Goal: Task Accomplishment & Management: Complete application form

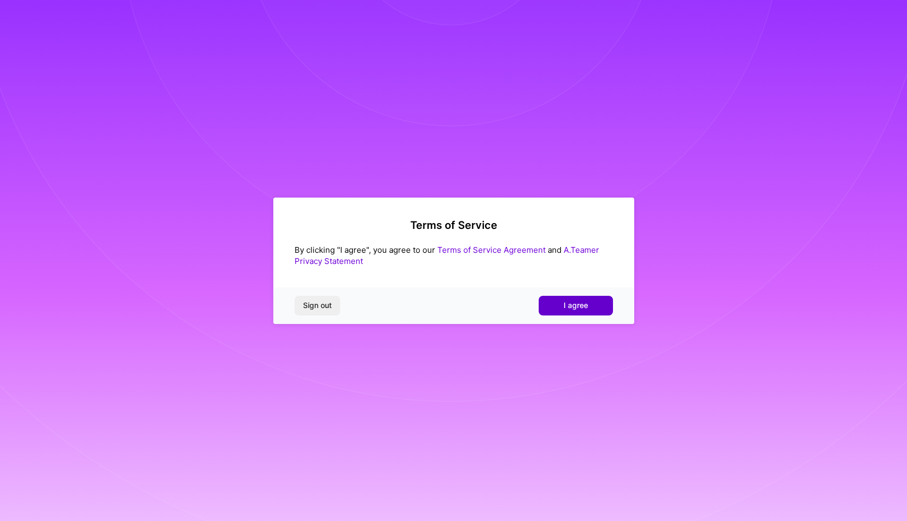
click at [582, 301] on span "I agree" at bounding box center [576, 305] width 24 height 11
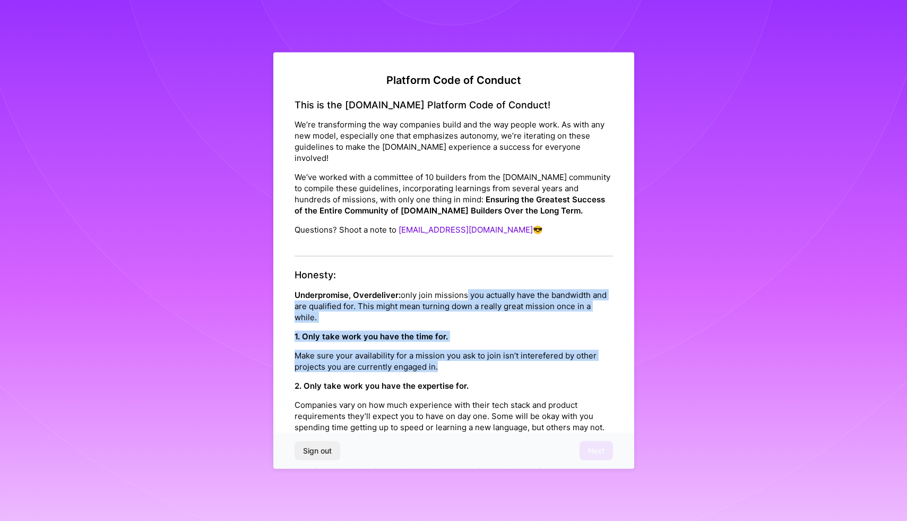
drag, startPoint x: 497, startPoint y: 355, endPoint x: 463, endPoint y: 281, distance: 80.5
click at [463, 281] on div "Honesty: Underpromise, Overdeliver: only join missions you actually have the ba…" at bounding box center [454, 416] width 318 height 295
drag, startPoint x: 463, startPoint y: 281, endPoint x: 496, endPoint y: 355, distance: 80.8
click at [496, 355] on div "Honesty: Underpromise, Overdeliver: only join missions you actually have the ba…" at bounding box center [454, 416] width 318 height 295
drag, startPoint x: 496, startPoint y: 355, endPoint x: 458, endPoint y: 271, distance: 92.1
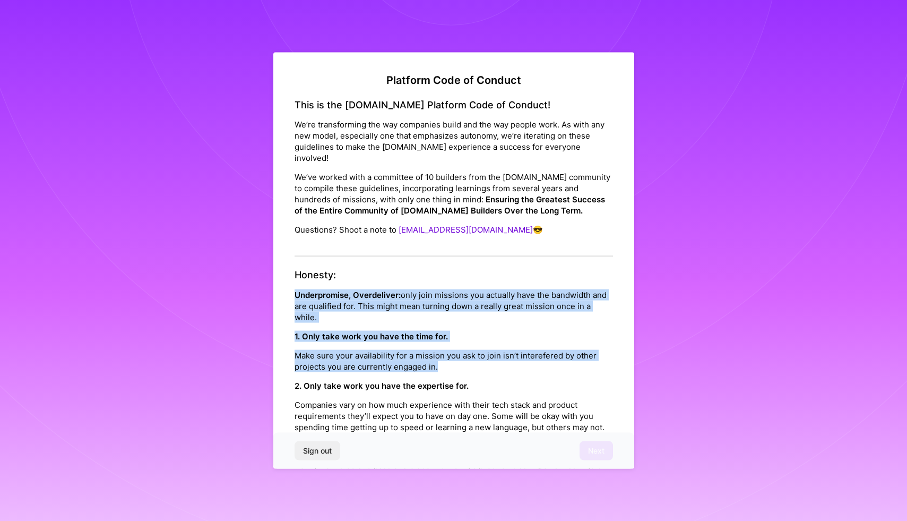
click at [458, 271] on div "Honesty: Underpromise, Overdeliver: only join missions you actually have the ba…" at bounding box center [454, 416] width 318 height 295
drag, startPoint x: 458, startPoint y: 271, endPoint x: 495, endPoint y: 350, distance: 87.4
click at [495, 350] on div "Honesty: Underpromise, Overdeliver: only join missions you actually have the ba…" at bounding box center [454, 416] width 318 height 295
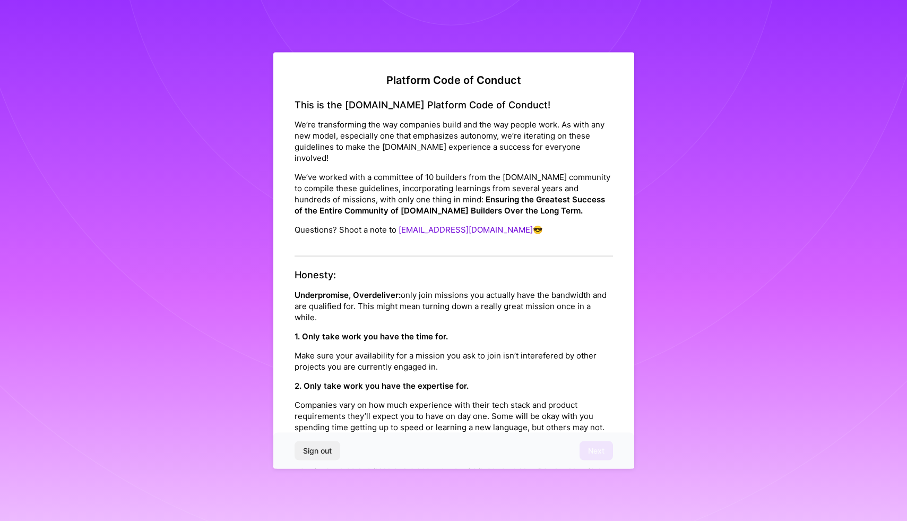
drag, startPoint x: 495, startPoint y: 350, endPoint x: 454, endPoint y: 262, distance: 97.6
click at [454, 269] on div "Honesty: Underpromise, Overdeliver: only join missions you actually have the ba…" at bounding box center [454, 416] width 318 height 295
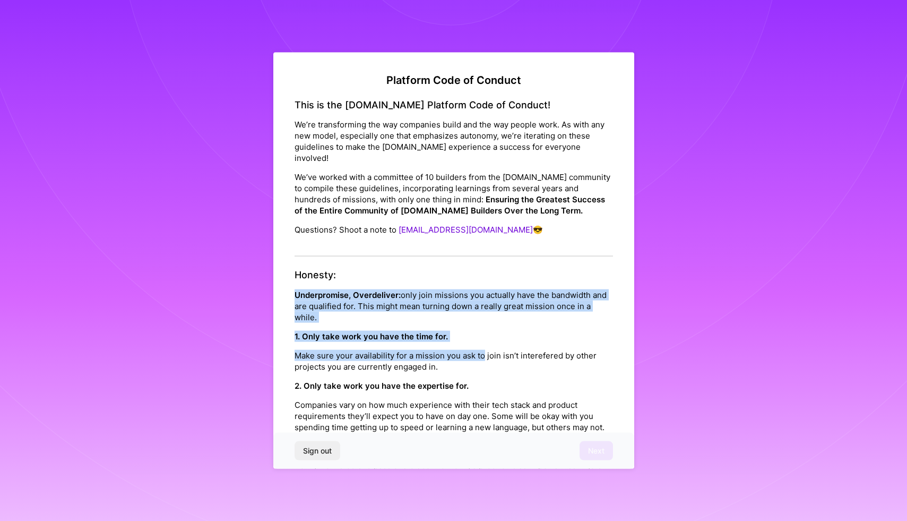
drag, startPoint x: 454, startPoint y: 262, endPoint x: 488, endPoint y: 348, distance: 92.2
click at [488, 348] on div "Honesty: Underpromise, Overdeliver: only join missions you actually have the ba…" at bounding box center [454, 416] width 318 height 295
click at [488, 349] on p "Make sure your availability for a mission you ask to join isn’t interefered by …" at bounding box center [454, 360] width 318 height 22
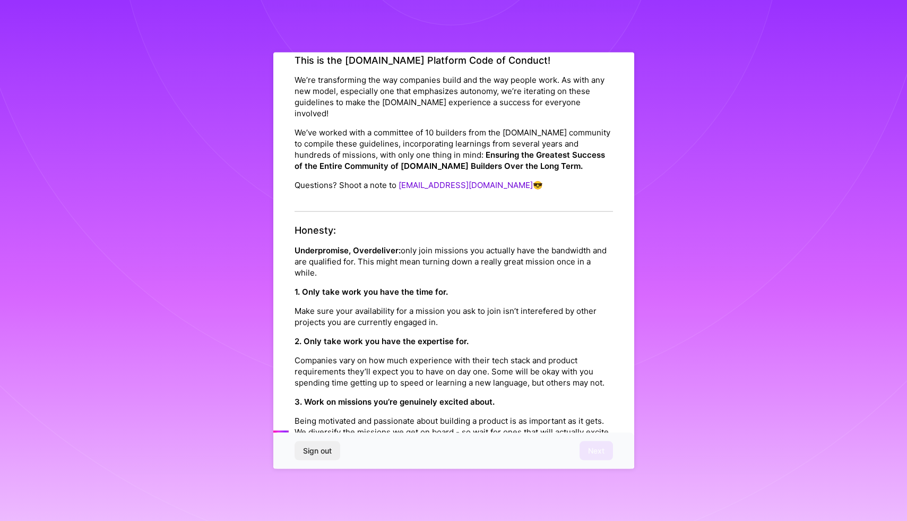
scroll to position [96, 0]
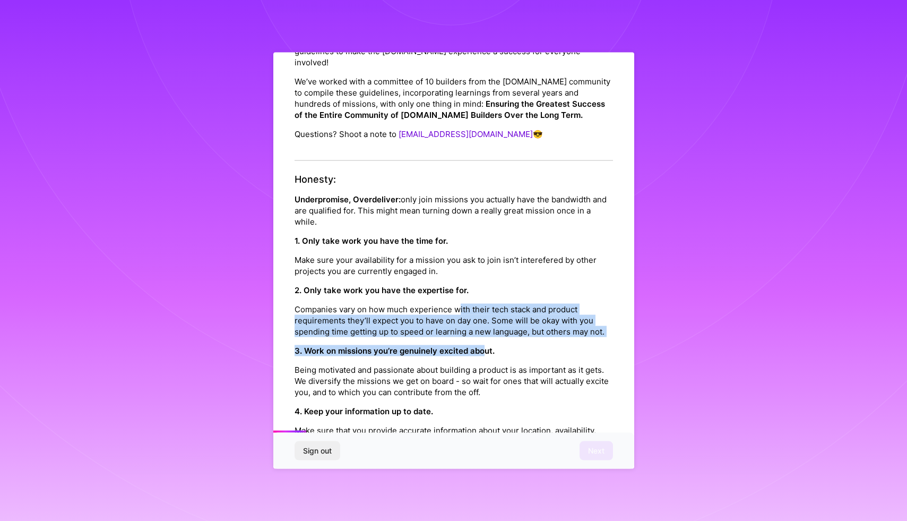
drag, startPoint x: 487, startPoint y: 353, endPoint x: 457, endPoint y: 285, distance: 74.4
click at [457, 285] on div "Honesty: Underpromise, Overdeliver: only join missions you actually have the ba…" at bounding box center [454, 321] width 318 height 295
drag, startPoint x: 457, startPoint y: 285, endPoint x: 479, endPoint y: 333, distance: 53.0
click at [479, 333] on div "Honesty: Underpromise, Overdeliver: only join missions you actually have the ba…" at bounding box center [454, 321] width 318 height 295
drag, startPoint x: 479, startPoint y: 347, endPoint x: 451, endPoint y: 268, distance: 83.9
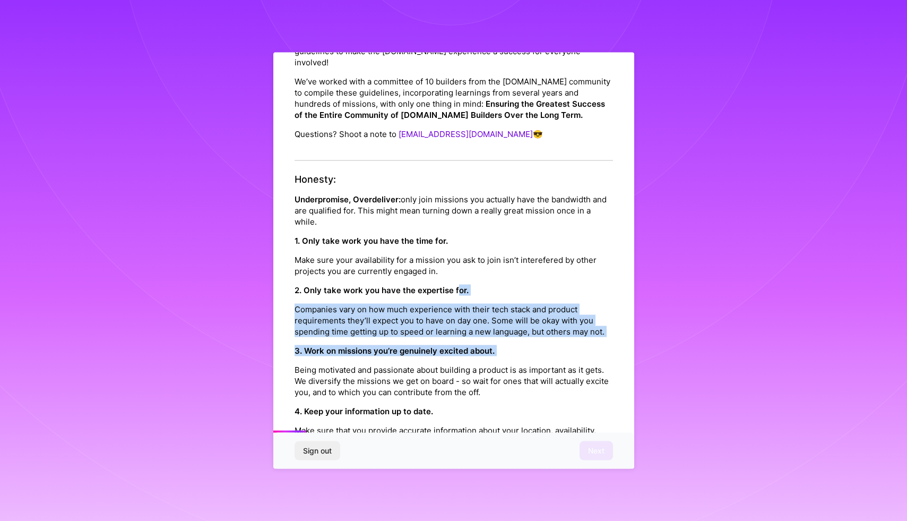
click at [451, 268] on div "Honesty: Underpromise, Overdeliver: only join missions you actually have the ba…" at bounding box center [454, 321] width 318 height 295
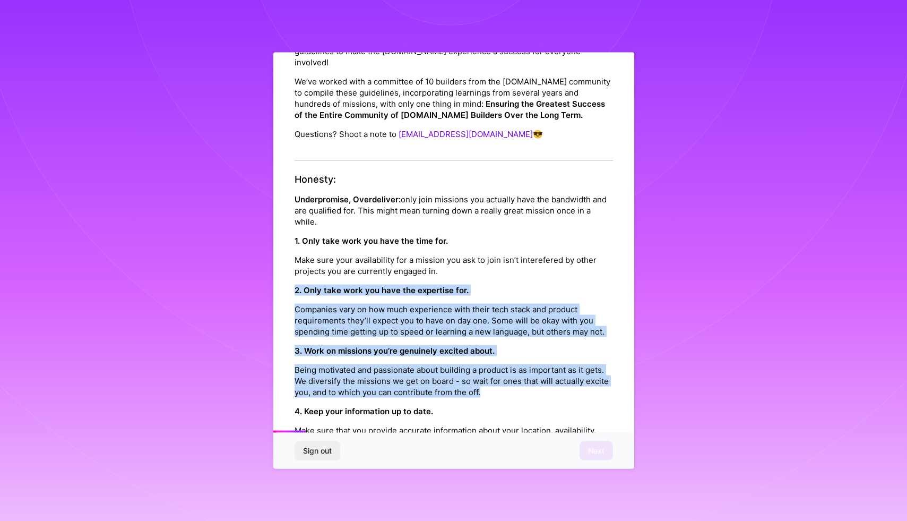
drag, startPoint x: 451, startPoint y: 268, endPoint x: 502, endPoint y: 386, distance: 128.8
click at [502, 386] on div "Honesty: Underpromise, Overdeliver: only join missions you actually have the ba…" at bounding box center [454, 321] width 318 height 295
drag, startPoint x: 502, startPoint y: 386, endPoint x: 464, endPoint y: 291, distance: 102.7
click at [464, 291] on div "Honesty: Underpromise, Overdeliver: only join missions you actually have the ba…" at bounding box center [454, 321] width 318 height 295
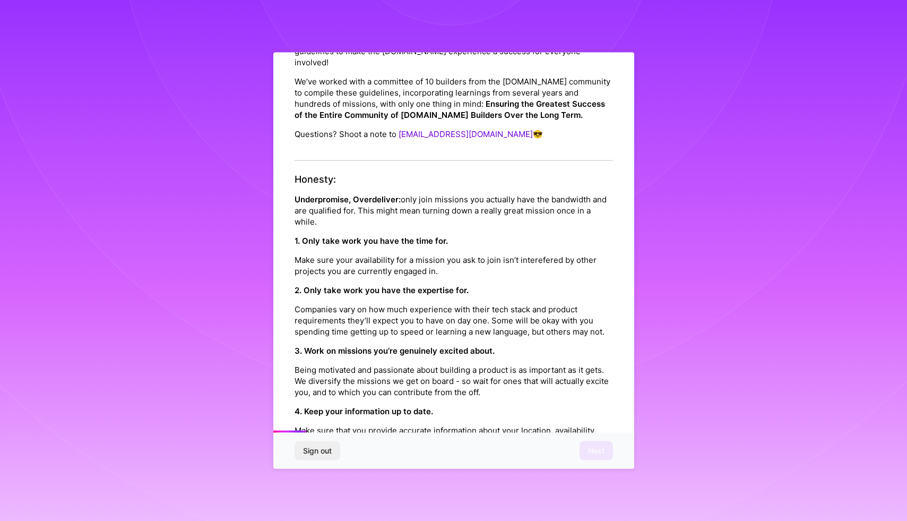
drag, startPoint x: 464, startPoint y: 291, endPoint x: 504, endPoint y: 385, distance: 102.5
click at [504, 385] on div "Honesty: Underpromise, Overdeliver: only join missions you actually have the ba…" at bounding box center [454, 321] width 318 height 295
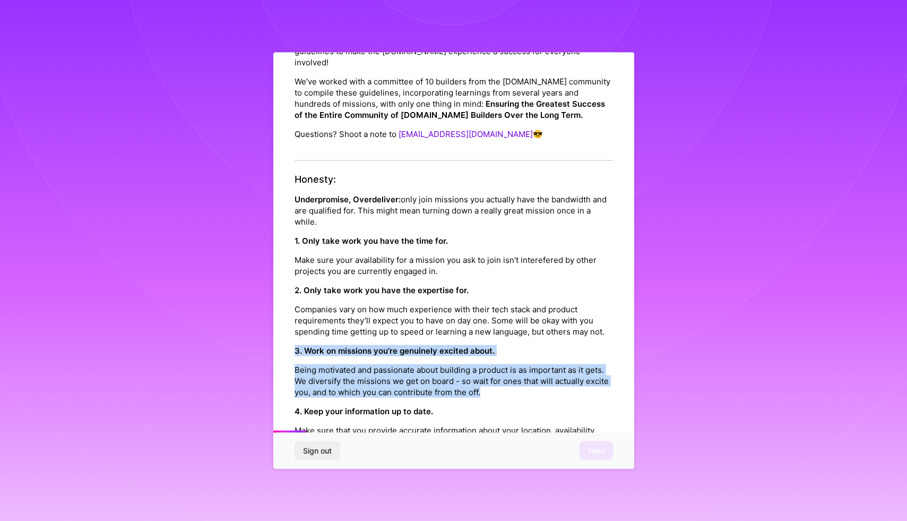
drag, startPoint x: 504, startPoint y: 385, endPoint x: 476, endPoint y: 325, distance: 66.2
click at [476, 325] on div "Honesty: Underpromise, Overdeliver: only join missions you actually have the ba…" at bounding box center [454, 321] width 318 height 295
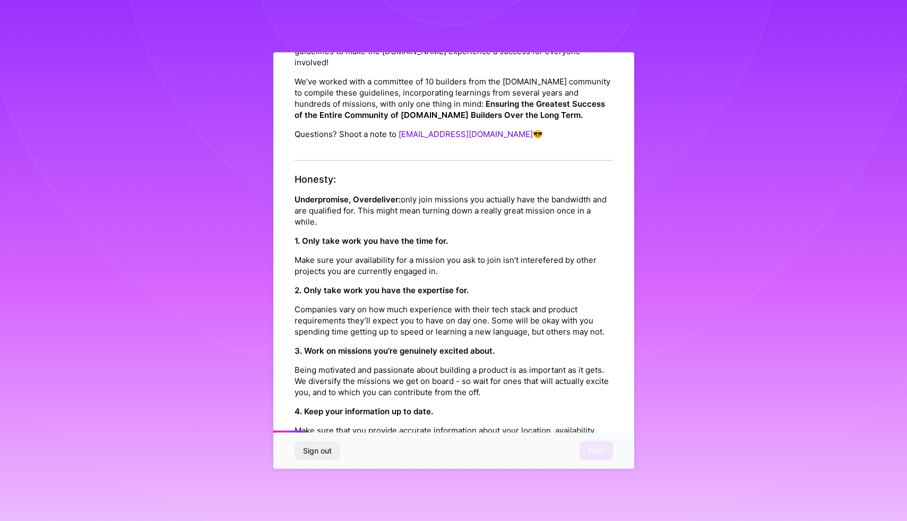
drag, startPoint x: 476, startPoint y: 325, endPoint x: 507, endPoint y: 398, distance: 79.0
click at [507, 398] on div "Honesty: Underpromise, Overdeliver: only join missions you actually have the ba…" at bounding box center [454, 321] width 318 height 295
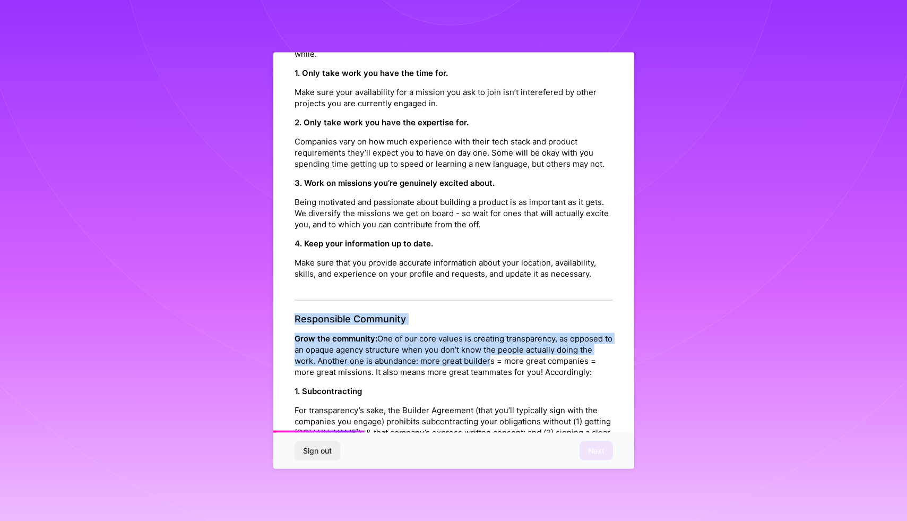
drag, startPoint x: 488, startPoint y: 352, endPoint x: 461, endPoint y: 285, distance: 71.9
click at [461, 285] on div "Platform Code of Conduct This is the [DOMAIN_NAME] Platform Code of Conduct! We…" at bounding box center [454, 512] width 318 height 1404
drag, startPoint x: 461, startPoint y: 285, endPoint x: 498, endPoint y: 373, distance: 95.6
click at [498, 373] on div "Platform Code of Conduct This is the [DOMAIN_NAME] Platform Code of Conduct! We…" at bounding box center [454, 512] width 318 height 1404
drag, startPoint x: 498, startPoint y: 373, endPoint x: 462, endPoint y: 296, distance: 85.5
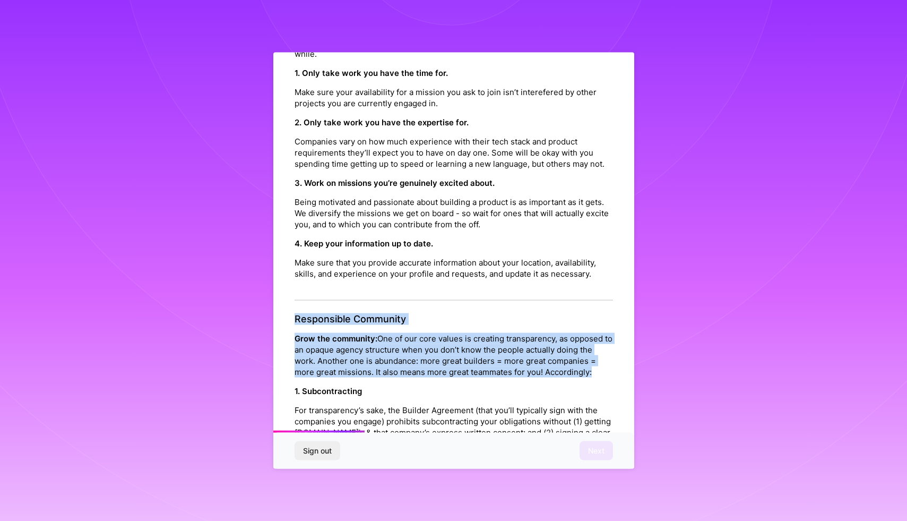
click at [462, 296] on div "Platform Code of Conduct This is the [DOMAIN_NAME] Platform Code of Conduct! We…" at bounding box center [454, 512] width 318 height 1404
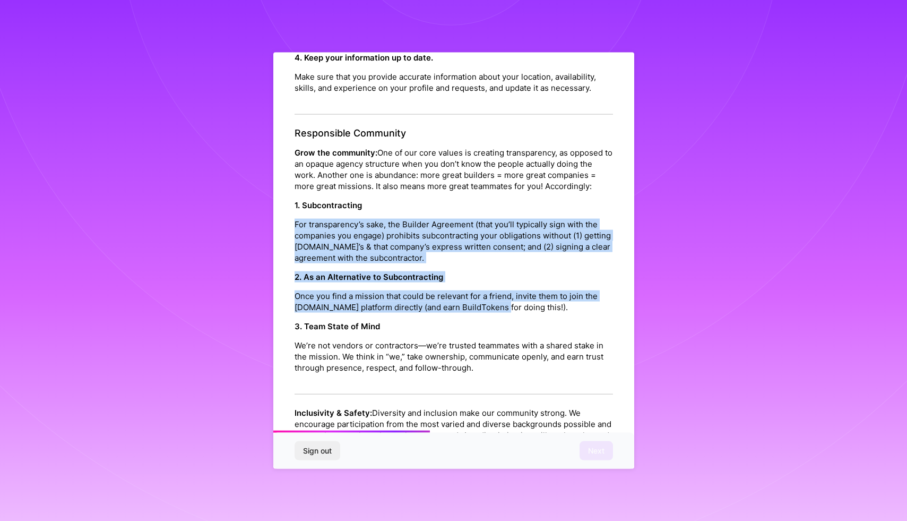
drag, startPoint x: 499, startPoint y: 301, endPoint x: 464, endPoint y: 196, distance: 110.6
click at [464, 196] on div "Responsible Community Grow the community: One of our core values is creating tr…" at bounding box center [454, 260] width 318 height 267
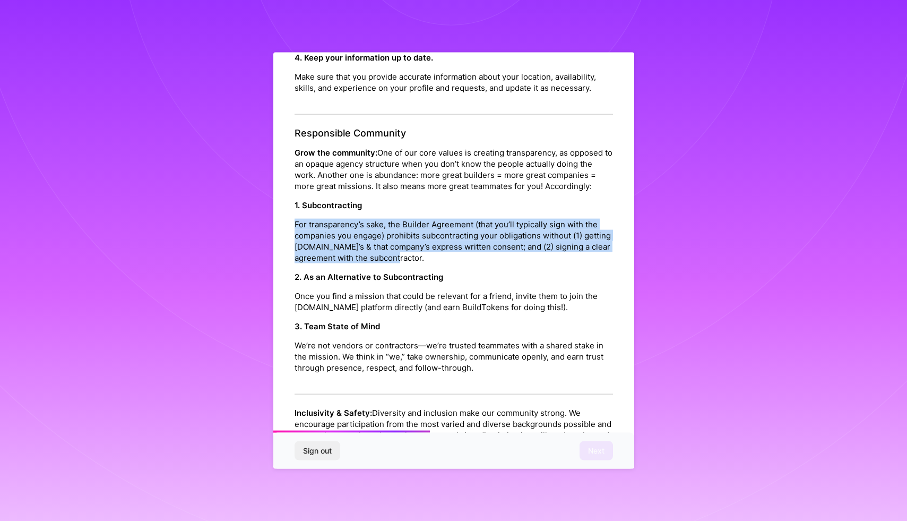
drag, startPoint x: 464, startPoint y: 196, endPoint x: 483, endPoint y: 248, distance: 55.7
click at [483, 248] on div "1. Subcontracting For transparency’s sake, the Builder Agreement (that you’ll t…" at bounding box center [454, 232] width 318 height 64
drag, startPoint x: 483, startPoint y: 248, endPoint x: 457, endPoint y: 181, distance: 71.7
click at [457, 181] on div "Responsible Community Grow the community: One of our core values is creating tr…" at bounding box center [454, 260] width 318 height 267
drag, startPoint x: 457, startPoint y: 181, endPoint x: 486, endPoint y: 253, distance: 76.9
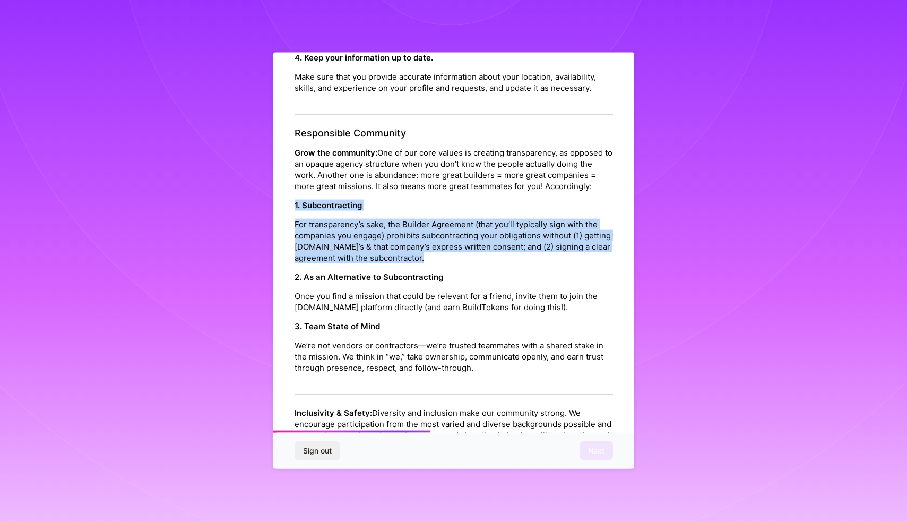
click at [486, 253] on div "Responsible Community Grow the community: One of our core values is creating tr…" at bounding box center [454, 260] width 318 height 267
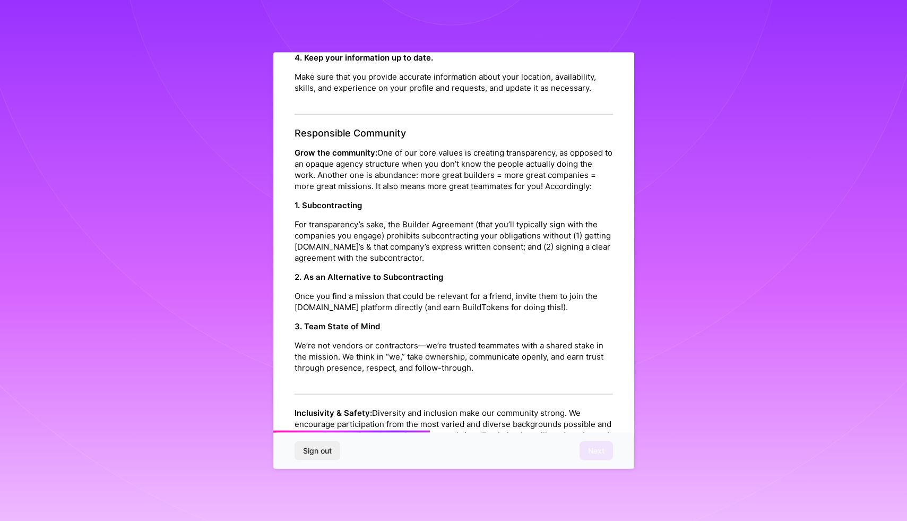
drag, startPoint x: 486, startPoint y: 253, endPoint x: 451, endPoint y: 176, distance: 84.3
click at [451, 176] on div "Responsible Community Grow the community: One of our core values is creating tr…" at bounding box center [454, 260] width 318 height 267
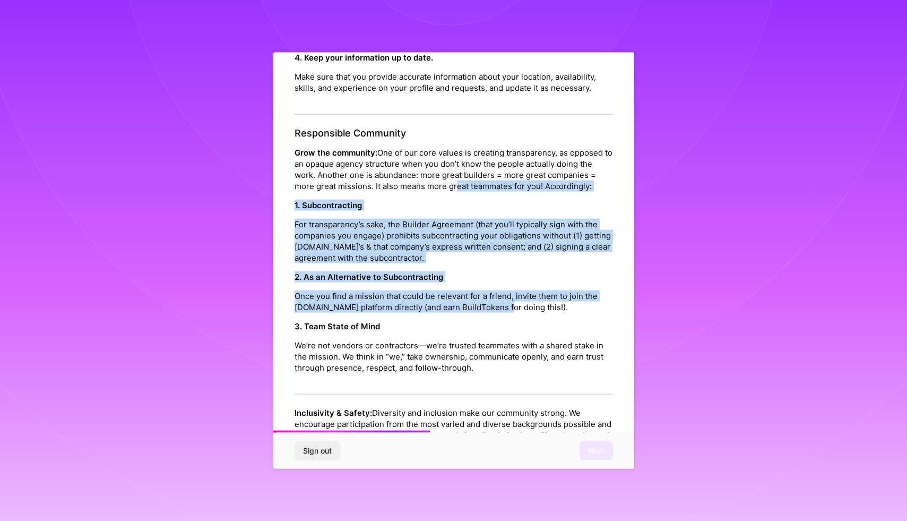
drag, startPoint x: 451, startPoint y: 176, endPoint x: 502, endPoint y: 298, distance: 132.5
click at [502, 298] on div "Responsible Community Grow the community: One of our core values is creating tr…" at bounding box center [454, 260] width 318 height 267
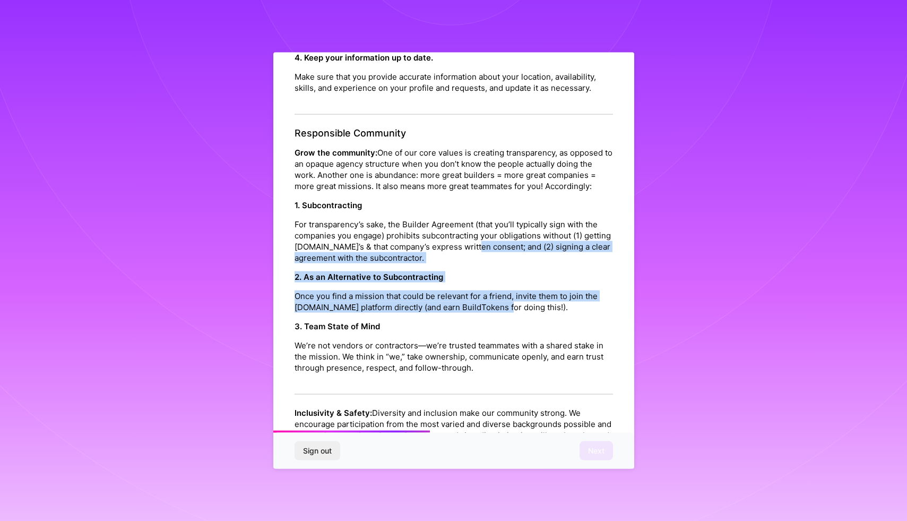
drag, startPoint x: 502, startPoint y: 298, endPoint x: 470, endPoint y: 228, distance: 77.7
click at [470, 228] on div "Responsible Community Grow the community: One of our core values is creating tr…" at bounding box center [454, 260] width 318 height 267
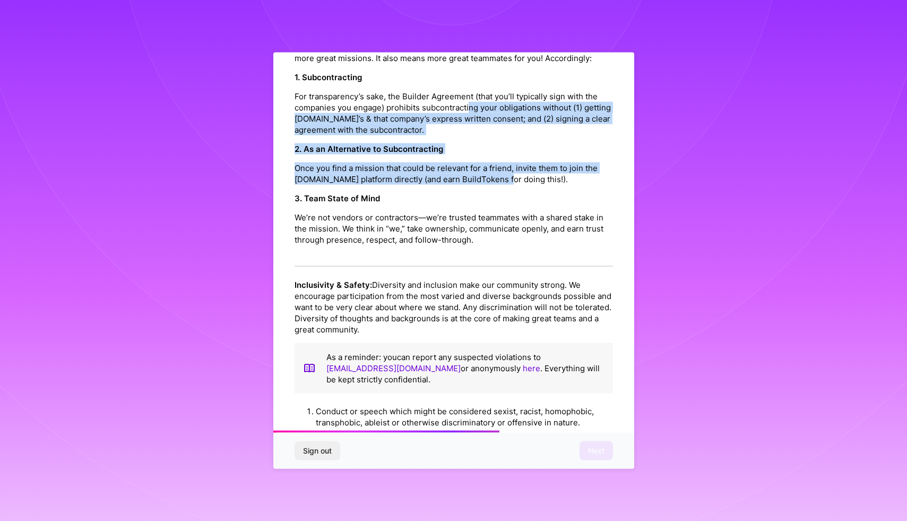
scroll to position [650, 0]
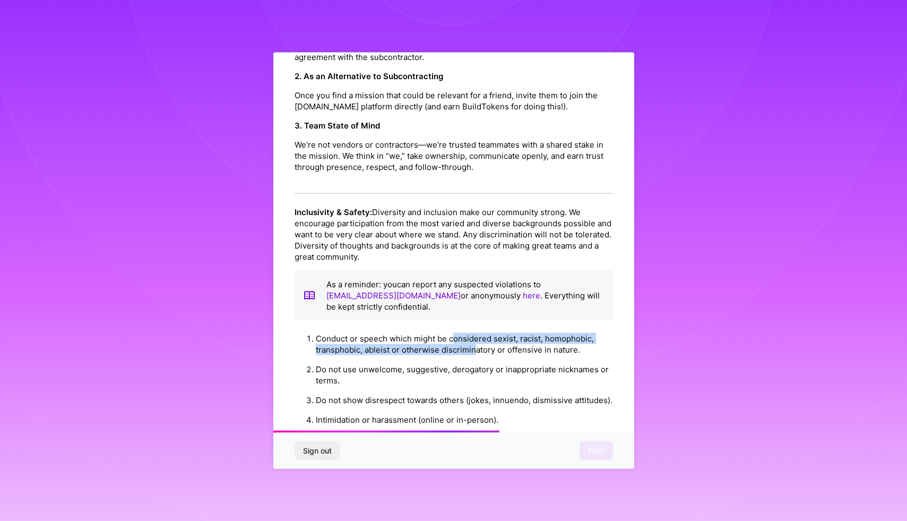
drag, startPoint x: 455, startPoint y: 322, endPoint x: 477, endPoint y: 343, distance: 30.0
click at [477, 343] on li "Conduct or speech which might be considered sexist, racist, homophobic, transph…" at bounding box center [464, 344] width 297 height 31
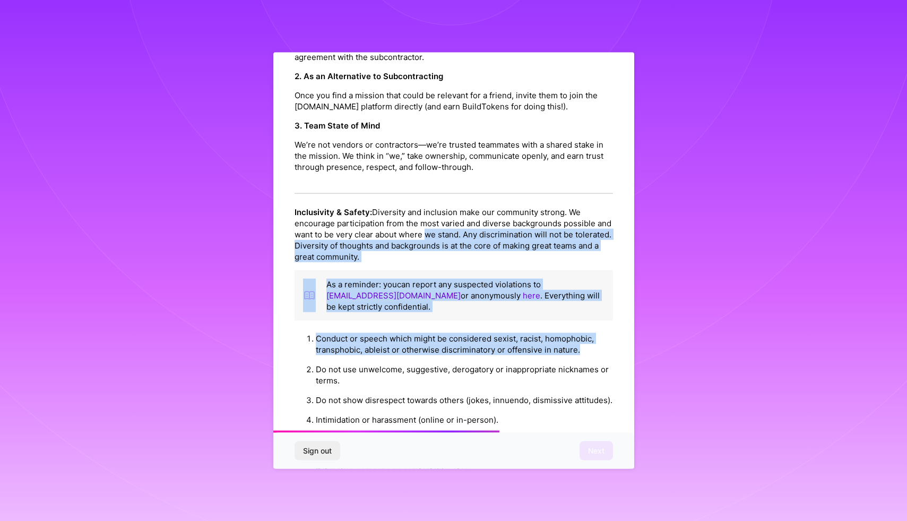
drag, startPoint x: 477, startPoint y: 347, endPoint x: 427, endPoint y: 227, distance: 130.2
click at [427, 227] on div "Inclusivity & Safety: Diversity and inclusion make our community strong. We enc…" at bounding box center [454, 388] width 318 height 365
drag, startPoint x: 427, startPoint y: 227, endPoint x: 487, endPoint y: 357, distance: 143.0
click at [487, 357] on div "Inclusivity & Safety: Diversity and inclusion make our community strong. We enc…" at bounding box center [454, 388] width 318 height 365
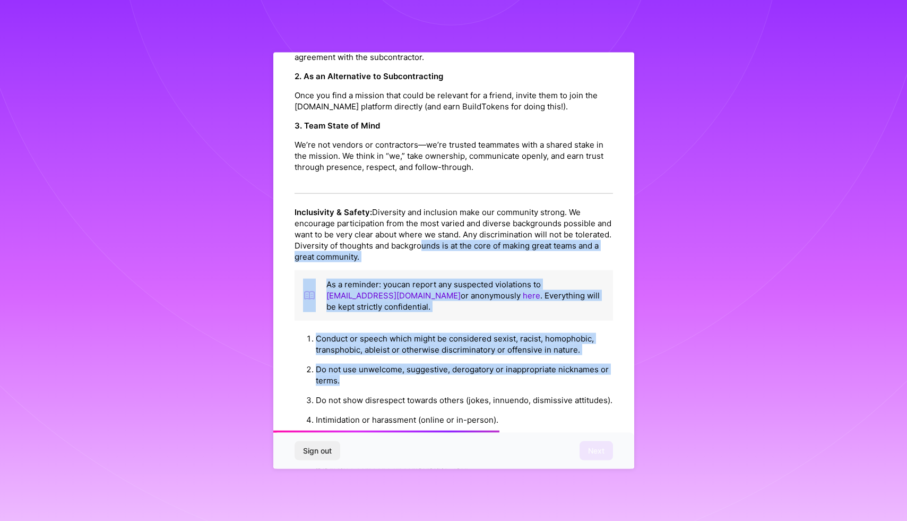
drag, startPoint x: 487, startPoint y: 366, endPoint x: 423, endPoint y: 237, distance: 143.6
click at [423, 237] on div "Inclusivity & Safety: Diversity and inclusion make our community strong. We enc…" at bounding box center [454, 388] width 318 height 365
drag, startPoint x: 423, startPoint y: 237, endPoint x: 479, endPoint y: 366, distance: 141.0
click at [479, 366] on div "Inclusivity & Safety: Diversity and inclusion make our community strong. We enc…" at bounding box center [454, 388] width 318 height 365
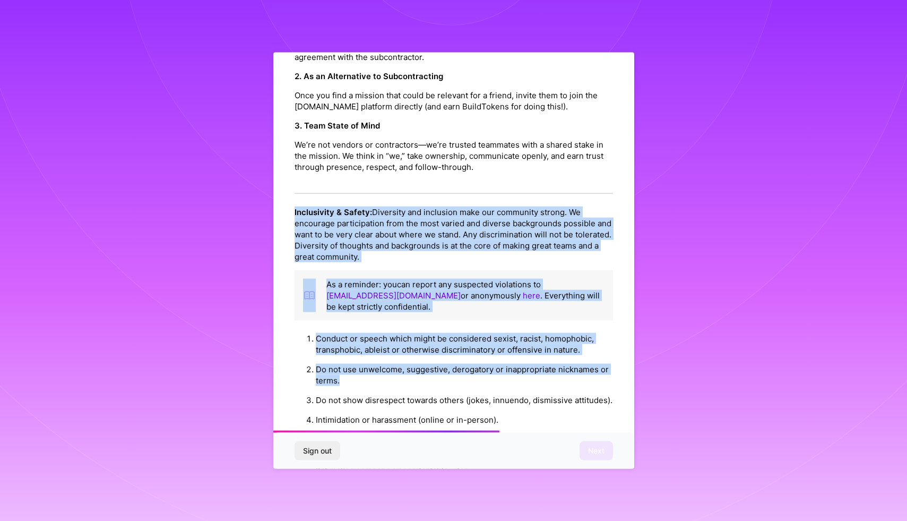
drag, startPoint x: 479, startPoint y: 369, endPoint x: 409, endPoint y: 193, distance: 189.8
click at [409, 193] on div "Platform Code of Conduct This is the [DOMAIN_NAME] Platform Code of Conduct! We…" at bounding box center [454, 126] width 318 height 1404
drag
click at [506, 391] on div "Platform Code of Conduct This is the [DOMAIN_NAME] Platform Code of Conduct! We…" at bounding box center [454, 126] width 318 height 1404
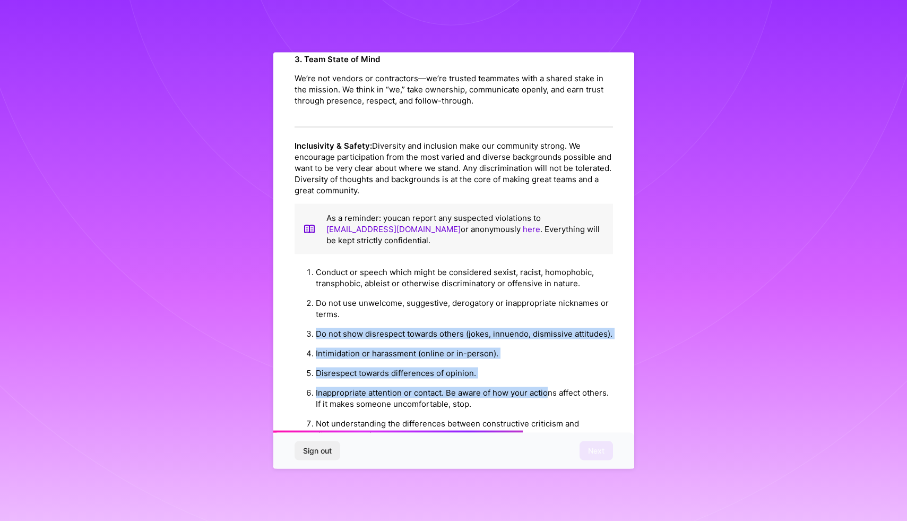
click at [508, 304] on ol "Conduct or speech which might be considered sexist, racist, homophobic, transph…" at bounding box center [454, 372] width 318 height 221
click at [544, 385] on ol "Conduct or speech which might be considered sexist, racist, homophobic, transph…" at bounding box center [454, 372] width 318 height 221
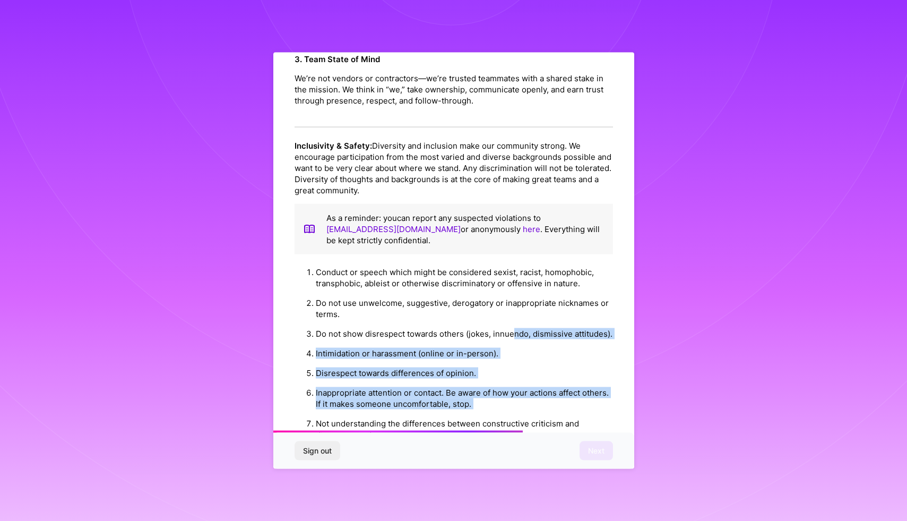
click at [511, 315] on ol "Conduct or speech which might be considered sexist, racist, homophobic, transph…" at bounding box center [454, 372] width 318 height 221
click at [545, 393] on ol "Conduct or speech which might be considered sexist, racist, homophobic, transph…" at bounding box center [454, 372] width 318 height 221
click at [514, 327] on ol "Conduct or speech which might be considered sexist, racist, homophobic, transph…" at bounding box center [454, 372] width 318 height 221
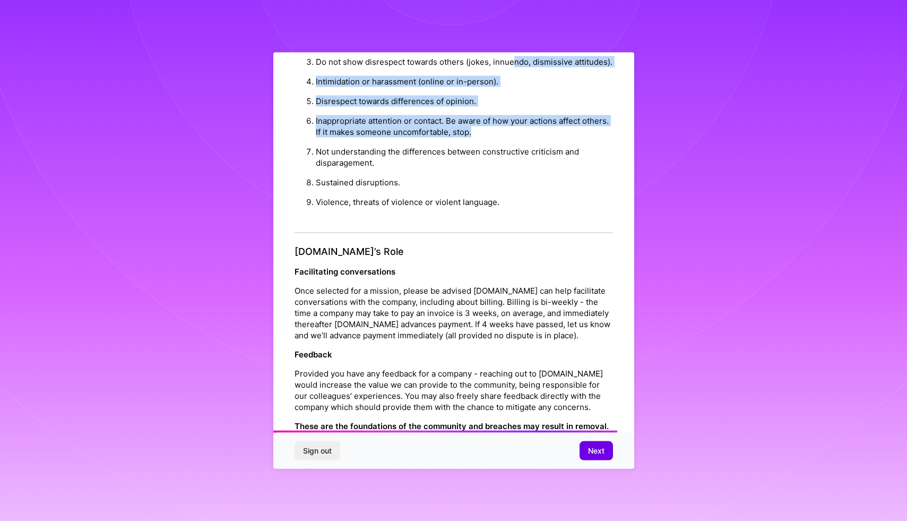
scroll to position [1035, 0]
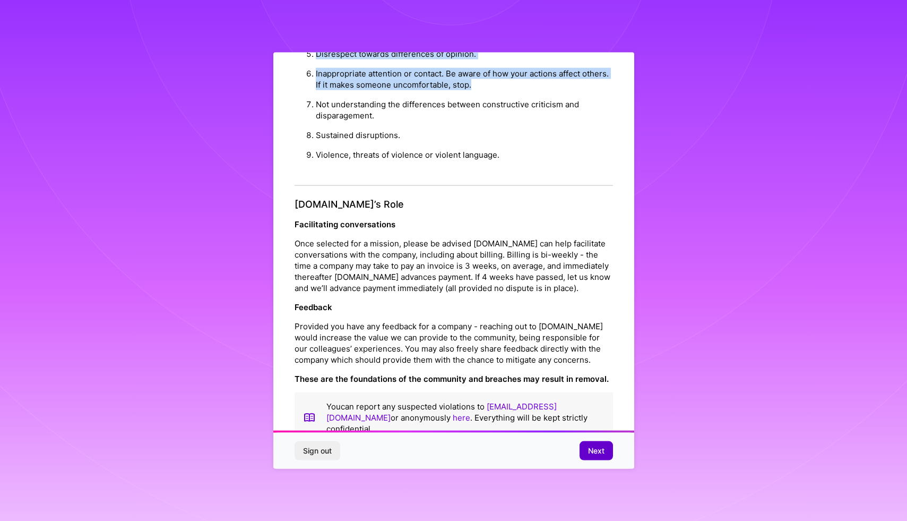
click at [589, 447] on span "Next" at bounding box center [596, 450] width 16 height 11
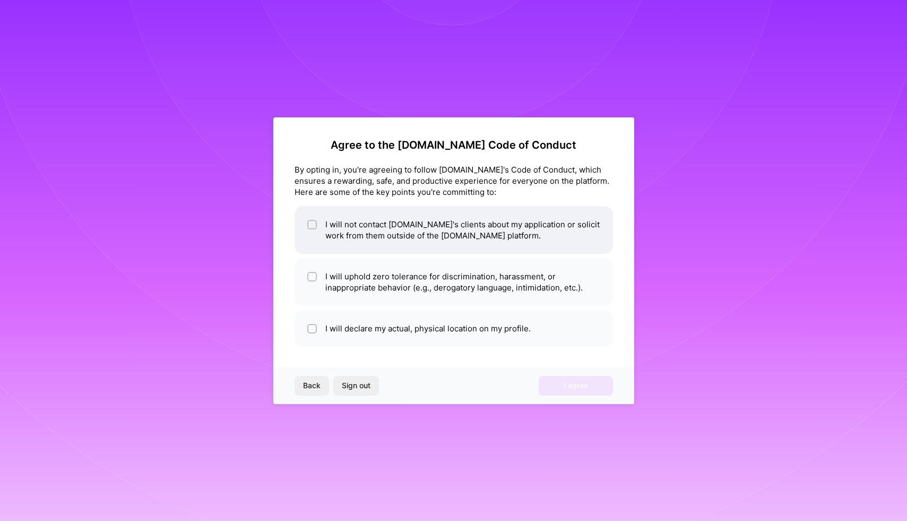
click at [356, 223] on li "I will not contact [DOMAIN_NAME]'s clients about my application or solicit work…" at bounding box center [454, 230] width 318 height 48
checkbox input "true"
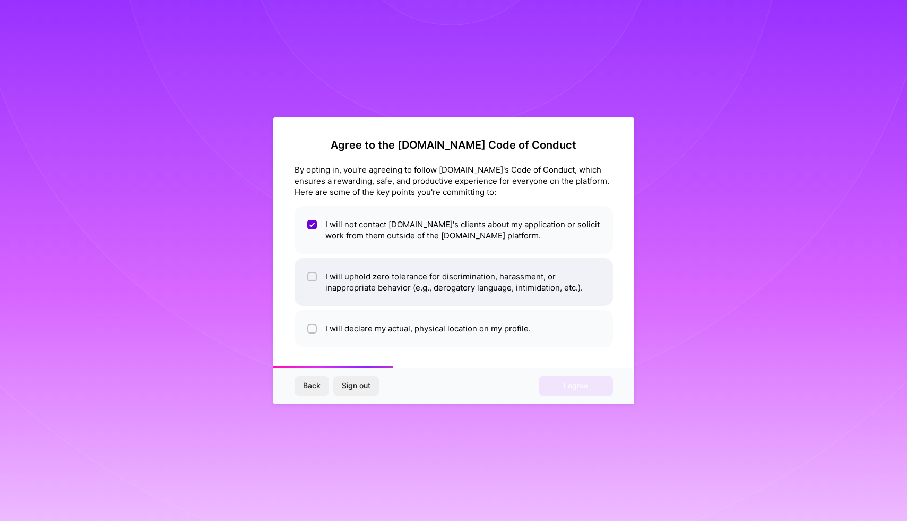
click at [366, 283] on li "I will uphold zero tolerance for discrimination, harassment, or inappropriate b…" at bounding box center [454, 282] width 318 height 48
checkbox input "true"
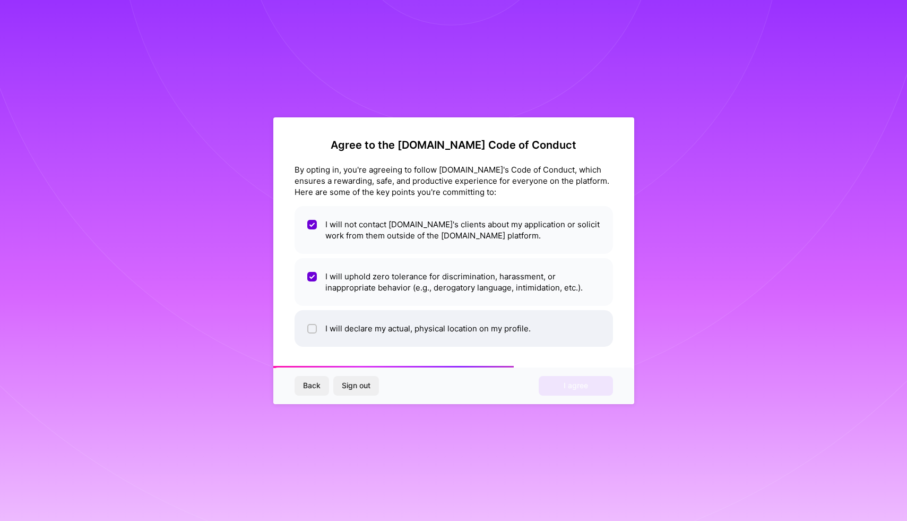
click at [365, 321] on li "I will declare my actual, physical location on my profile." at bounding box center [454, 328] width 318 height 37
checkbox input "true"
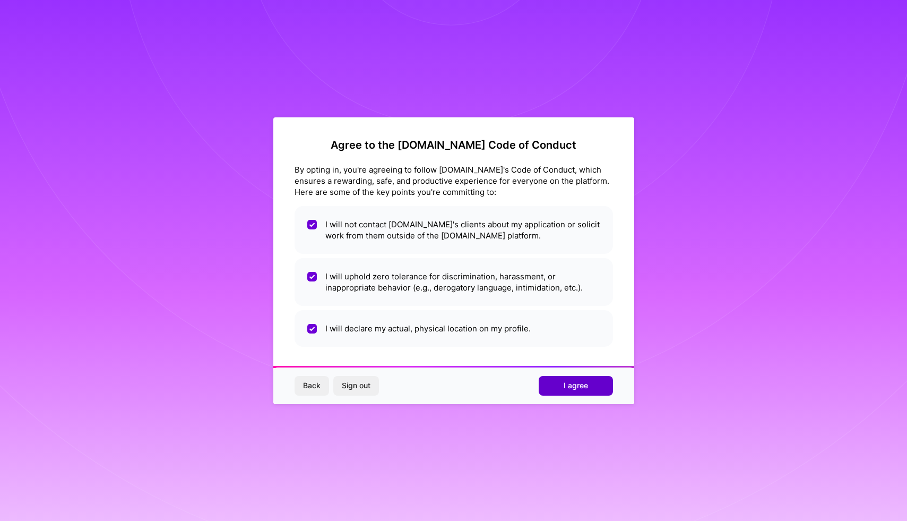
click at [558, 380] on button "I agree" at bounding box center [576, 385] width 74 height 19
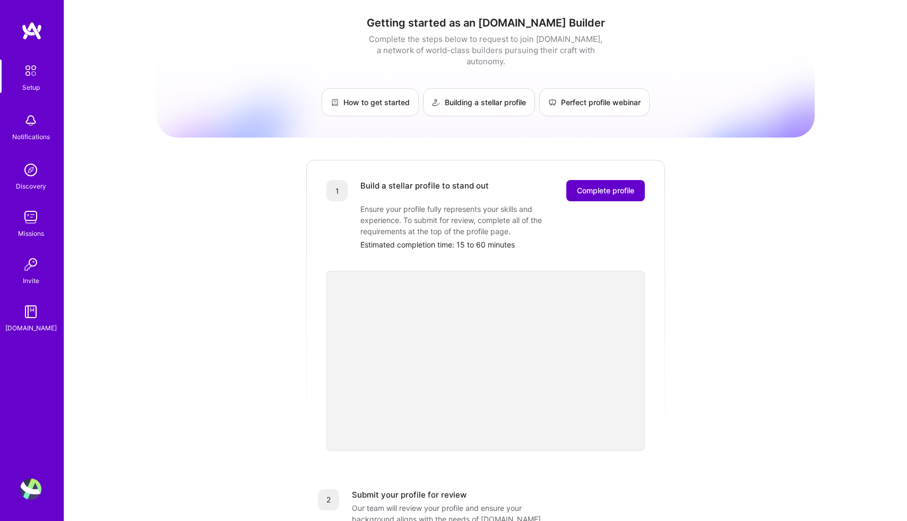
click at [614, 185] on span "Complete profile" at bounding box center [605, 190] width 57 height 11
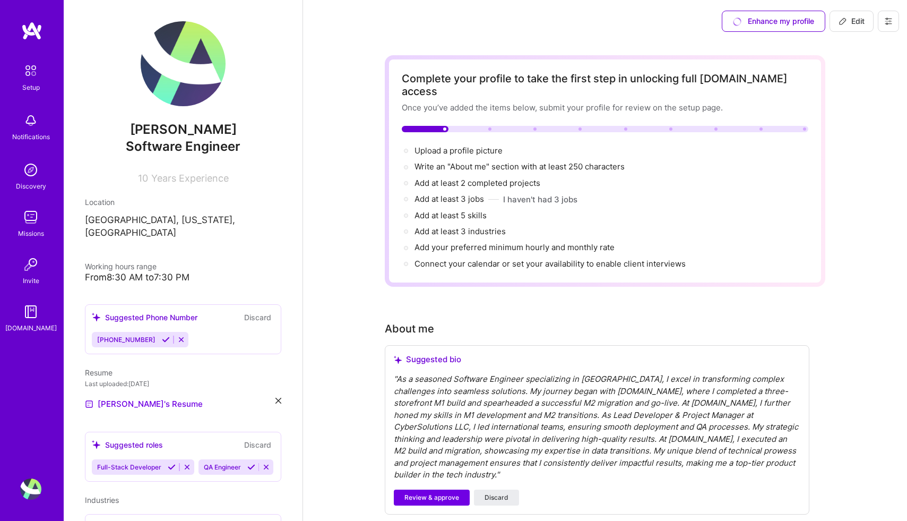
scroll to position [87, 0]
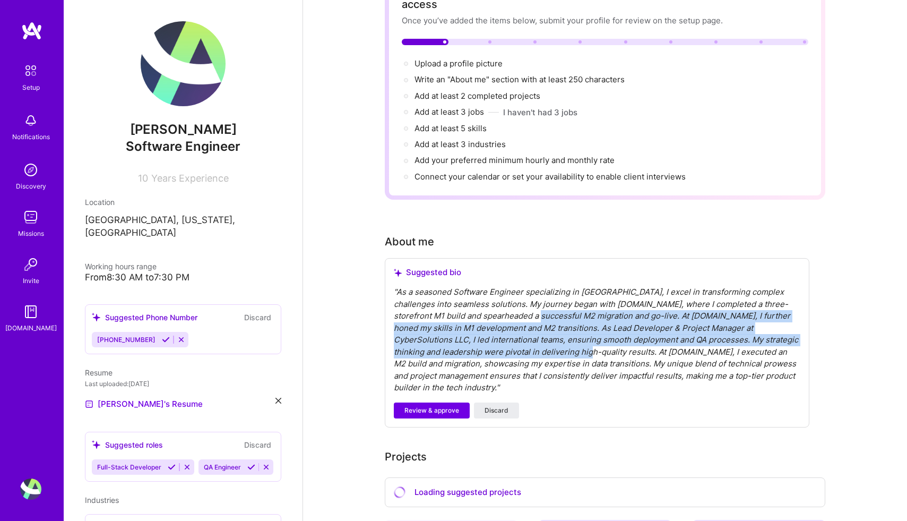
click at [513, 299] on div "" As a seasoned Software Engineer specializing in Magento, I excel in transform…" at bounding box center [597, 340] width 407 height 108
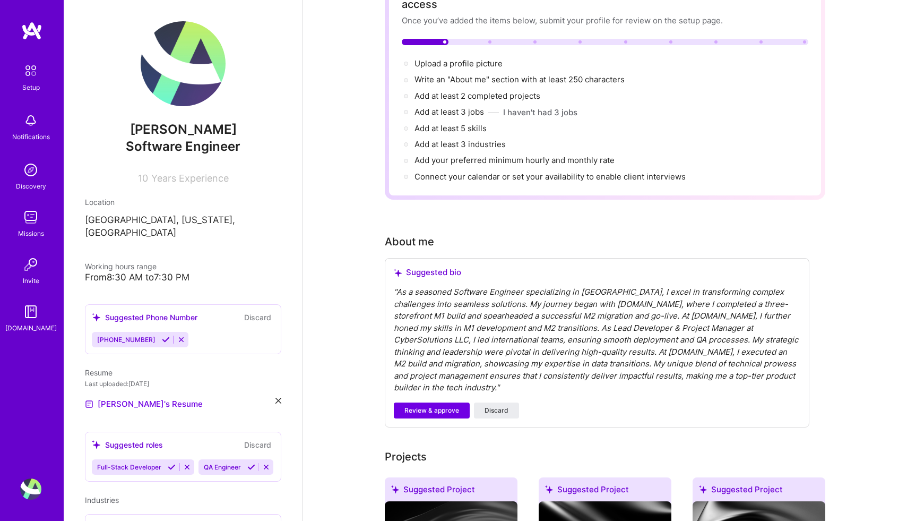
click at [563, 368] on div "" As a seasoned Software Engineer specializing in Magento, I excel in transform…" at bounding box center [597, 340] width 407 height 108
click at [557, 371] on div "" As a seasoned Software Engineer specializing in Magento, I excel in transform…" at bounding box center [597, 340] width 407 height 108
click at [526, 369] on div "" As a seasoned Software Engineer specializing in Magento, I excel in transform…" at bounding box center [597, 340] width 407 height 108
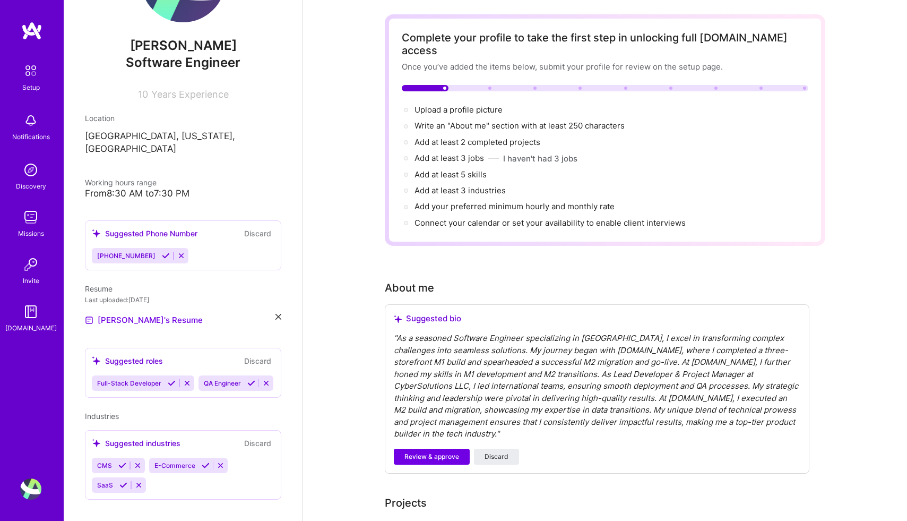
scroll to position [0, 0]
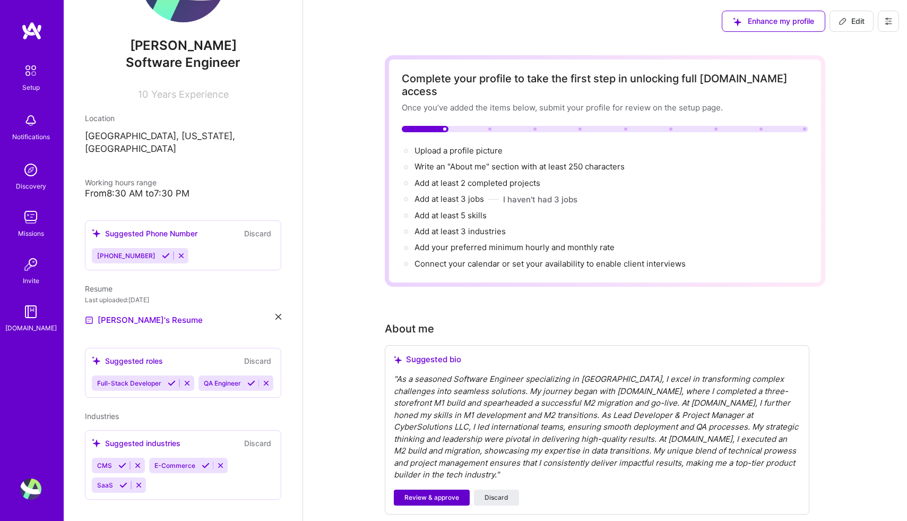
click at [460, 490] on button "Review & approve" at bounding box center [432, 497] width 76 height 16
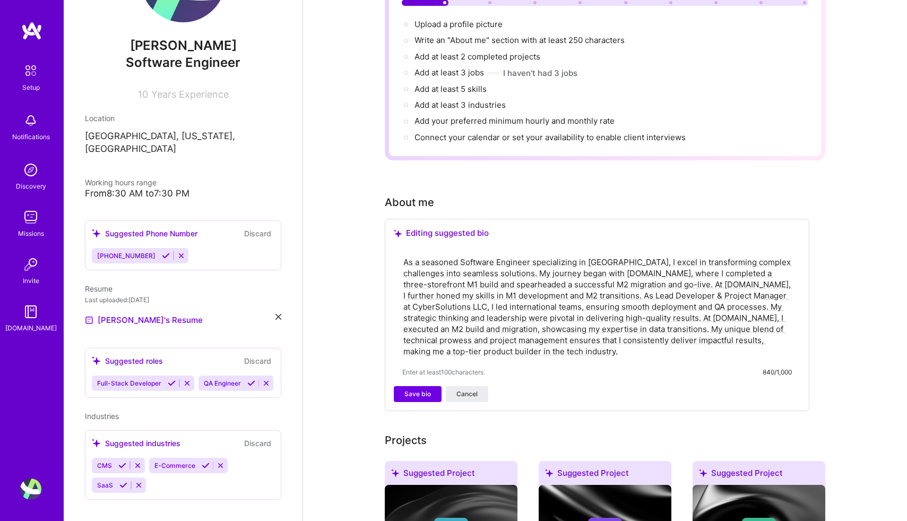
scroll to position [155, 0]
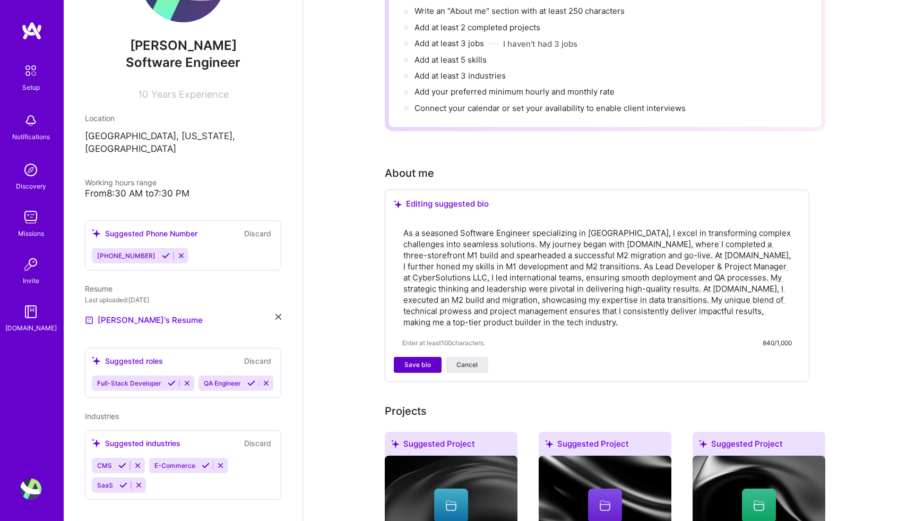
click at [405, 360] on span "Save bio" at bounding box center [417, 365] width 27 height 10
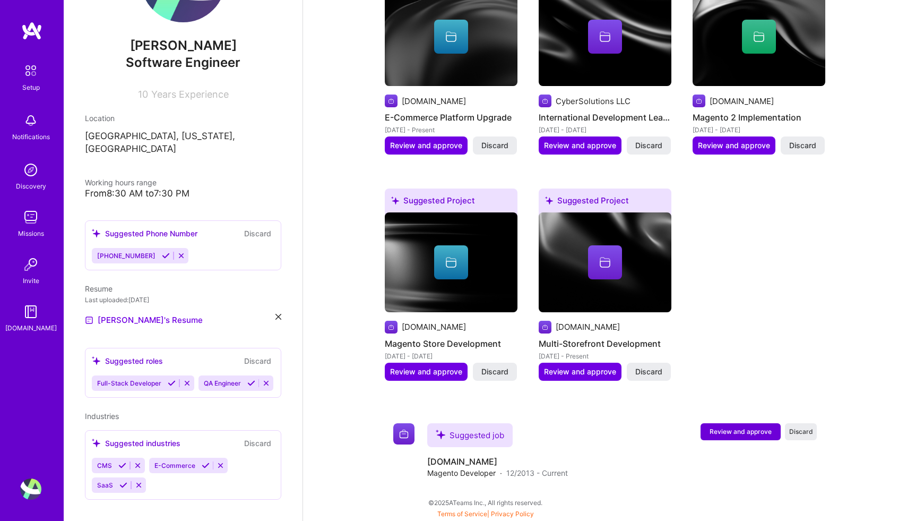
scroll to position [492, 0]
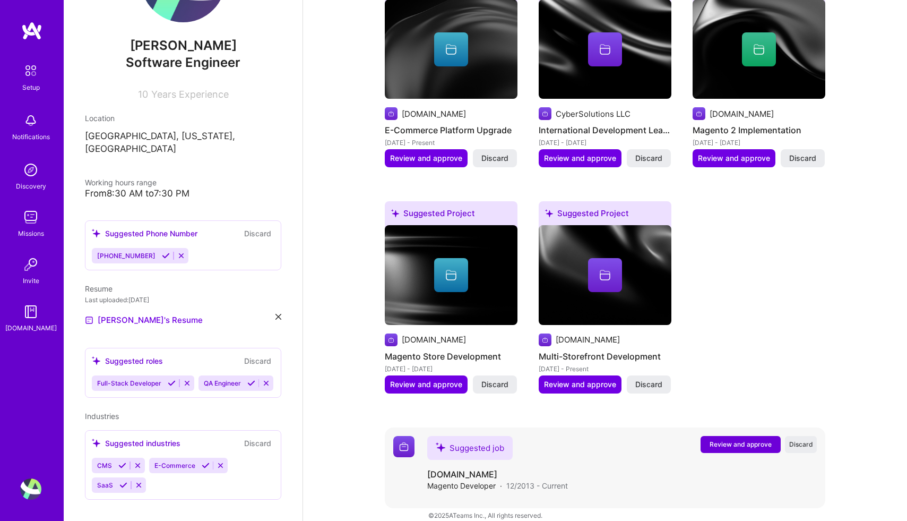
click at [750, 439] on span "Review and approve" at bounding box center [741, 443] width 62 height 9
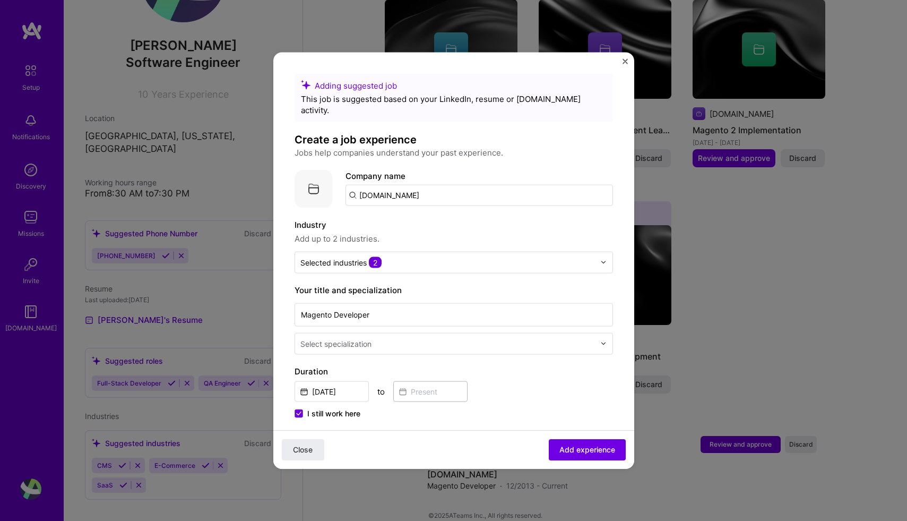
click at [625, 61] on img "Close" at bounding box center [625, 60] width 5 height 5
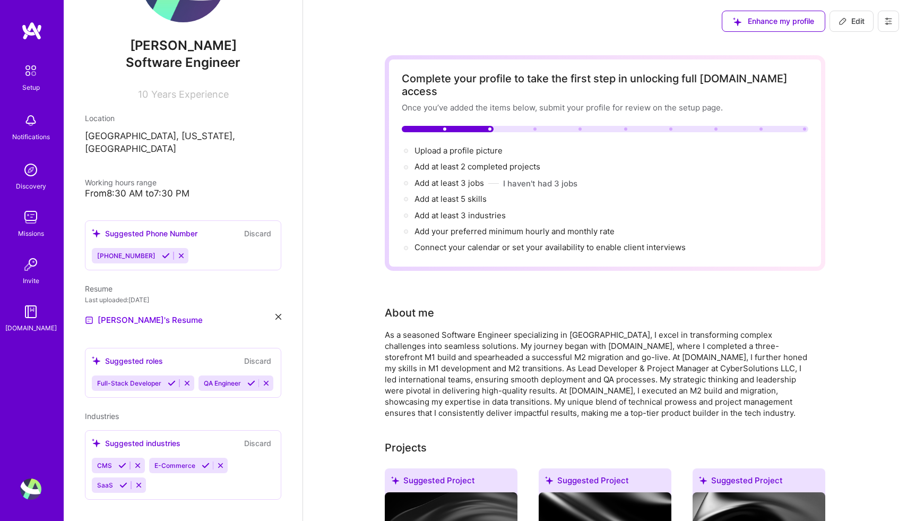
scroll to position [0, 0]
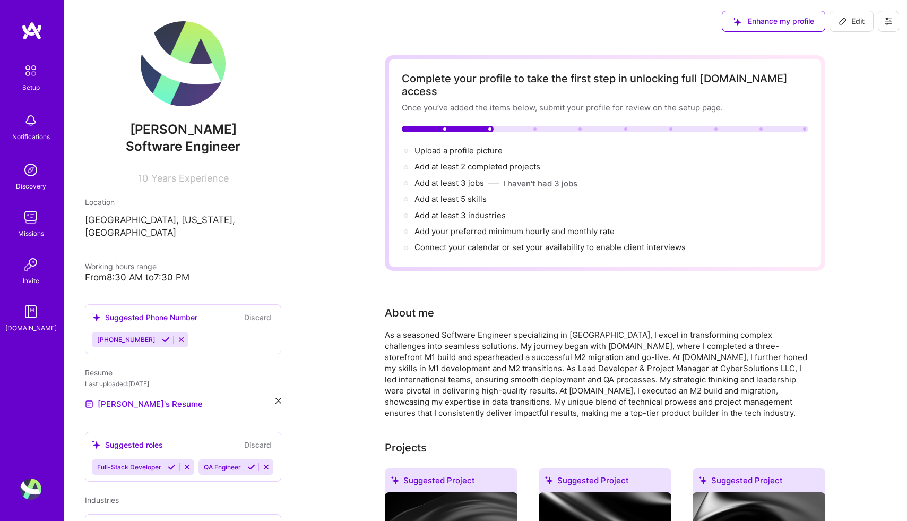
click at [896, 22] on button at bounding box center [888, 21] width 21 height 21
click at [876, 37] on button "Settings" at bounding box center [859, 45] width 80 height 27
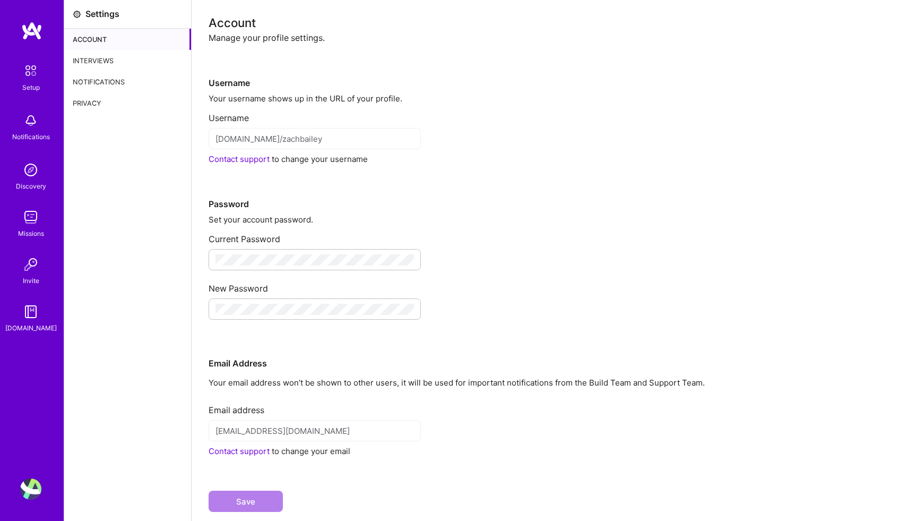
click at [86, 53] on div "Interviews" at bounding box center [127, 60] width 127 height 21
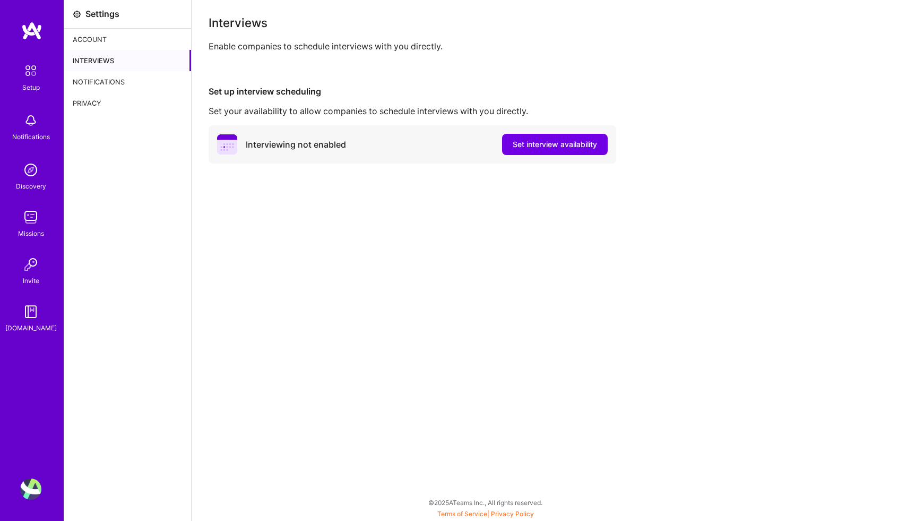
click at [27, 165] on img at bounding box center [30, 169] width 21 height 21
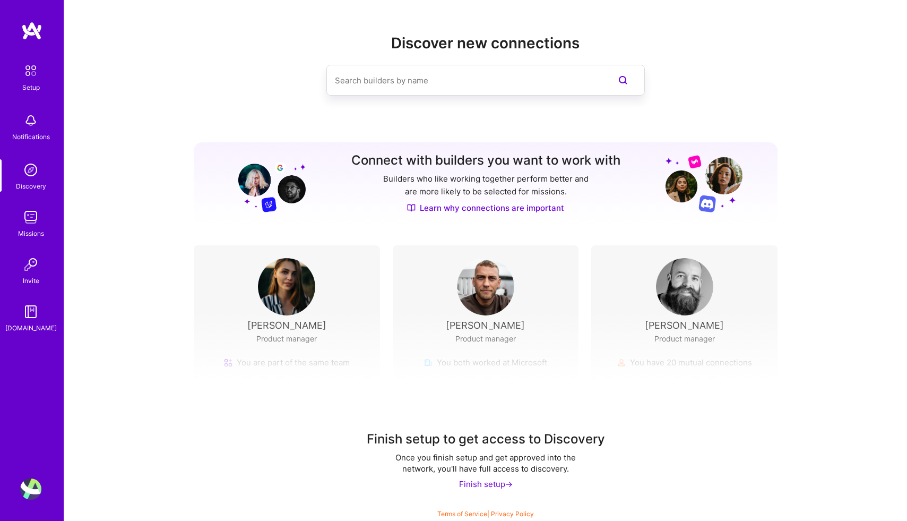
click at [370, 87] on input at bounding box center [464, 80] width 259 height 27
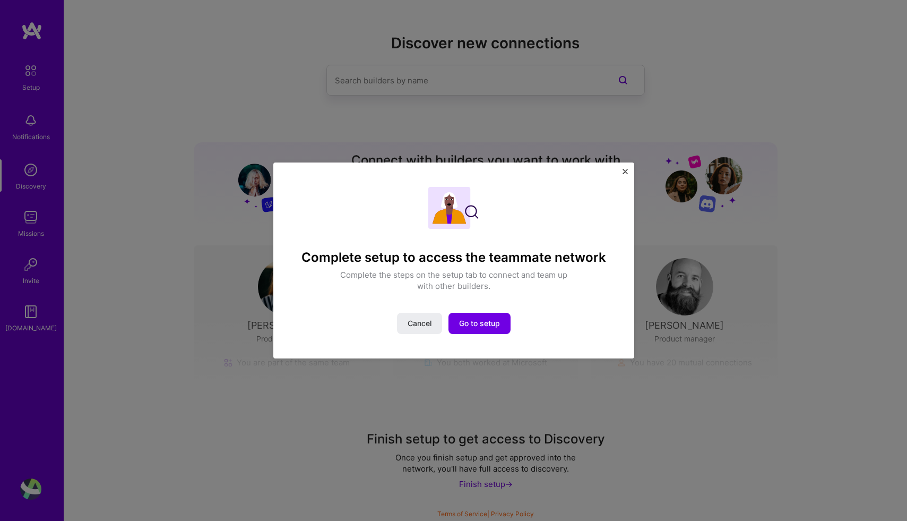
click at [395, 83] on div "Complete setup to access the teammate network Complete the steps on the setup t…" at bounding box center [453, 260] width 907 height 521
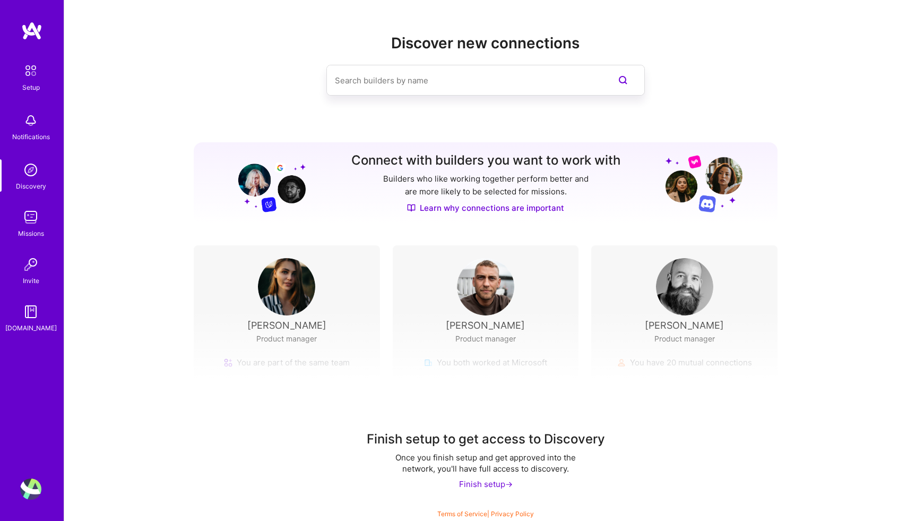
click at [395, 83] on input at bounding box center [464, 80] width 259 height 27
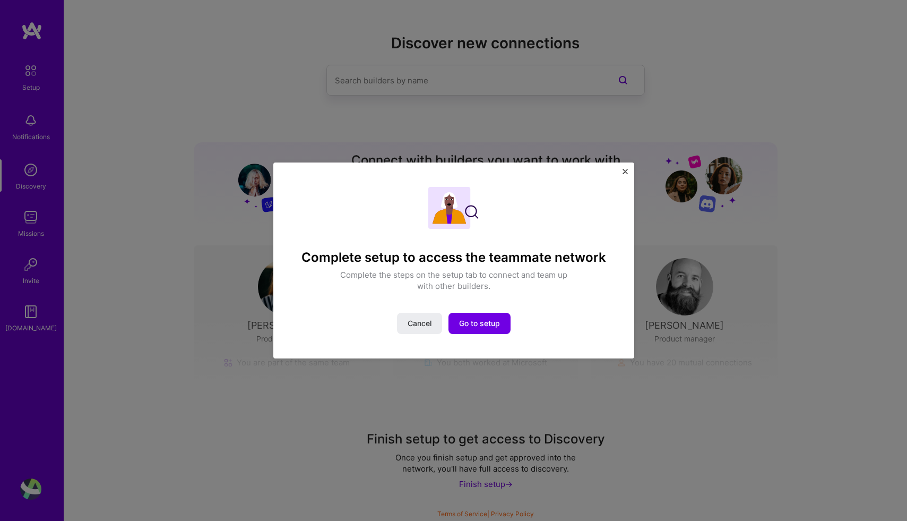
click at [437, 88] on div "Complete setup to access the teammate network Complete the steps on the setup t…" at bounding box center [453, 260] width 907 height 521
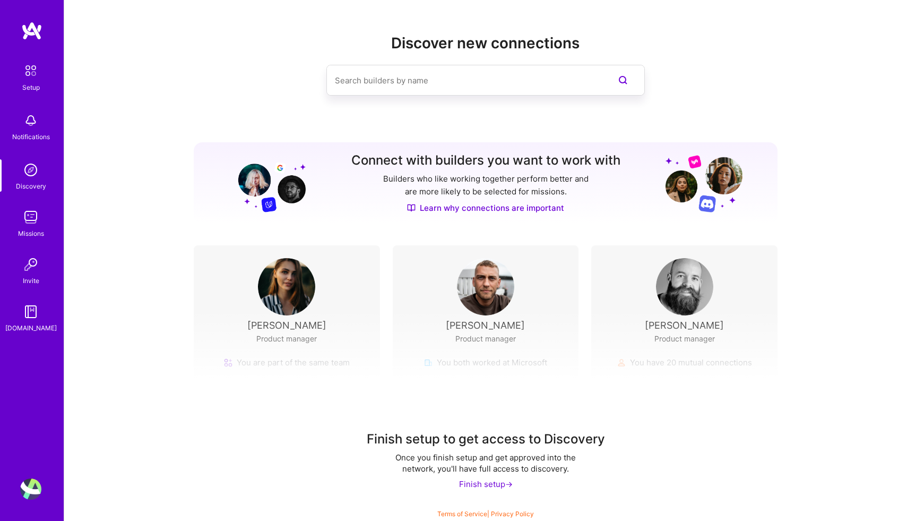
click at [507, 484] on div "Finish setup ->" at bounding box center [486, 483] width 54 height 11
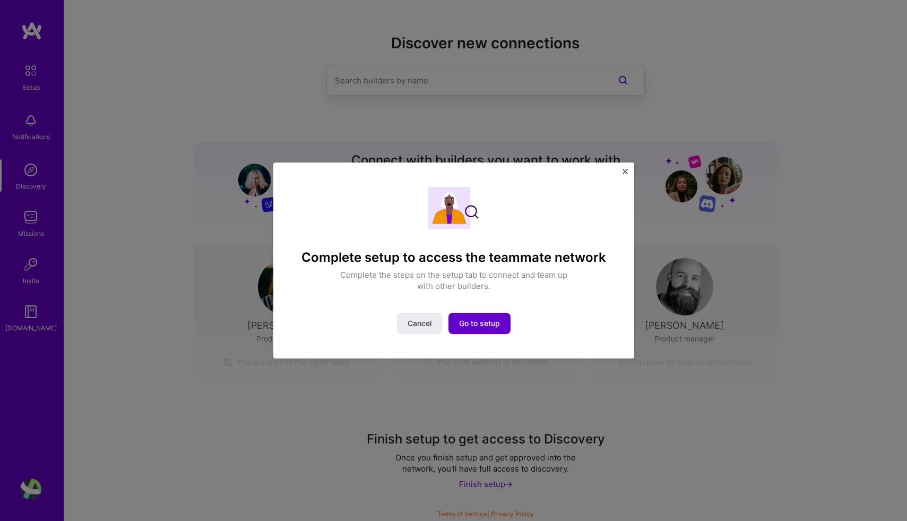
click at [480, 325] on span "Go to setup" at bounding box center [479, 323] width 41 height 11
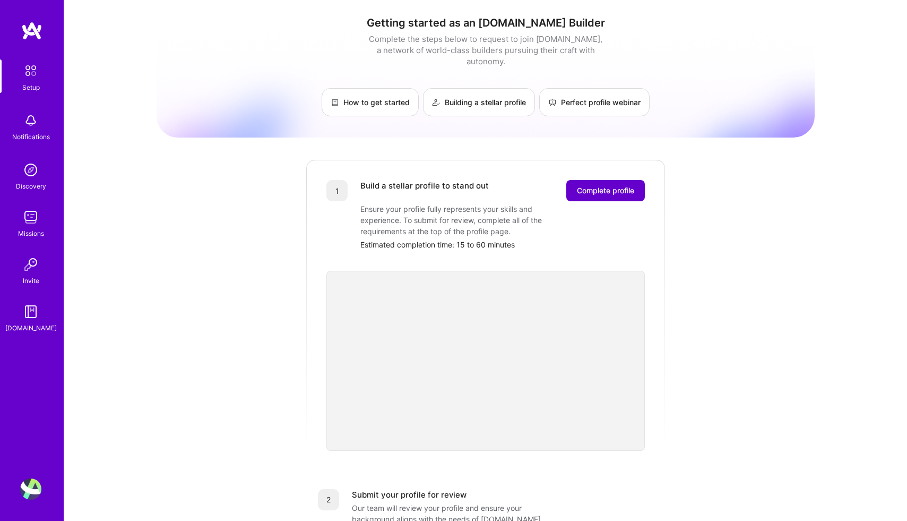
click at [608, 185] on span "Complete profile" at bounding box center [605, 190] width 57 height 11
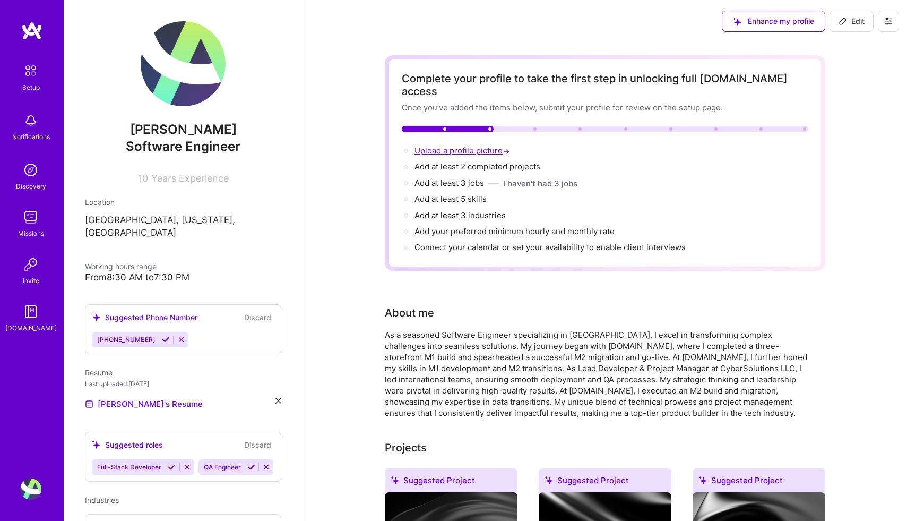
click at [474, 145] on span "Upload a profile picture →" at bounding box center [463, 150] width 98 height 10
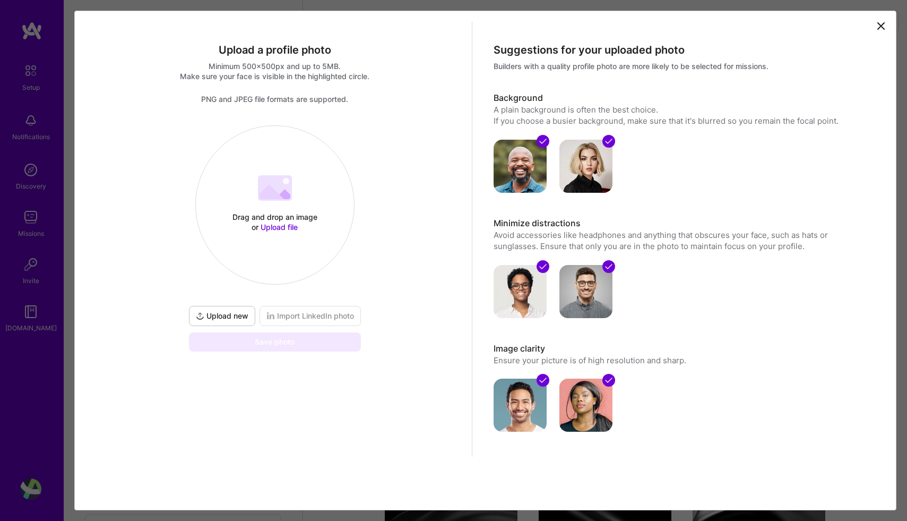
click at [292, 228] on span "Upload file" at bounding box center [279, 226] width 37 height 9
click at [206, 315] on span "Upload new" at bounding box center [222, 315] width 53 height 11
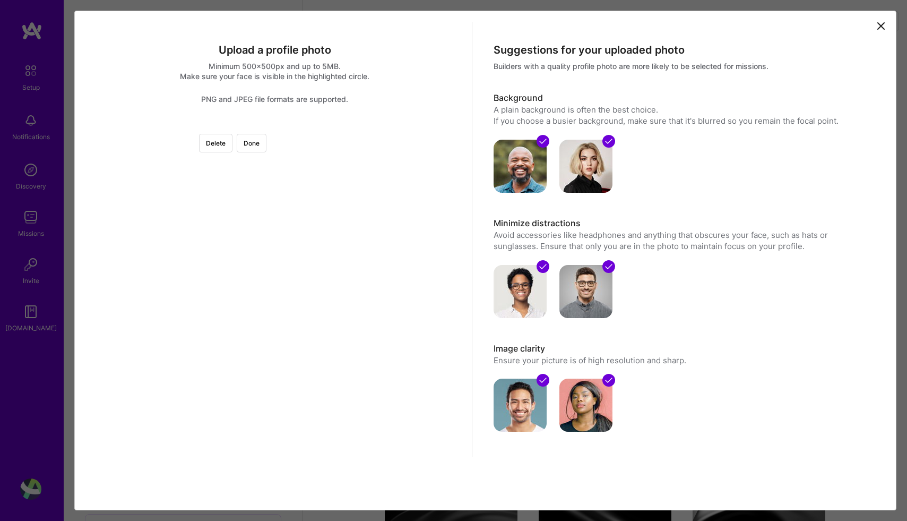
click at [296, 304] on div at bounding box center [392, 264] width 234 height 234
click at [319, 287] on div at bounding box center [392, 267] width 234 height 234
click at [266, 151] on button "Done" at bounding box center [252, 143] width 30 height 19
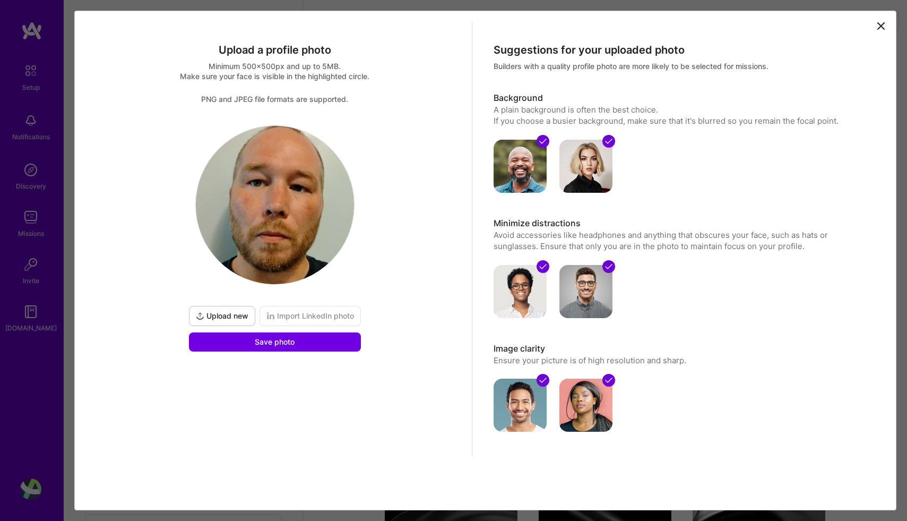
click at [321, 353] on div "Upload a profile photo Minimum 500x500px and up to 5MB. Make sure your face is …" at bounding box center [274, 239] width 395 height 435
click at [322, 340] on button "Save photo" at bounding box center [275, 341] width 172 height 19
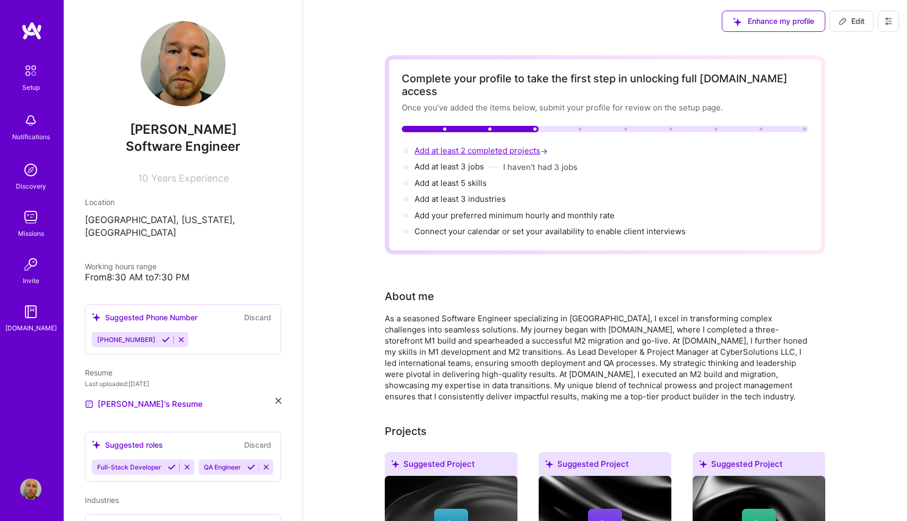
click at [518, 145] on span "Add at least 2 completed projects →" at bounding box center [481, 150] width 135 height 10
select select "US"
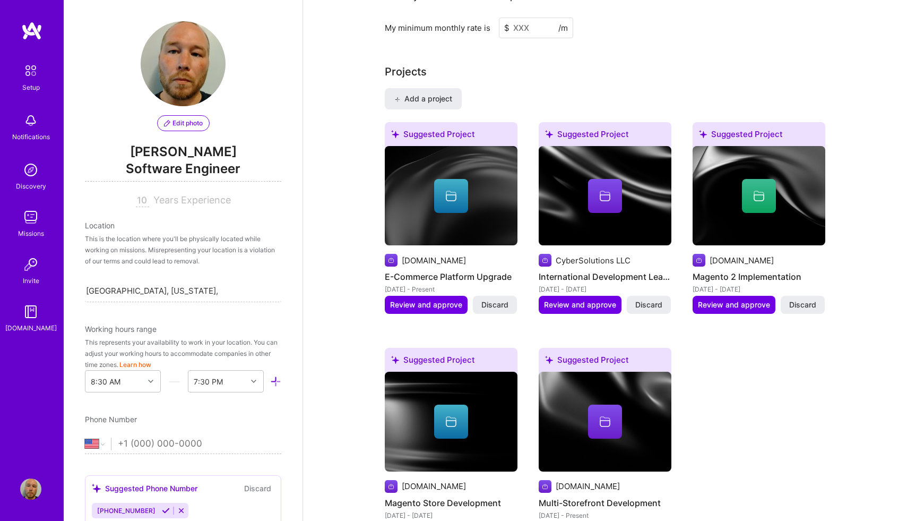
scroll to position [904, 0]
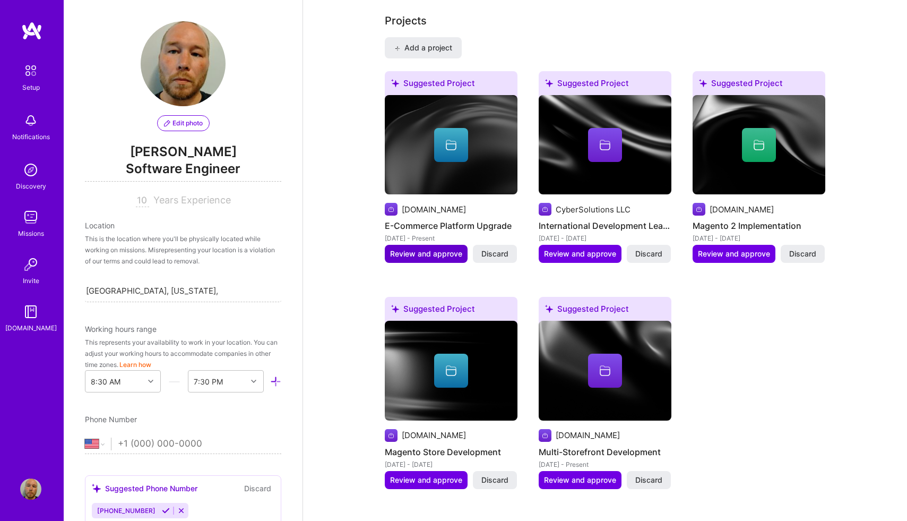
click at [442, 248] on span "Review and approve" at bounding box center [426, 253] width 72 height 11
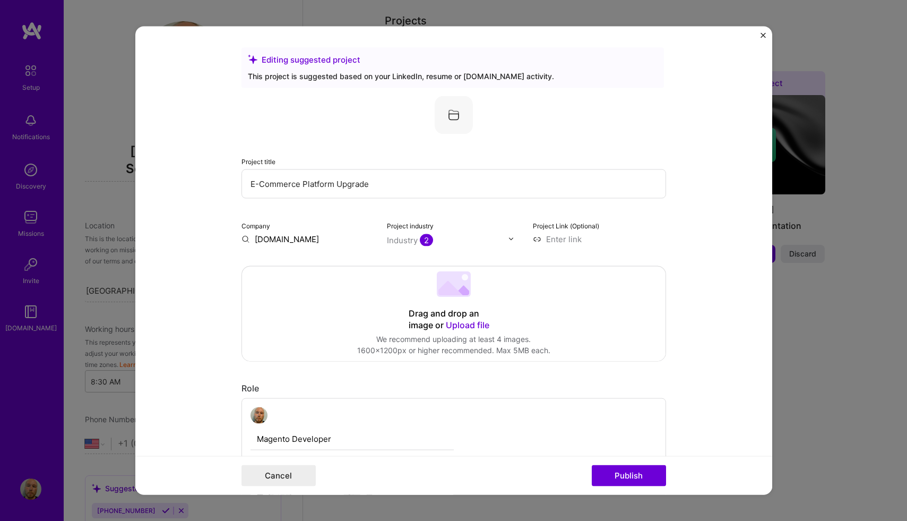
click at [619, 461] on div "Cancel Publish" at bounding box center [453, 475] width 637 height 39
click at [619, 464] on div "Cancel Publish" at bounding box center [453, 475] width 637 height 39
click at [619, 469] on button "Publish" at bounding box center [629, 475] width 74 height 21
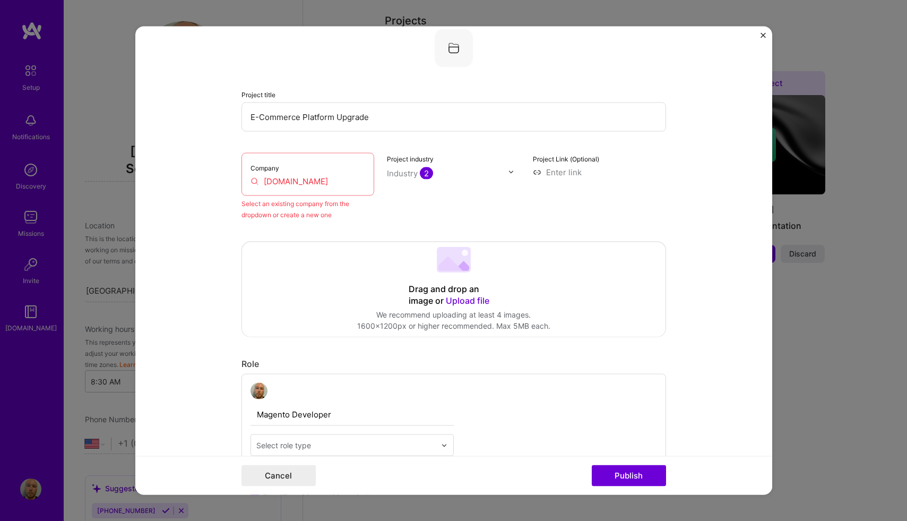
scroll to position [70, 0]
click at [332, 182] on input "[DOMAIN_NAME]" at bounding box center [307, 177] width 115 height 11
drag, startPoint x: 332, startPoint y: 181, endPoint x: 228, endPoint y: 181, distance: 104.0
click at [228, 181] on form "Editing suggested project This project is suggested based on your LinkedIn, res…" at bounding box center [453, 260] width 637 height 469
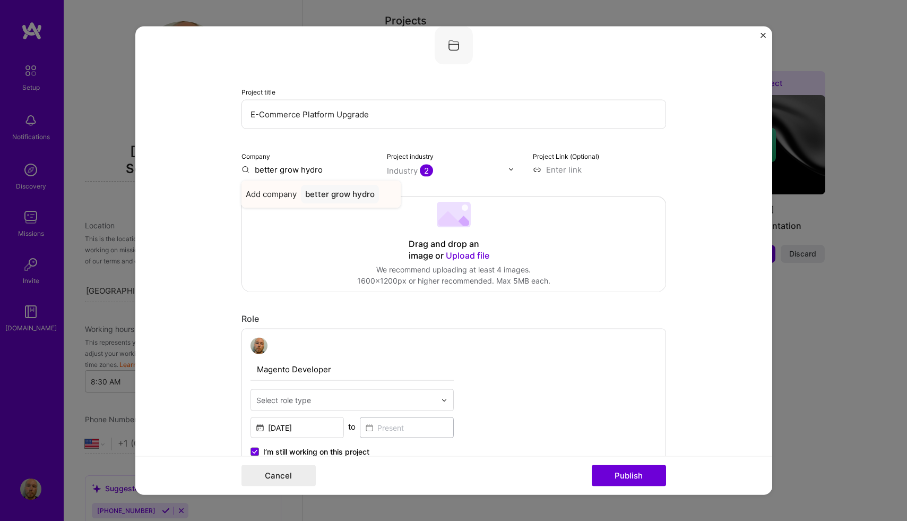
type input "better grow hydro"
click at [345, 196] on div "better grow hydro" at bounding box center [340, 193] width 78 height 19
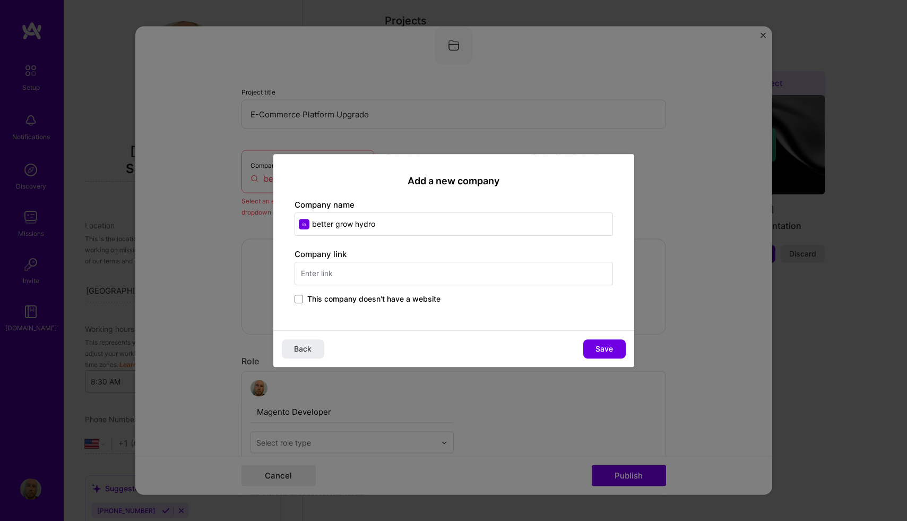
click at [387, 226] on input "better grow hydro" at bounding box center [454, 223] width 318 height 23
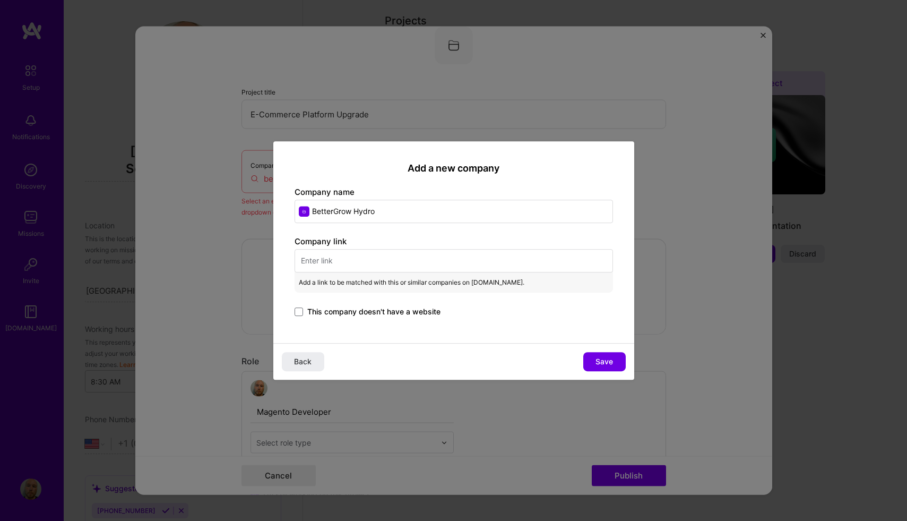
type input "BetterGrow Hydro"
paste input "[URL][DOMAIN_NAME]"
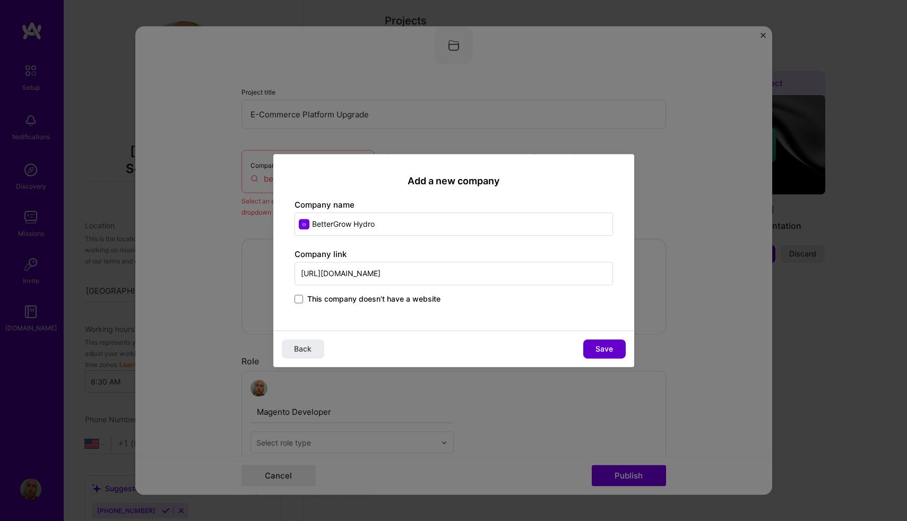
type input "[URL][DOMAIN_NAME]"
click at [616, 347] on button "Save" at bounding box center [604, 348] width 42 height 19
type input "BetterGrow Hydro"
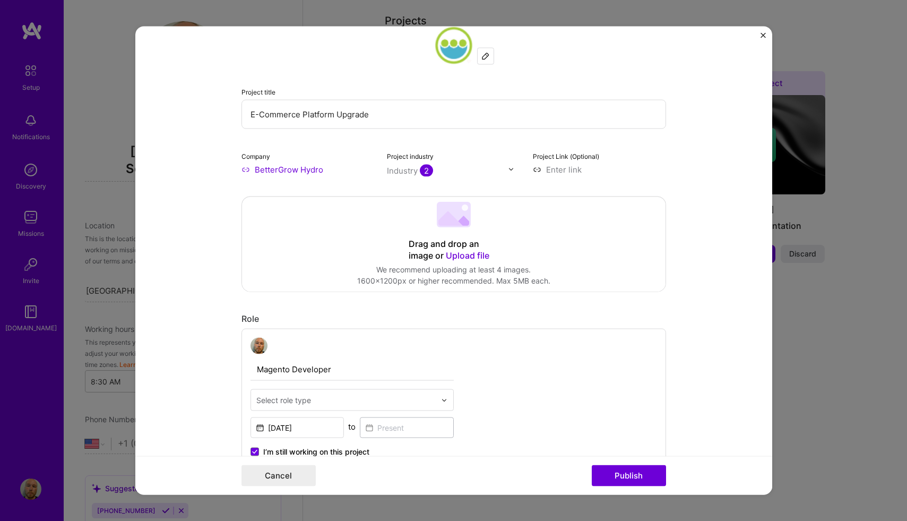
click at [412, 171] on div "Industry 2" at bounding box center [410, 170] width 46 height 11
click at [401, 215] on span at bounding box center [400, 213] width 8 height 8
click at [404, 214] on span at bounding box center [400, 213] width 8 height 8
click at [402, 212] on span at bounding box center [400, 213] width 8 height 8
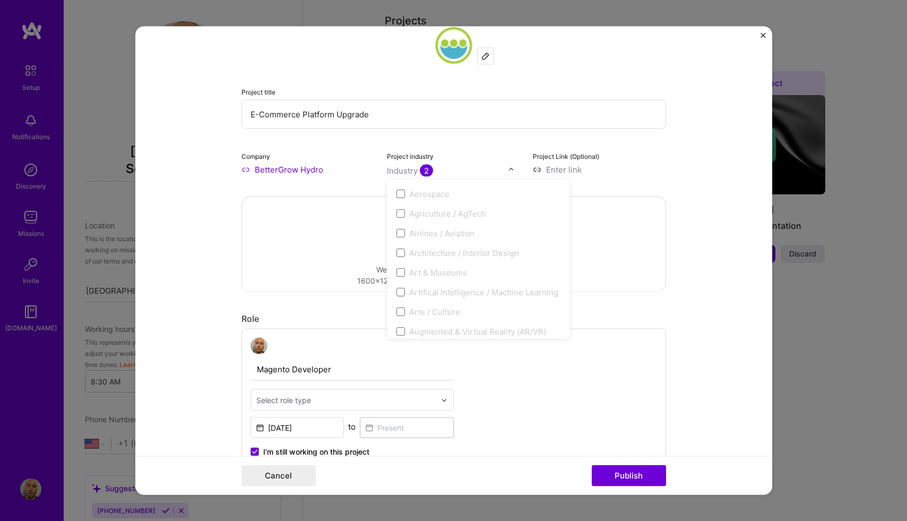
click at [442, 212] on div "Agriculture / AgTech" at bounding box center [447, 213] width 77 height 11
click at [360, 159] on div "Company BetterGrow Hydro" at bounding box center [307, 162] width 133 height 25
click at [432, 167] on span "2" at bounding box center [426, 170] width 13 height 12
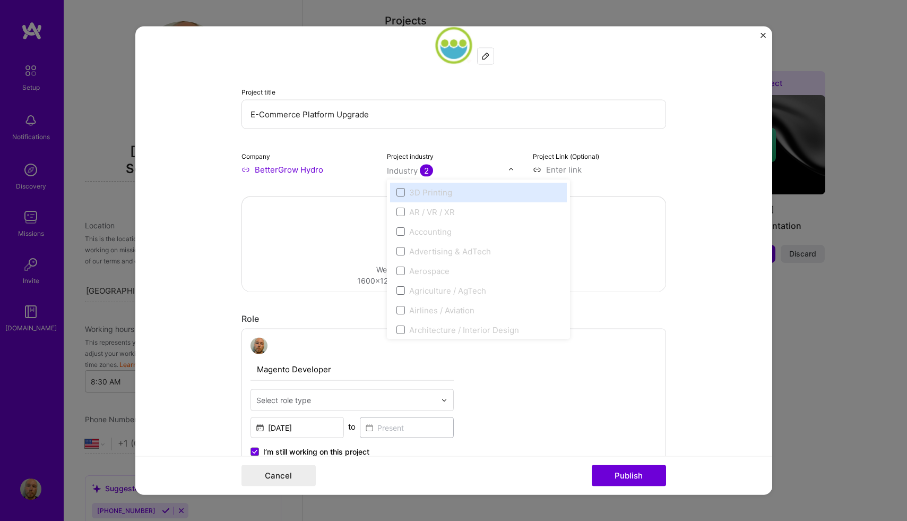
click at [402, 221] on div "AR / VR / XR" at bounding box center [478, 212] width 177 height 20
click at [402, 230] on span at bounding box center [400, 231] width 8 height 8
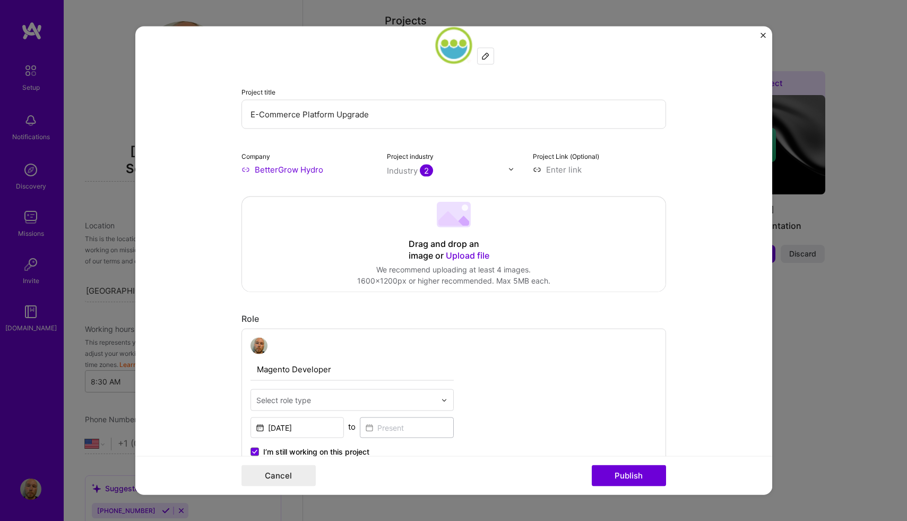
click at [459, 163] on div "Project industry Industry 2" at bounding box center [453, 162] width 133 height 25
click at [635, 474] on button "Publish" at bounding box center [629, 475] width 74 height 21
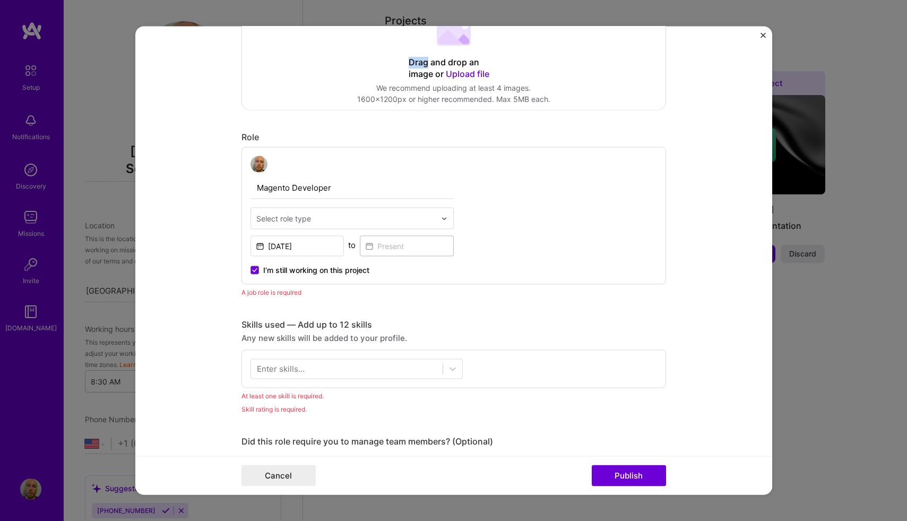
scroll to position [357, 0]
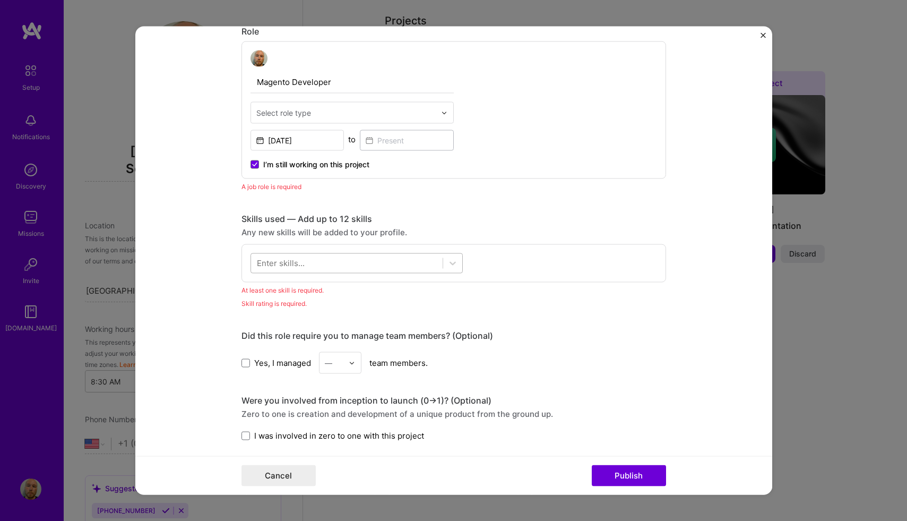
click at [424, 265] on div at bounding box center [347, 264] width 192 height 18
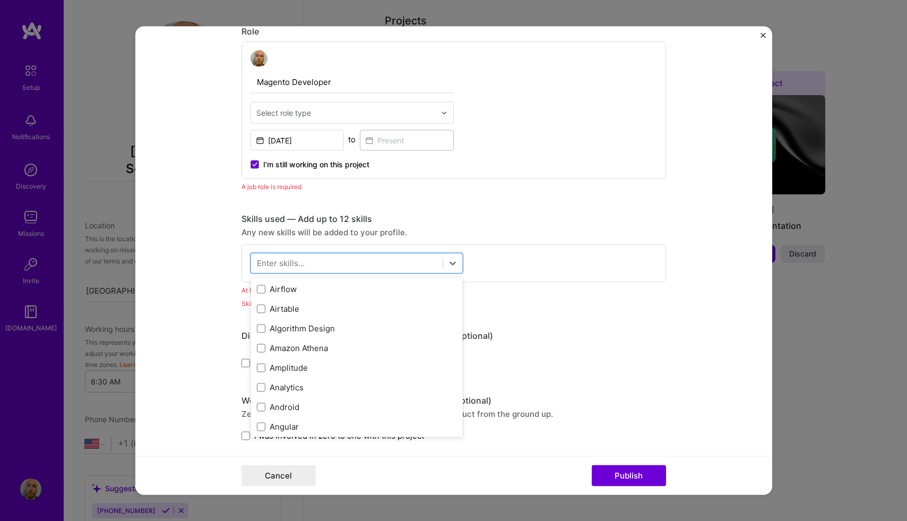
scroll to position [450, 0]
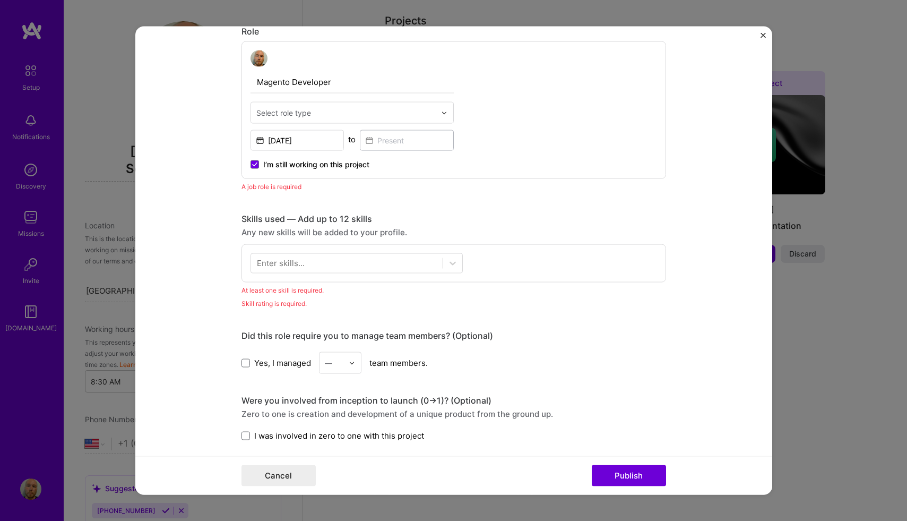
click at [744, 156] on form "Editing suggested project This project is suggested based on your LinkedIn, res…" at bounding box center [453, 260] width 637 height 469
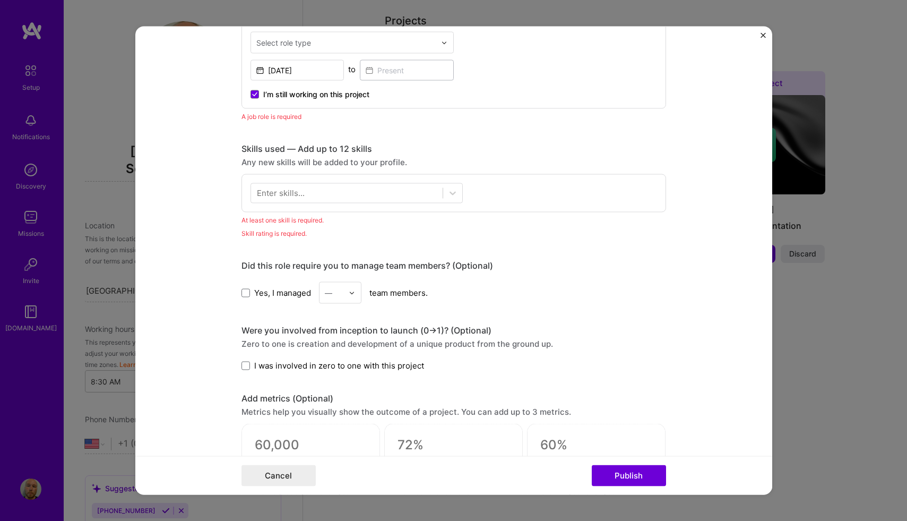
click at [403, 371] on span "I was involved in zero to one with this project" at bounding box center [339, 365] width 170 height 11
click at [0, 0] on input "I was involved in zero to one with this project" at bounding box center [0, 0] width 0 height 0
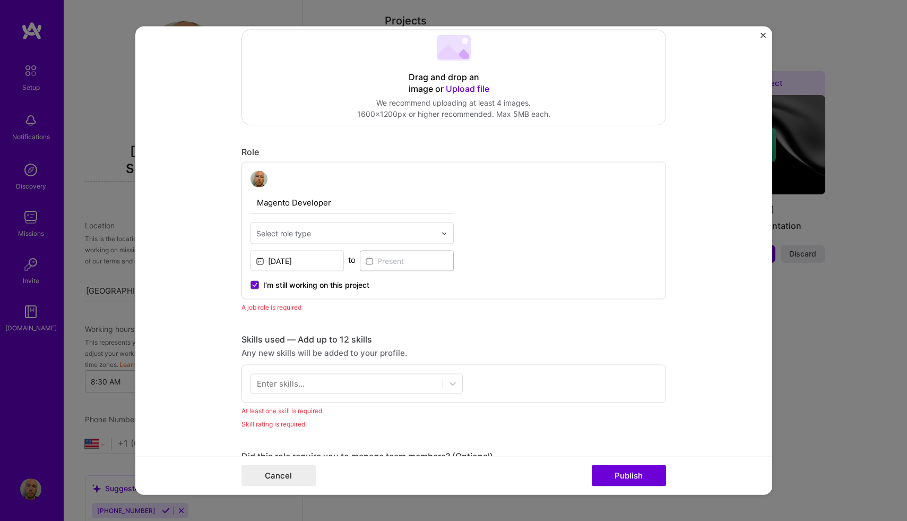
scroll to position [217, 0]
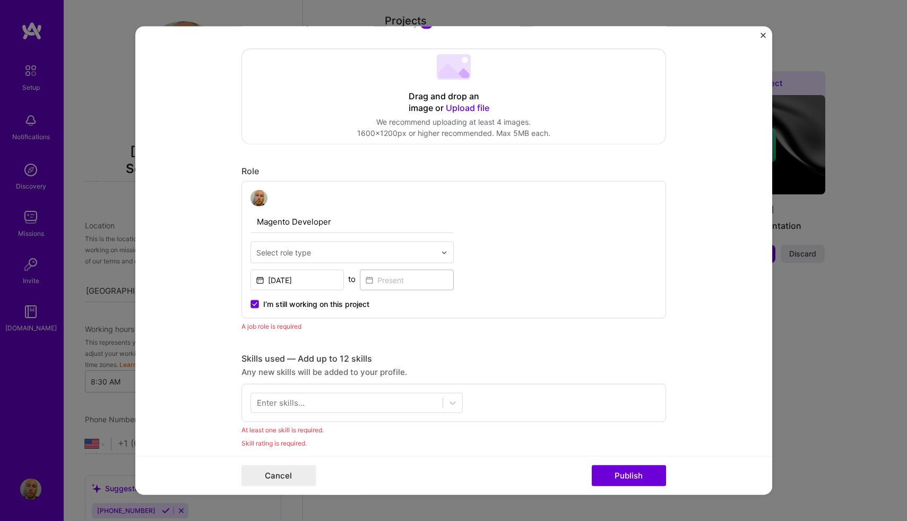
click at [344, 256] on input "text" at bounding box center [345, 252] width 179 height 11
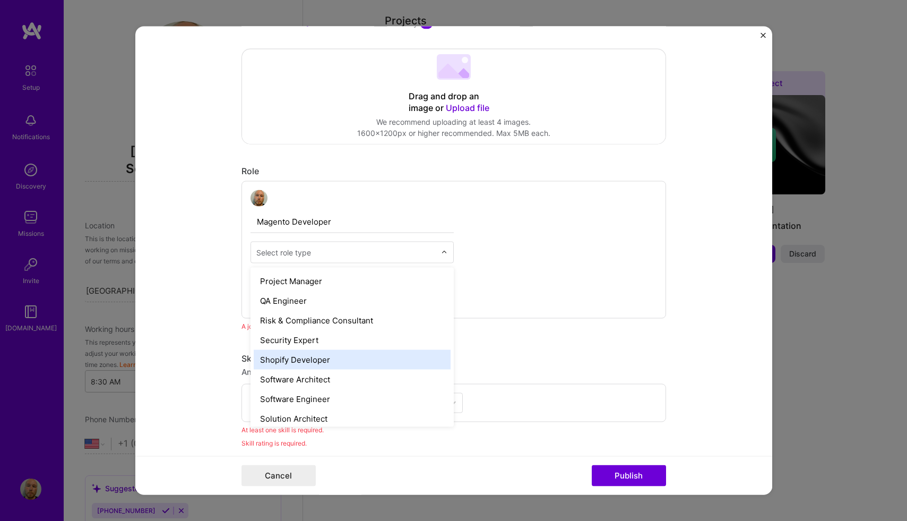
scroll to position [1084, 0]
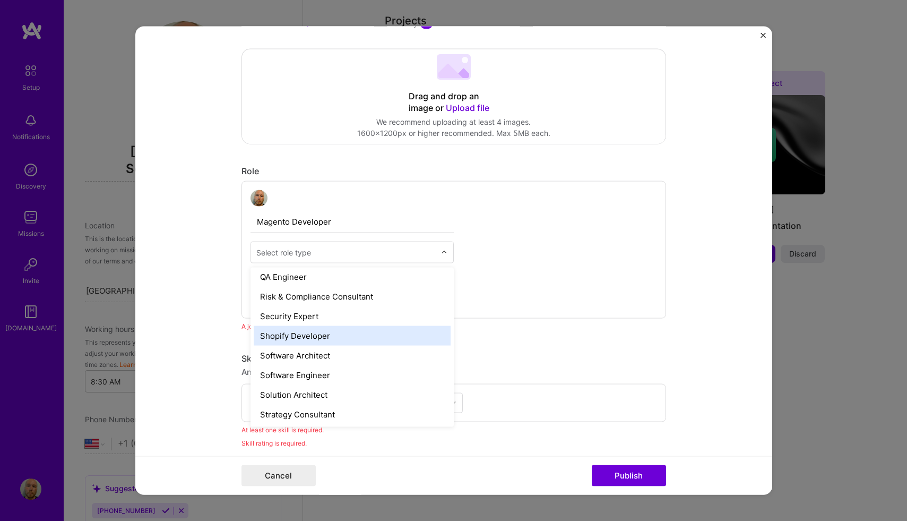
click at [360, 330] on div "Shopify Developer" at bounding box center [352, 336] width 197 height 20
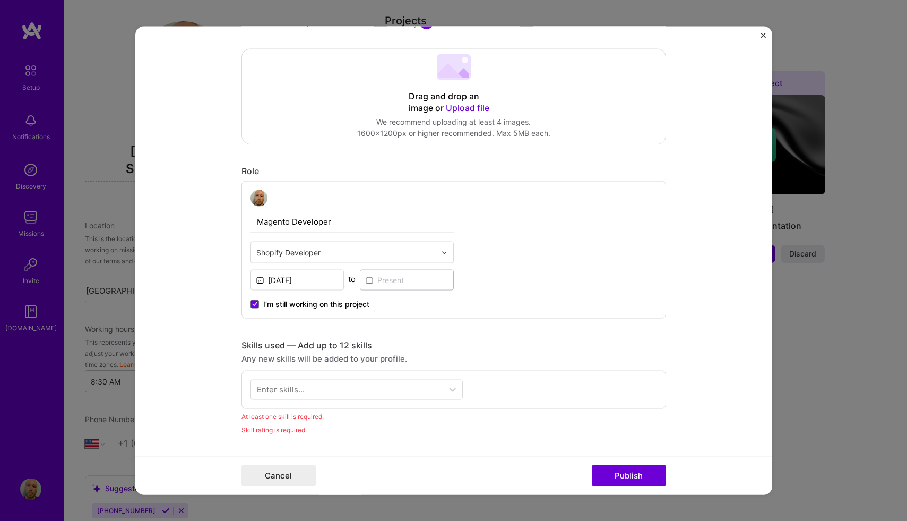
click at [369, 238] on div "Magento Developer option Shopify Developer, selected. Select is focused ,type t…" at bounding box center [351, 249] width 203 height 120
click at [369, 257] on input "text" at bounding box center [345, 252] width 179 height 11
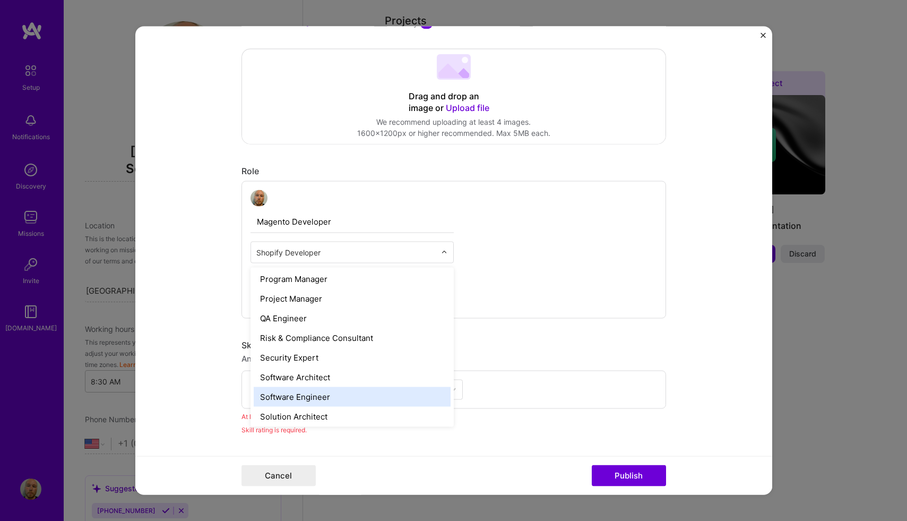
scroll to position [1061, 0]
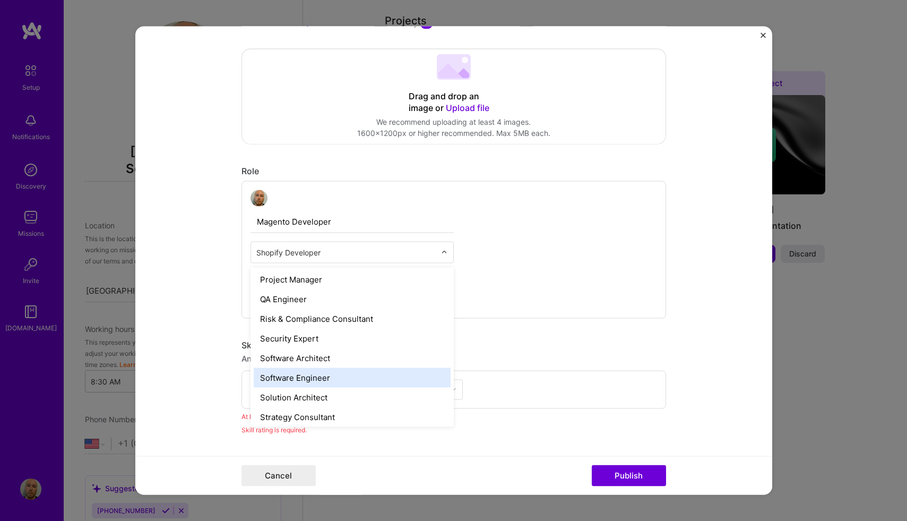
click at [364, 370] on div "Software Engineer" at bounding box center [352, 378] width 197 height 20
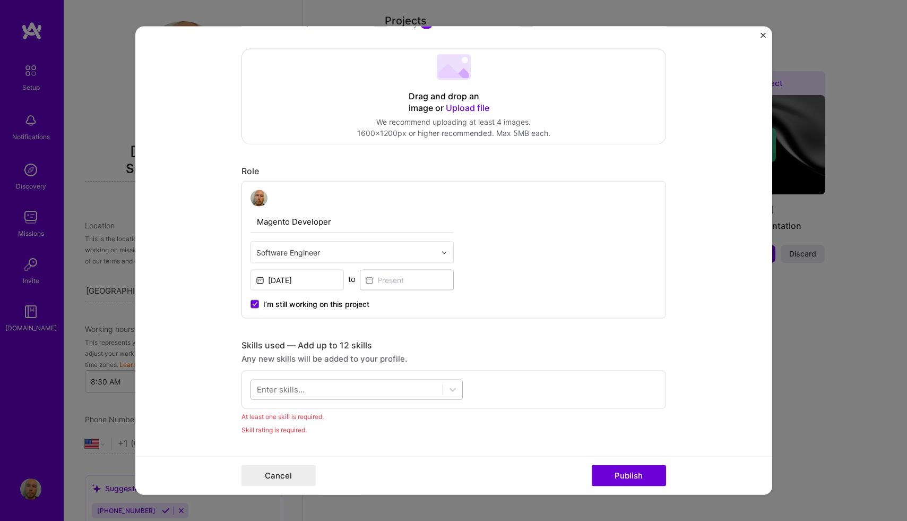
click at [403, 388] on div at bounding box center [347, 390] width 192 height 18
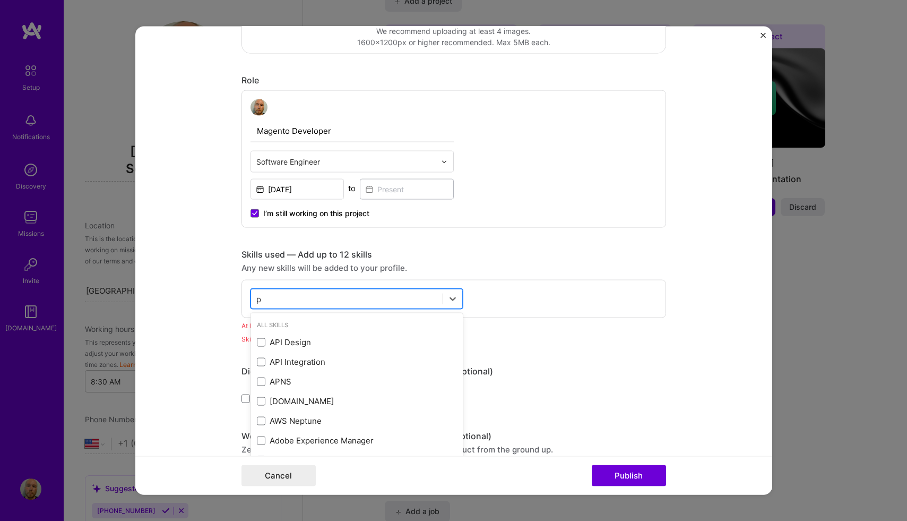
scroll to position [324, 0]
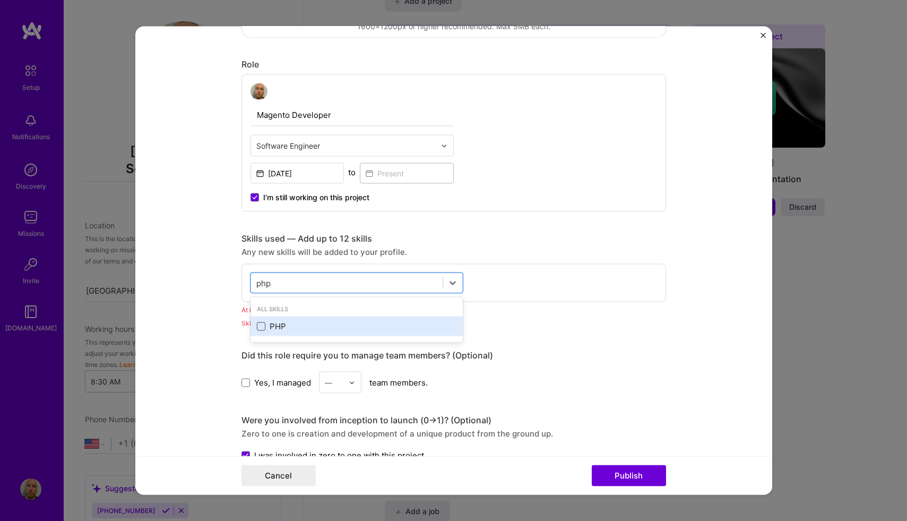
click at [261, 328] on span at bounding box center [261, 326] width 8 height 8
click at [0, 0] on input "checkbox" at bounding box center [0, 0] width 0 height 0
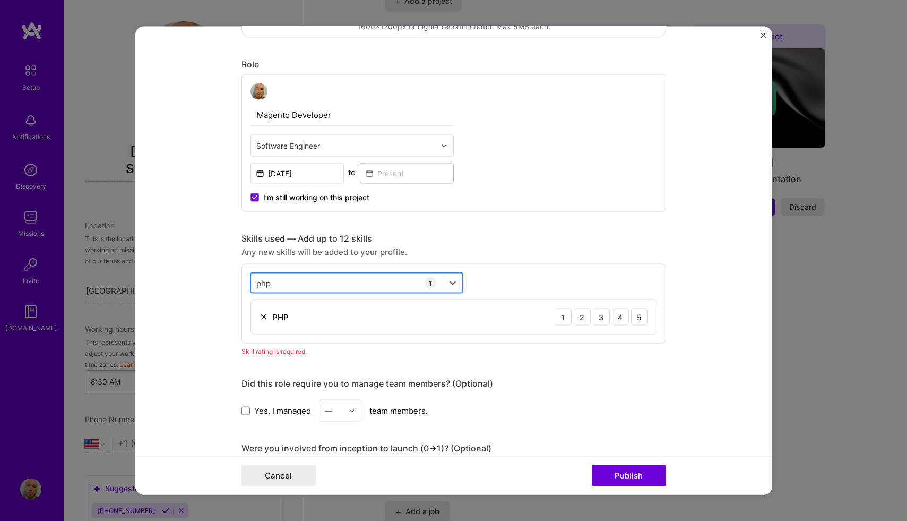
click at [290, 287] on div "php php" at bounding box center [347, 283] width 192 height 18
click at [260, 329] on span at bounding box center [261, 326] width 8 height 8
click at [0, 0] on input "checkbox" at bounding box center [0, 0] width 0 height 0
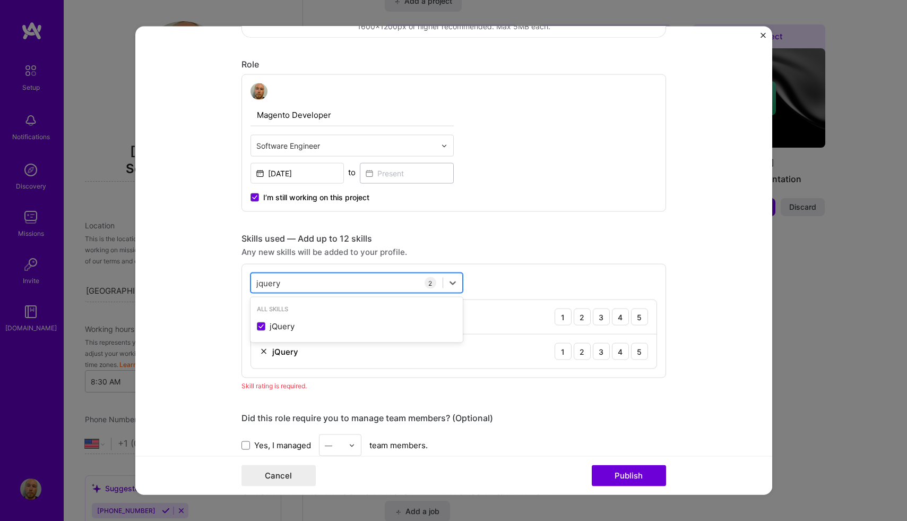
click at [322, 276] on div "jquery jquery" at bounding box center [347, 283] width 192 height 18
click at [261, 331] on div "MySQL" at bounding box center [357, 326] width 200 height 11
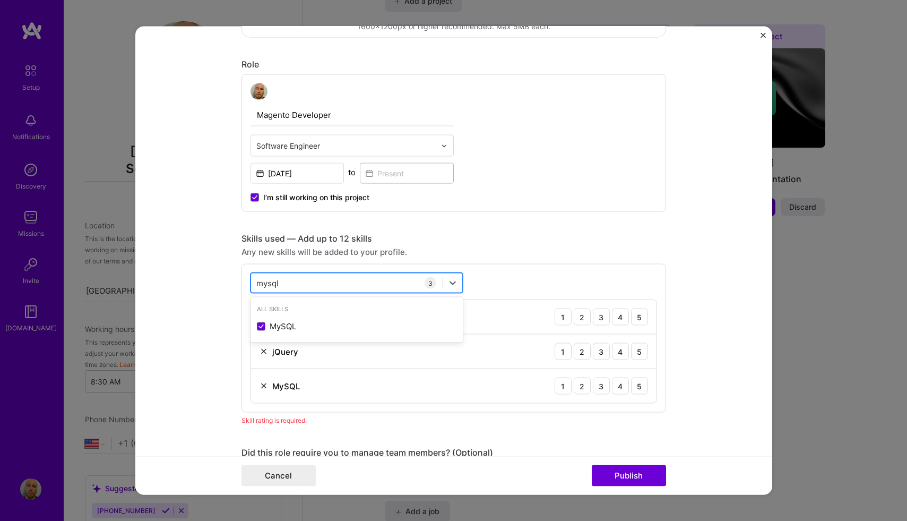
click at [285, 287] on div "mysql mysql" at bounding box center [347, 283] width 192 height 18
click at [289, 281] on div "mysql mysql" at bounding box center [347, 283] width 192 height 18
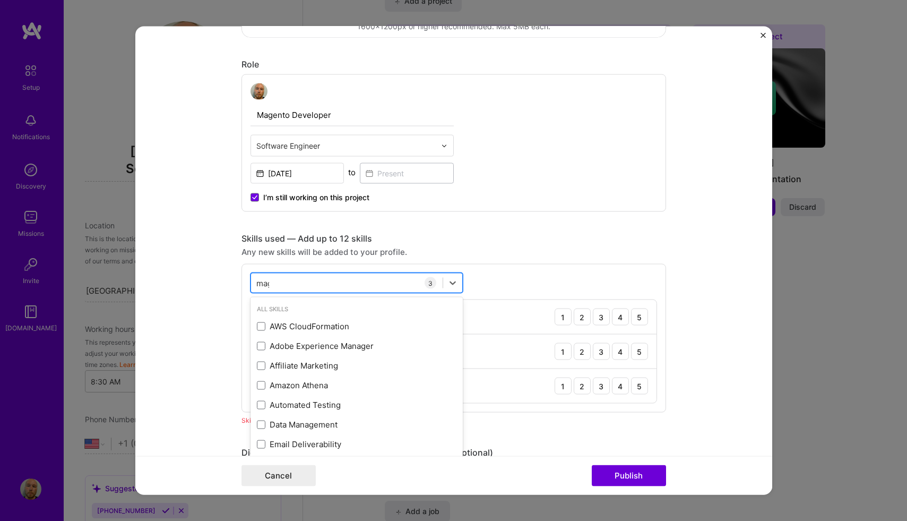
type input "magen"
click at [572, 248] on div "Any new skills will be added to your profile." at bounding box center [453, 251] width 425 height 11
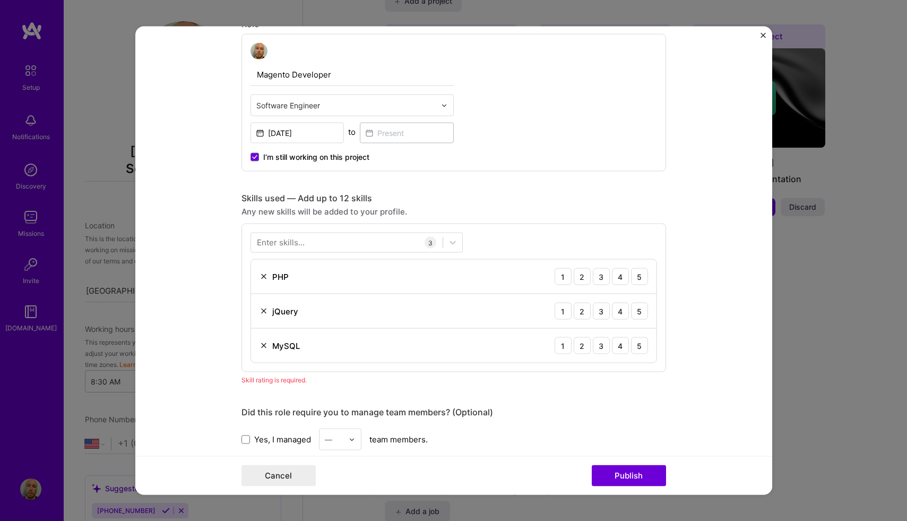
scroll to position [404, 0]
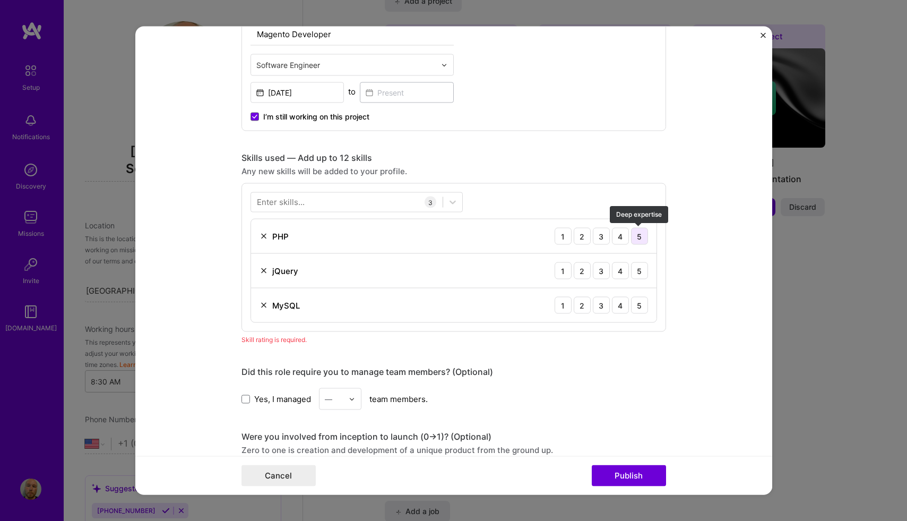
click at [642, 240] on div "5" at bounding box center [639, 236] width 17 height 17
click at [642, 265] on div "5" at bounding box center [639, 270] width 17 height 17
click at [642, 291] on div "MySQL 1 2 3 4 5" at bounding box center [453, 305] width 405 height 34
click at [642, 302] on div "5" at bounding box center [639, 305] width 17 height 17
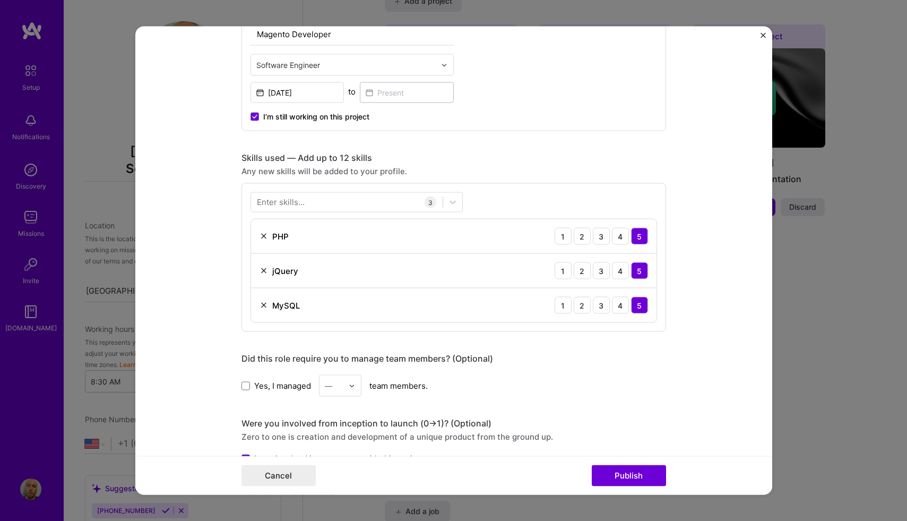
click at [625, 488] on div "Cancel Publish" at bounding box center [453, 475] width 637 height 39
click at [629, 474] on button "Publish" at bounding box center [629, 475] width 74 height 21
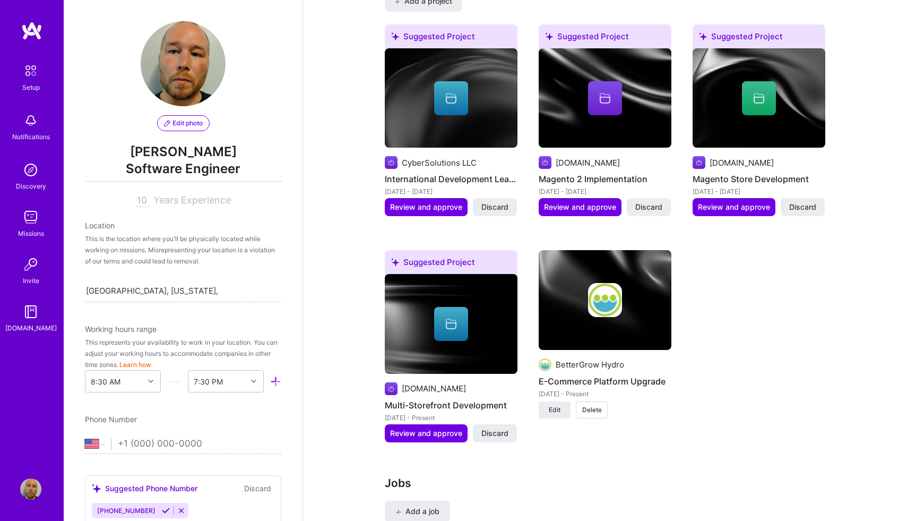
scroll to position [947, 0]
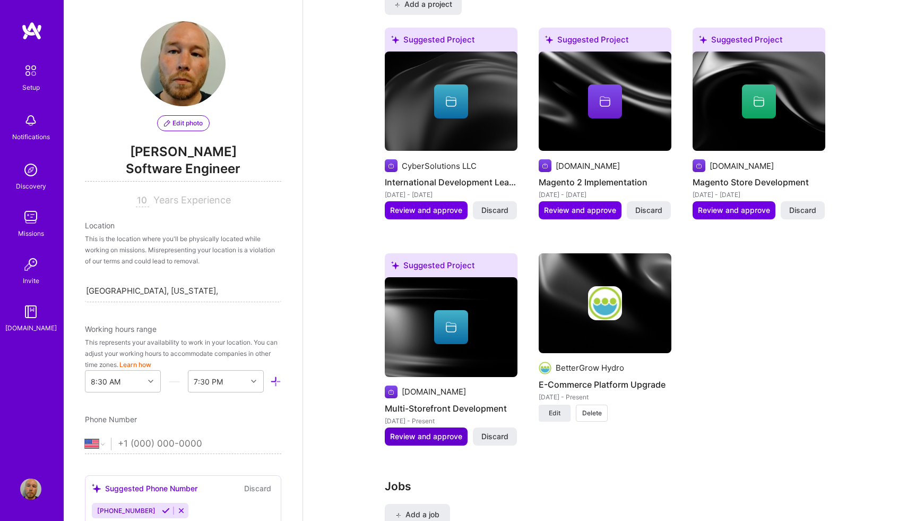
click at [423, 431] on span "Review and approve" at bounding box center [426, 436] width 72 height 11
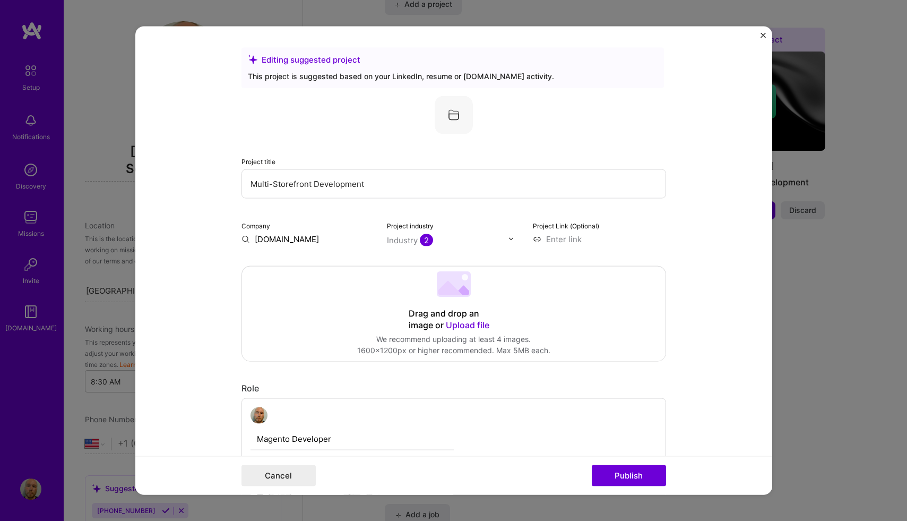
scroll to position [294, 0]
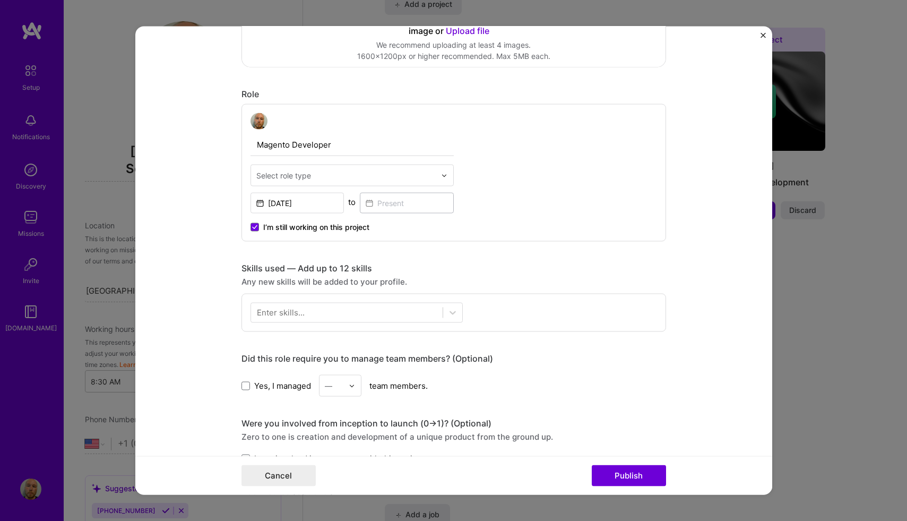
click at [371, 161] on div "Magento Developer Select role type [DATE] to I’m still working on this project" at bounding box center [351, 173] width 203 height 120
click at [371, 165] on div "Magento Developer Select role type [DATE] to I’m still working on this project" at bounding box center [351, 173] width 203 height 120
click at [307, 320] on div at bounding box center [347, 313] width 192 height 18
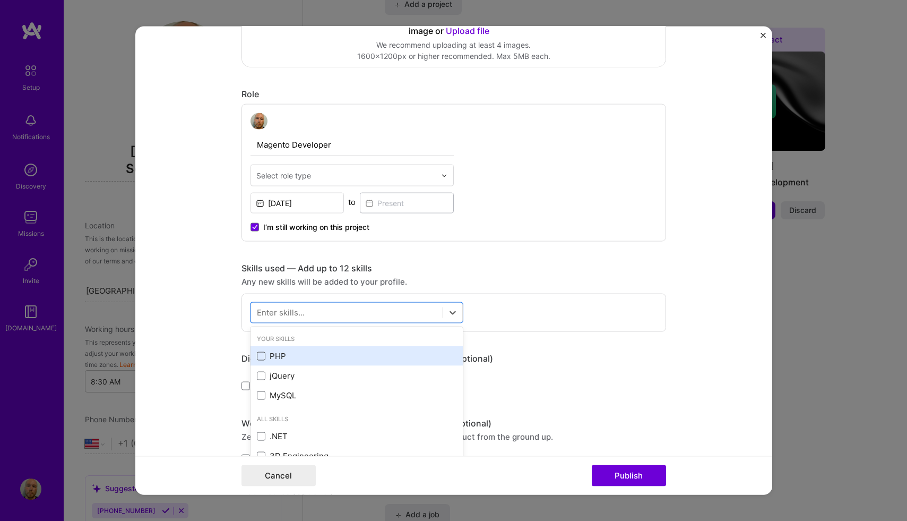
click at [262, 355] on span at bounding box center [261, 355] width 8 height 8
click at [0, 0] on input "checkbox" at bounding box center [0, 0] width 0 height 0
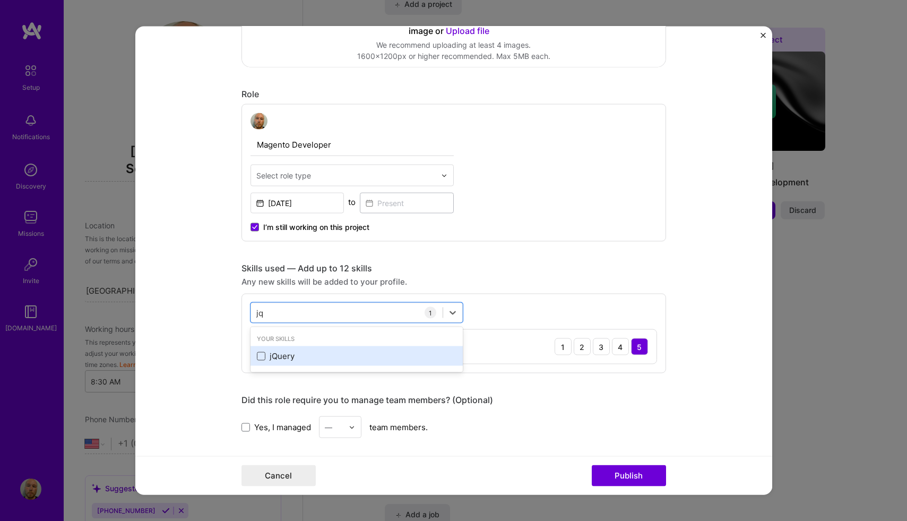
click at [262, 355] on span at bounding box center [261, 355] width 8 height 8
click at [0, 0] on input "checkbox" at bounding box center [0, 0] width 0 height 0
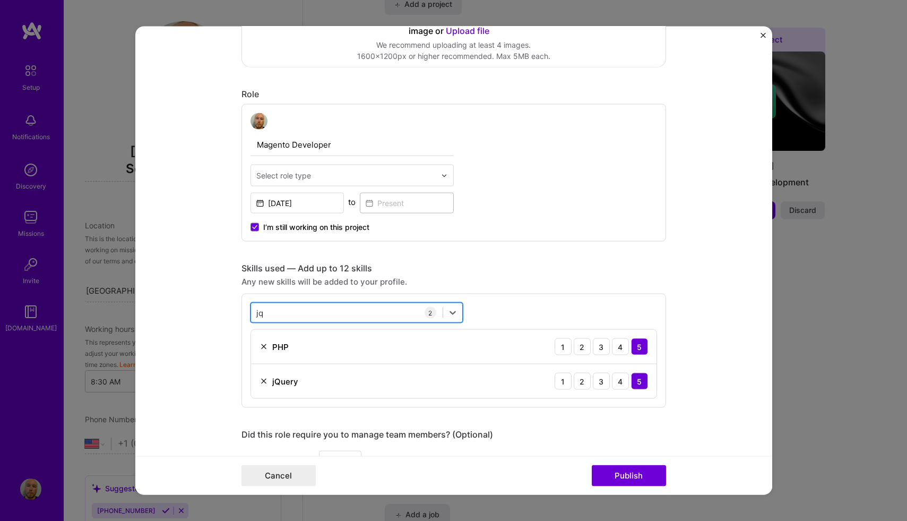
click at [364, 312] on div "jq jq" at bounding box center [347, 313] width 192 height 18
type input "j"
click at [264, 353] on span at bounding box center [261, 355] width 8 height 8
click at [0, 0] on input "checkbox" at bounding box center [0, 0] width 0 height 0
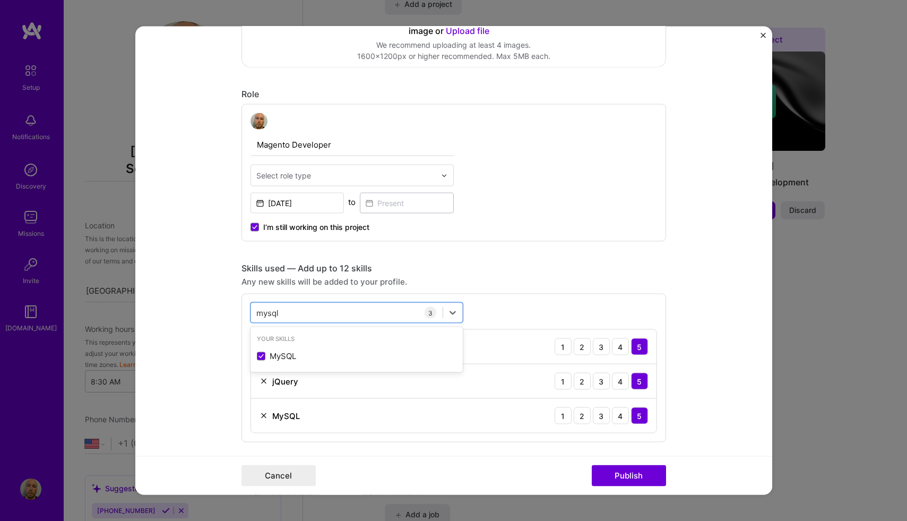
click at [504, 276] on div "Any new skills will be added to your profile." at bounding box center [453, 281] width 425 height 11
click at [351, 312] on div "mysql mysql" at bounding box center [347, 313] width 192 height 18
type input "frame"
click at [504, 267] on div "Skills used — Add up to 12 skills" at bounding box center [453, 268] width 425 height 11
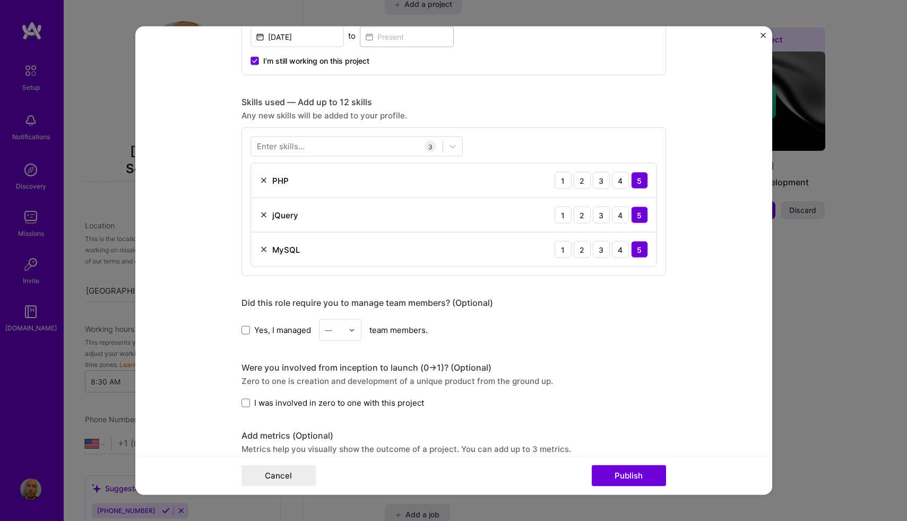
scroll to position [531, 0]
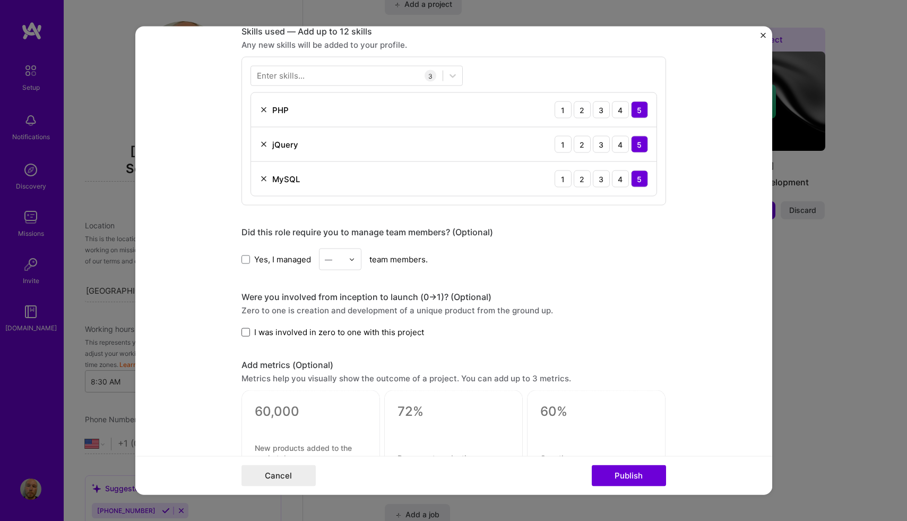
click at [247, 335] on span at bounding box center [245, 332] width 8 height 8
click at [0, 0] on input "I was involved in zero to one with this project" at bounding box center [0, 0] width 0 height 0
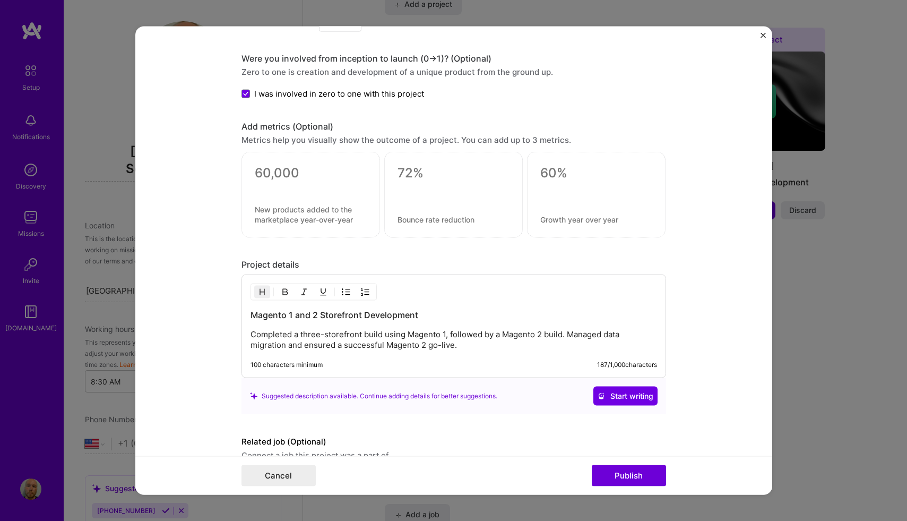
scroll to position [823, 0]
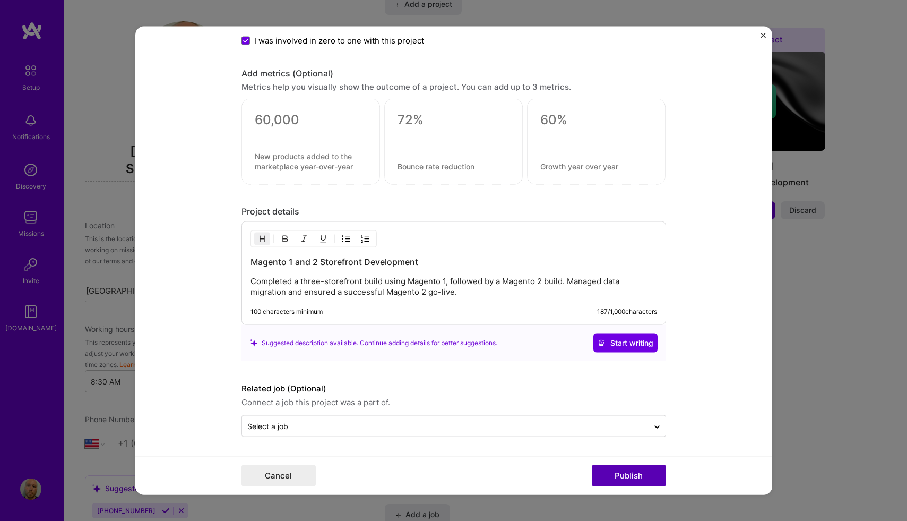
click at [616, 471] on button "Publish" at bounding box center [629, 475] width 74 height 21
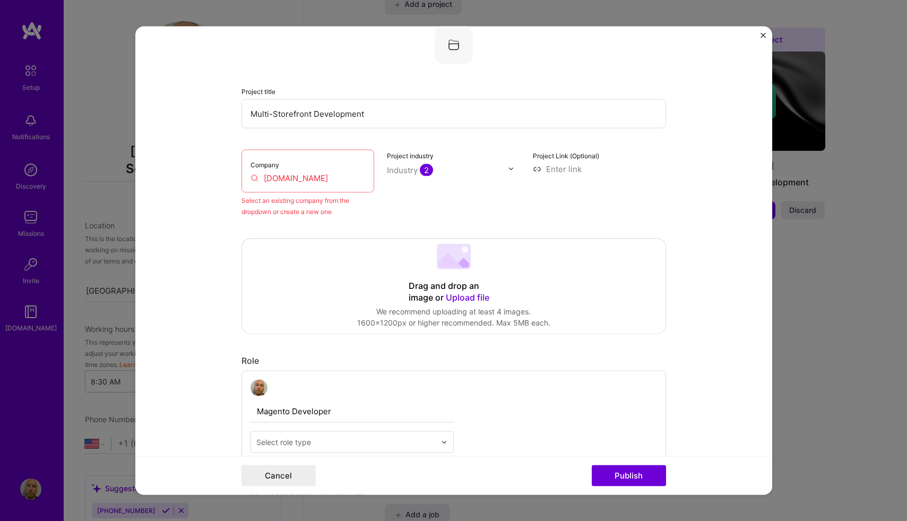
scroll to position [70, 0]
click at [339, 185] on div "Company [DOMAIN_NAME]" at bounding box center [307, 171] width 133 height 43
click at [335, 179] on input "[DOMAIN_NAME]" at bounding box center [307, 177] width 115 height 11
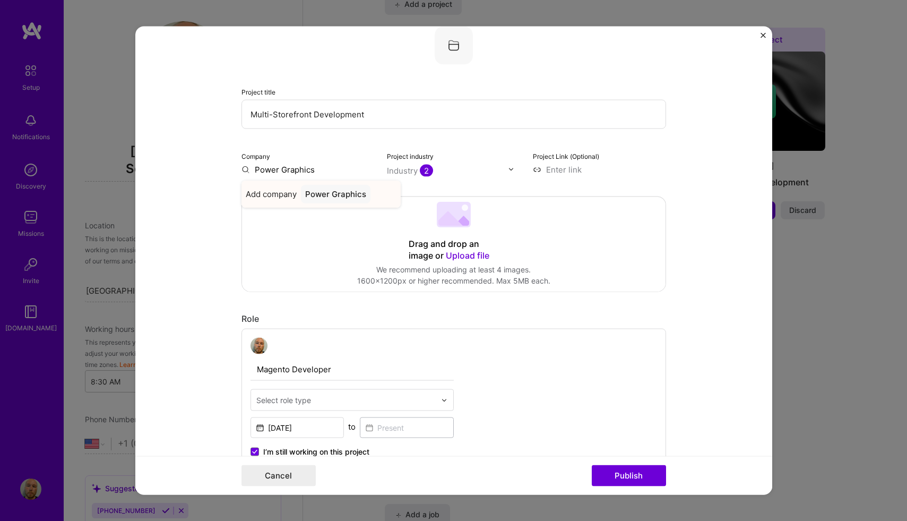
type input "Power Graphics"
click at [341, 192] on div "Power Graphics" at bounding box center [336, 193] width 70 height 19
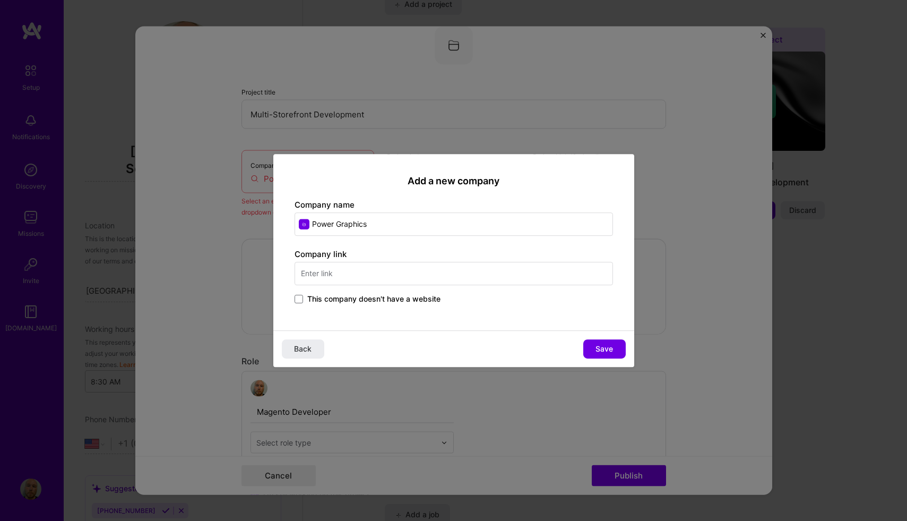
click at [497, 274] on input "text" at bounding box center [454, 273] width 318 height 23
type input "[DOMAIN_NAME]"
click at [596, 353] on span "Save" at bounding box center [604, 348] width 18 height 11
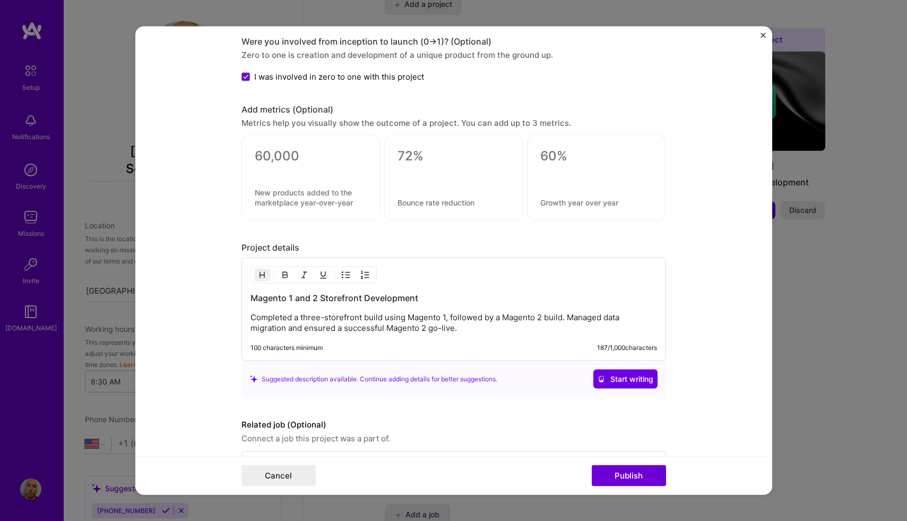
scroll to position [836, 0]
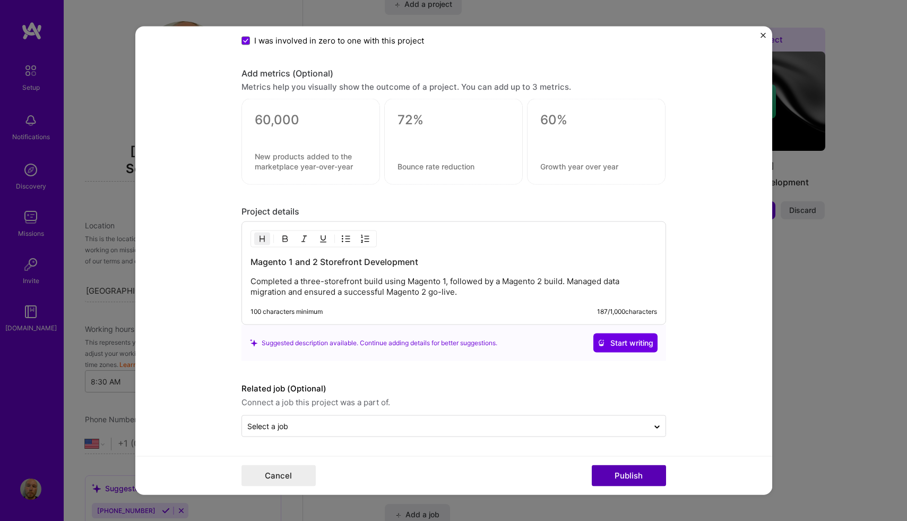
click at [636, 475] on button "Publish" at bounding box center [629, 475] width 74 height 21
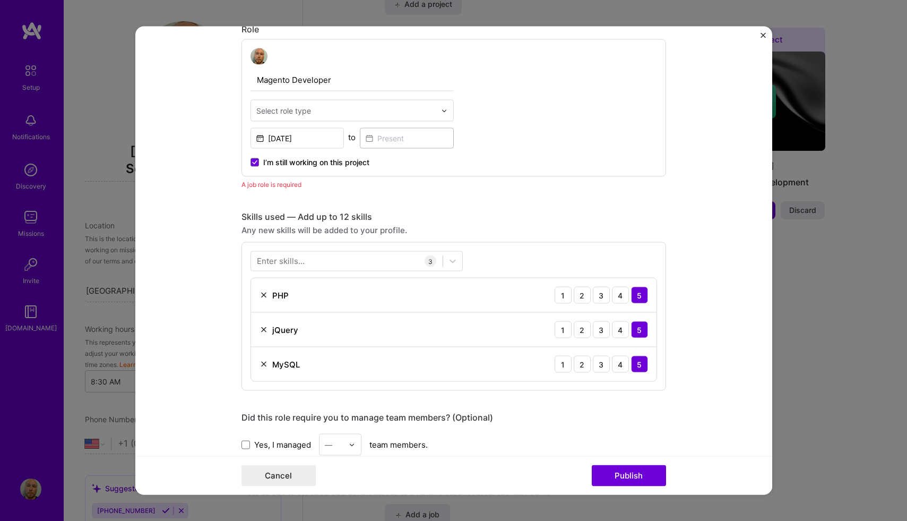
scroll to position [357, 0]
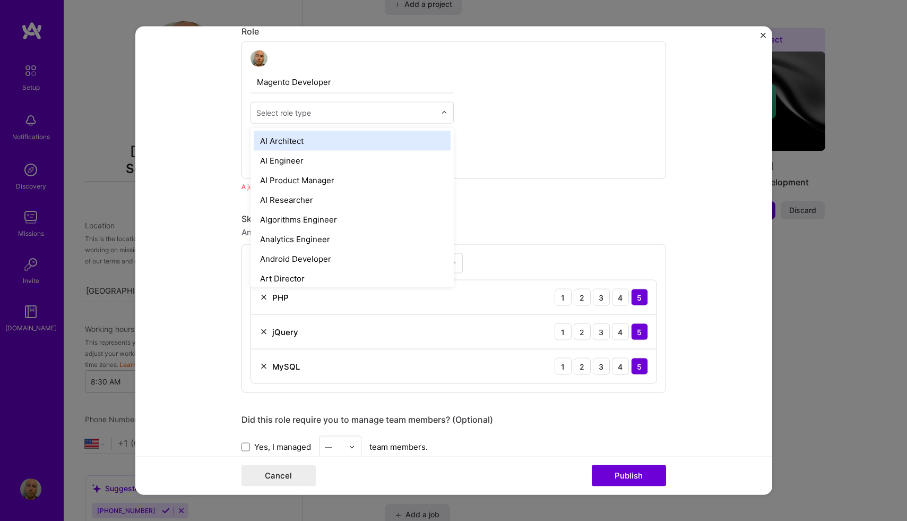
click at [373, 122] on div "Select role type" at bounding box center [346, 112] width 190 height 21
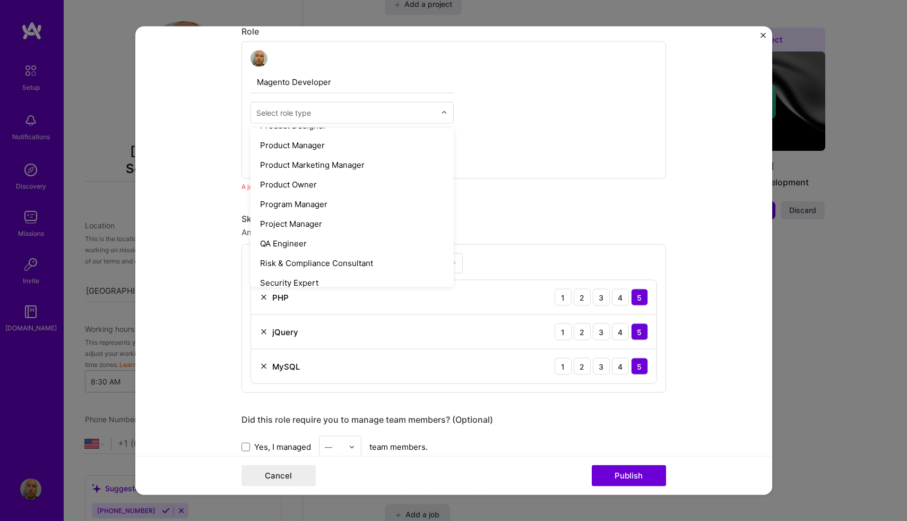
scroll to position [1118, 0]
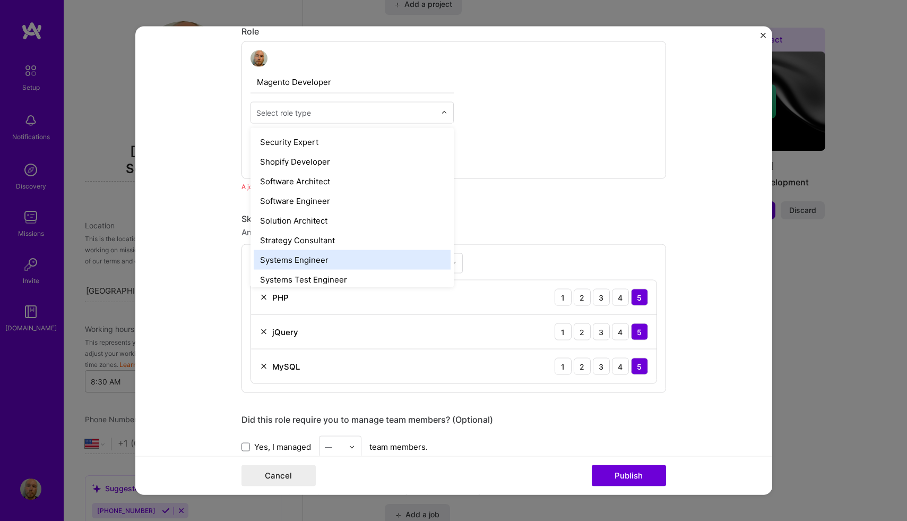
drag, startPoint x: 387, startPoint y: 197, endPoint x: 404, endPoint y: 244, distance: 50.4
click at [405, 247] on div "AI Architect AI Engineer AI Product Manager AI Researcher Algorithms Engineer A…" at bounding box center [351, 207] width 203 height 159
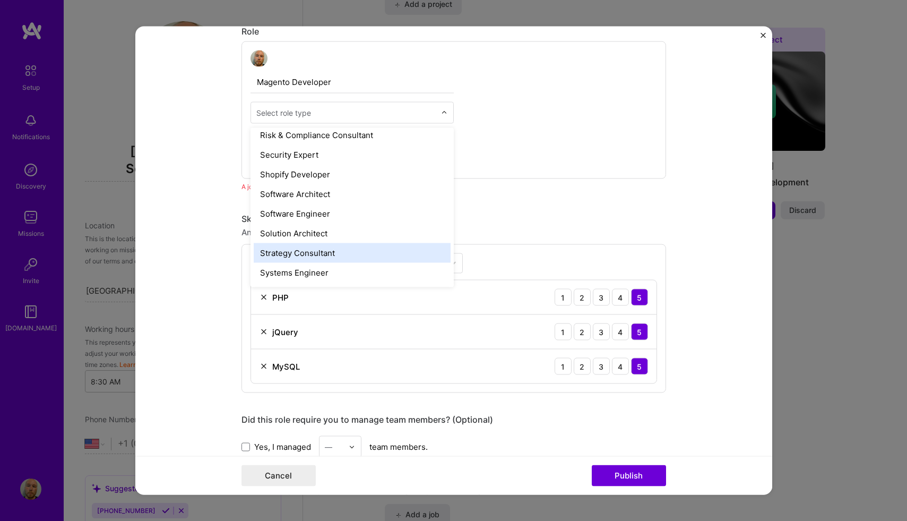
scroll to position [1094, 0]
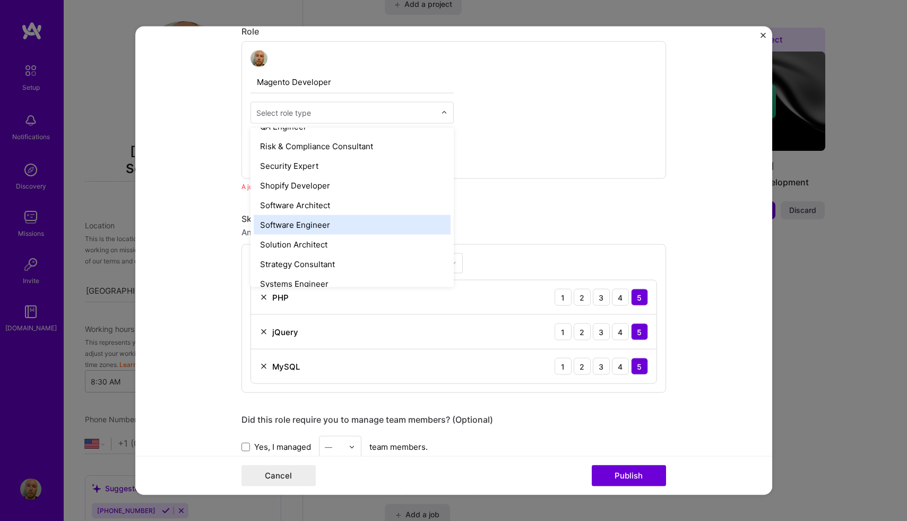
click at [401, 228] on div "Software Engineer" at bounding box center [352, 225] width 197 height 20
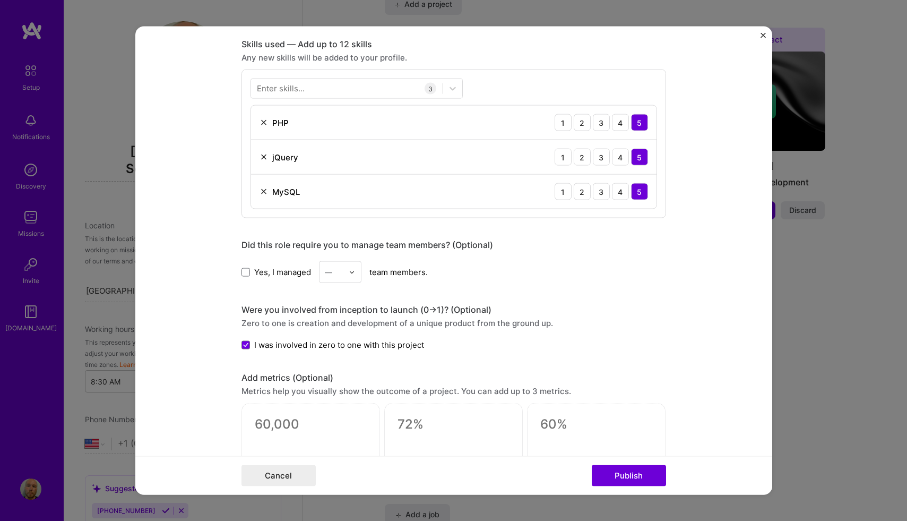
scroll to position [616, 0]
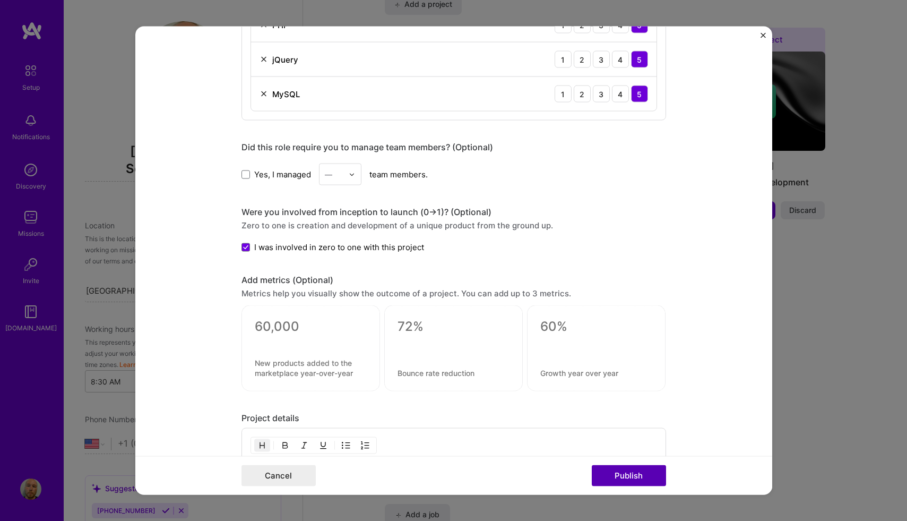
click at [618, 473] on button "Publish" at bounding box center [629, 475] width 74 height 21
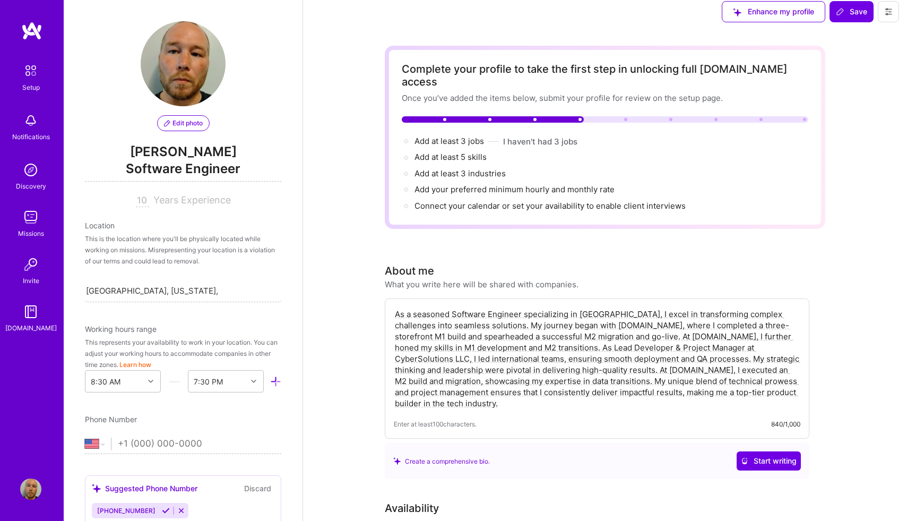
scroll to position [0, 0]
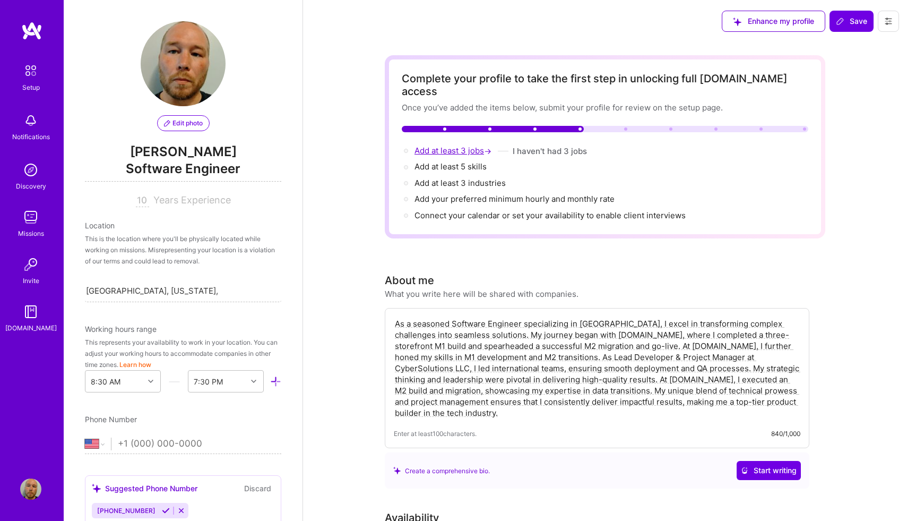
click at [470, 145] on span "Add at least 3 jobs →" at bounding box center [453, 150] width 79 height 10
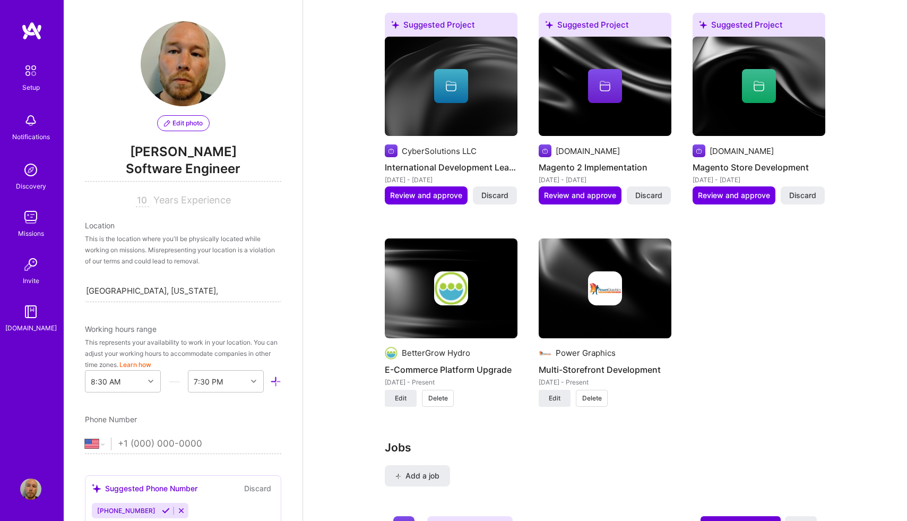
scroll to position [879, 0]
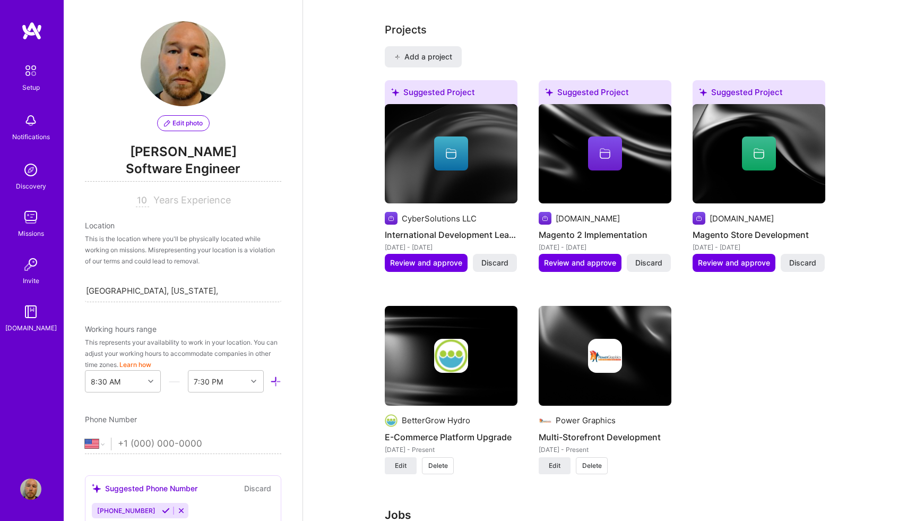
click at [627, 176] on img at bounding box center [605, 154] width 133 height 100
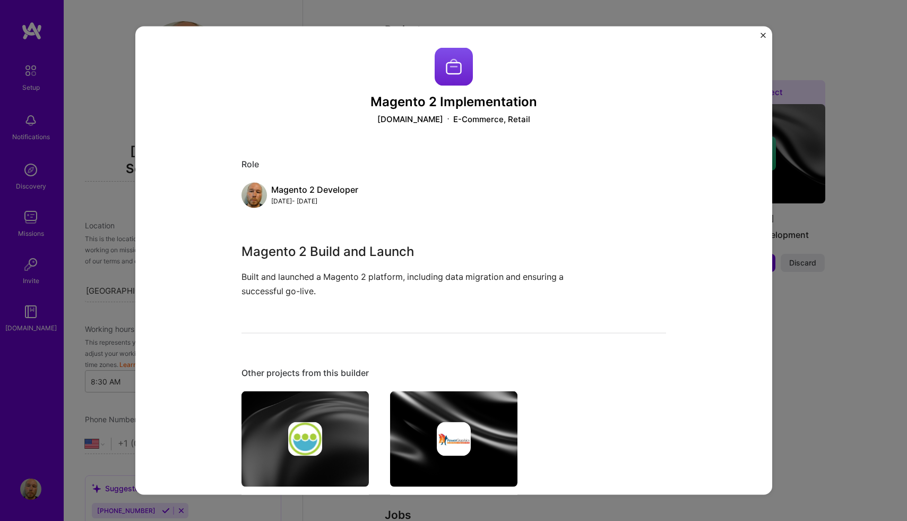
click at [762, 32] on img "Close" at bounding box center [762, 34] width 5 height 5
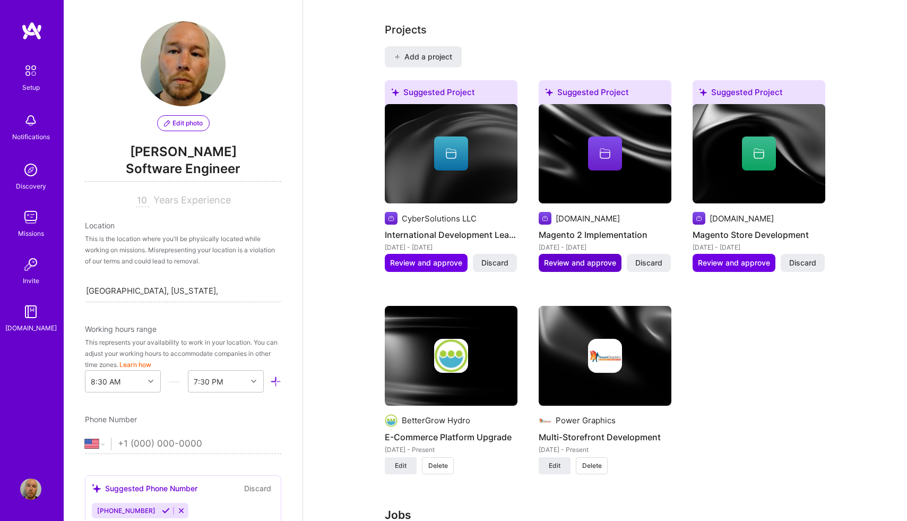
click at [584, 257] on span "Review and approve" at bounding box center [580, 262] width 72 height 11
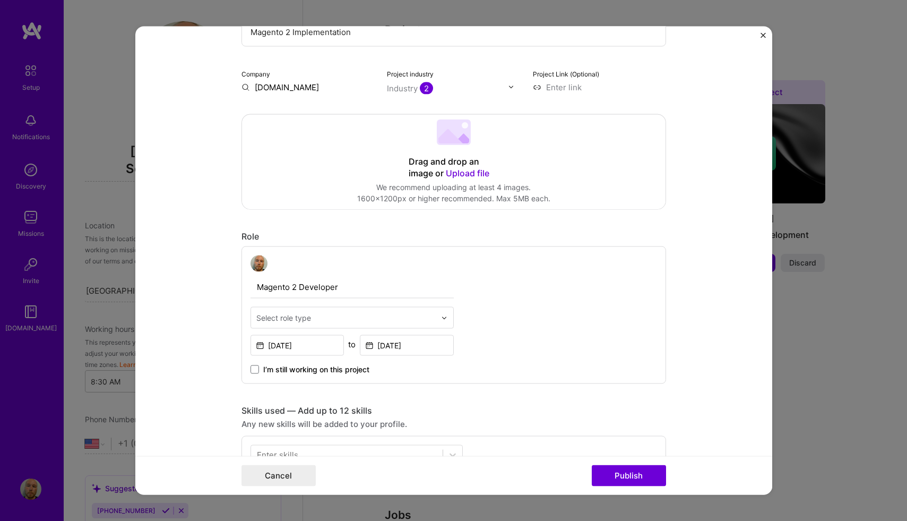
scroll to position [246, 0]
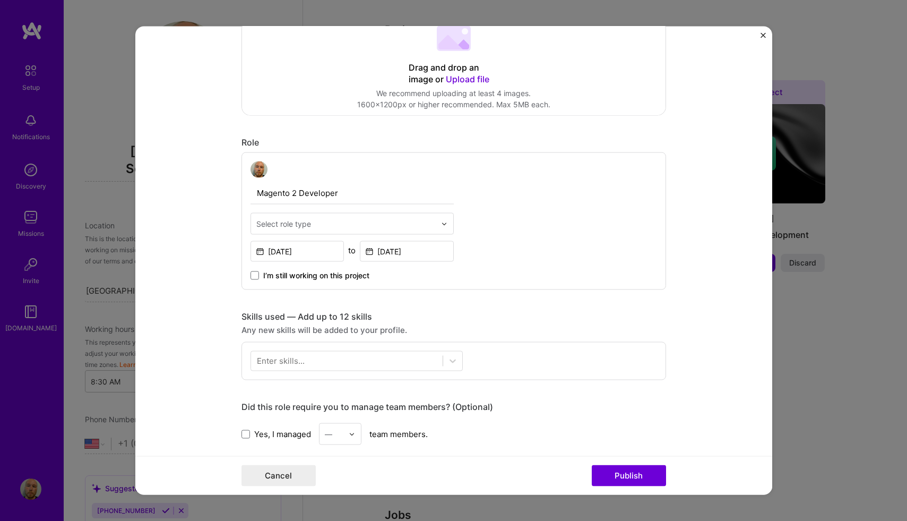
click at [426, 226] on input "text" at bounding box center [345, 223] width 179 height 11
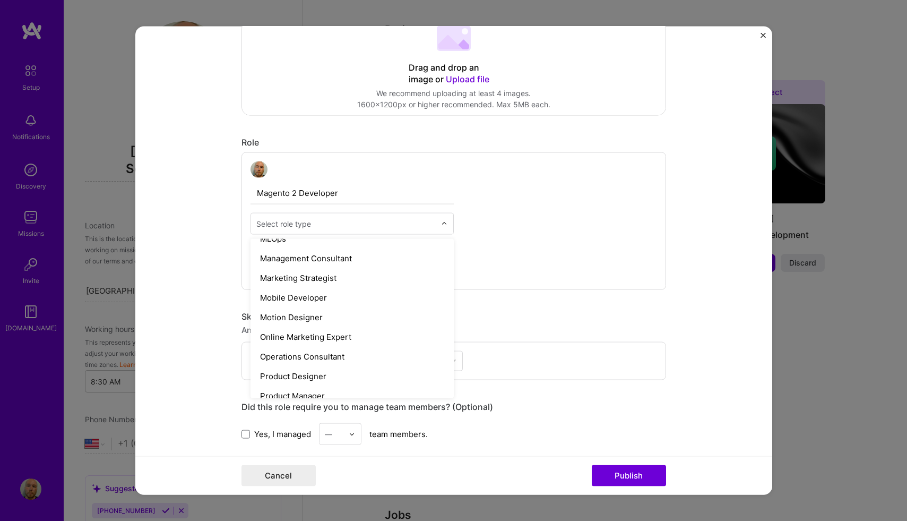
scroll to position [1097, 0]
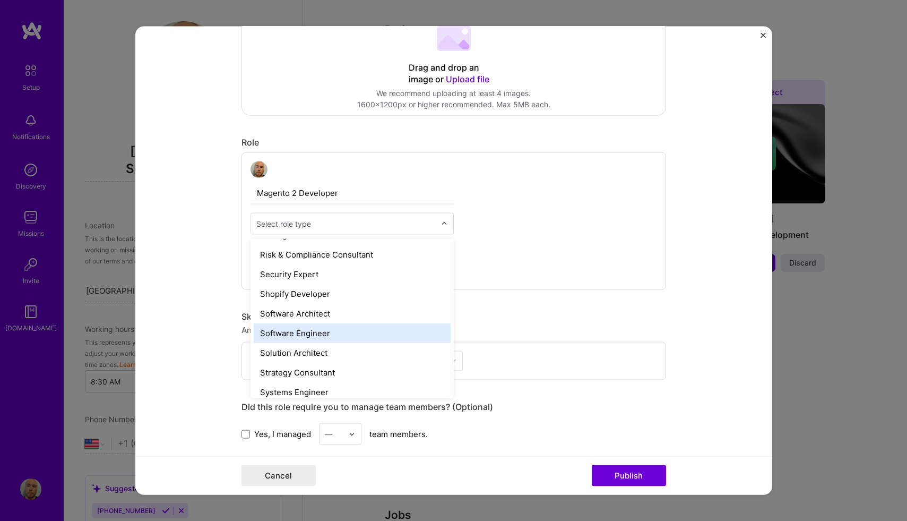
click at [397, 327] on div "Software Engineer" at bounding box center [352, 333] width 197 height 20
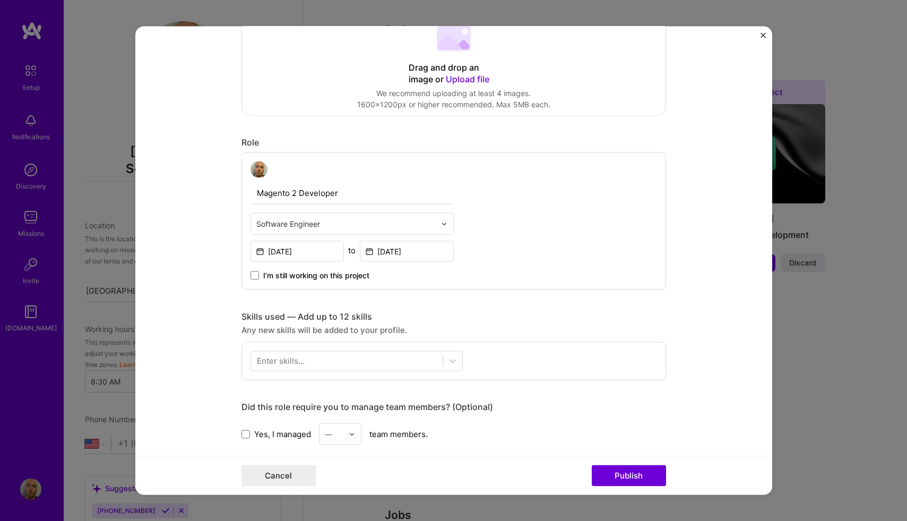
scroll to position [316, 0]
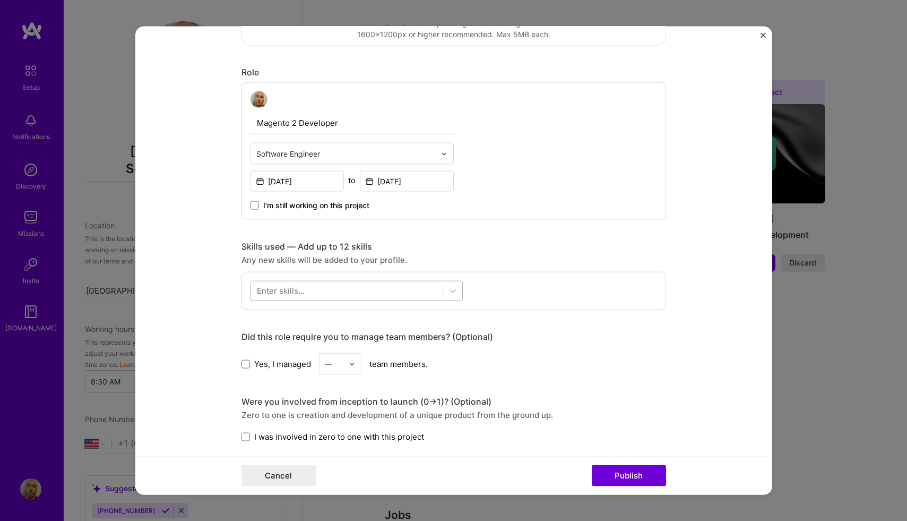
click at [392, 295] on div at bounding box center [347, 291] width 192 height 18
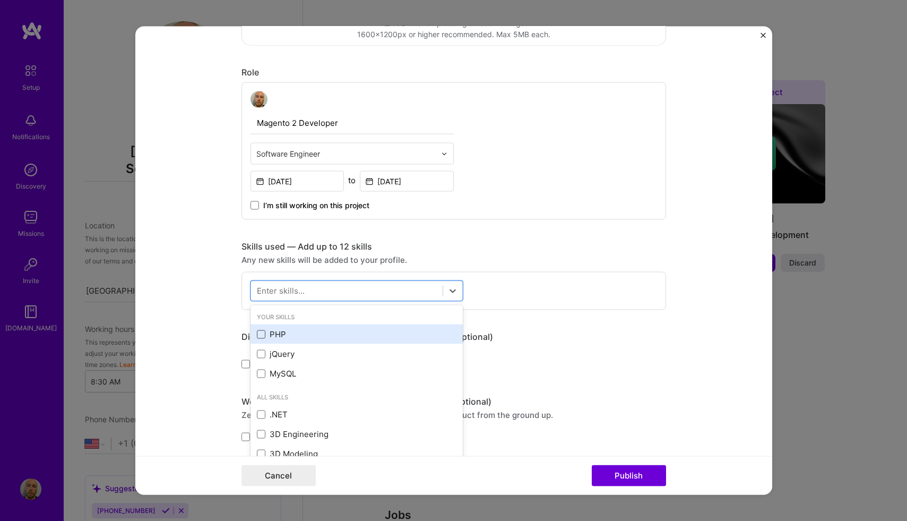
click at [260, 333] on span at bounding box center [261, 334] width 8 height 8
click at [0, 0] on input "checkbox" at bounding box center [0, 0] width 0 height 0
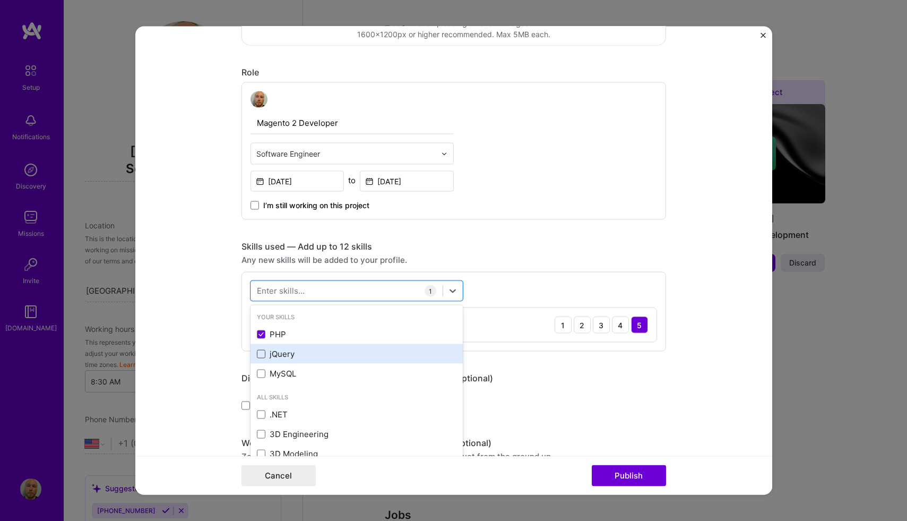
click at [260, 357] on span at bounding box center [261, 353] width 8 height 8
click at [0, 0] on input "checkbox" at bounding box center [0, 0] width 0 height 0
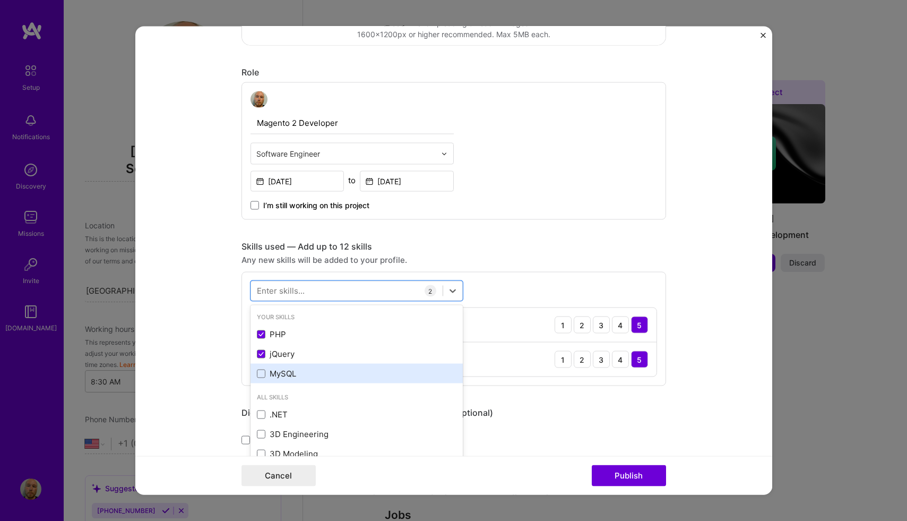
click at [260, 379] on div "MySQL" at bounding box center [356, 374] width 212 height 20
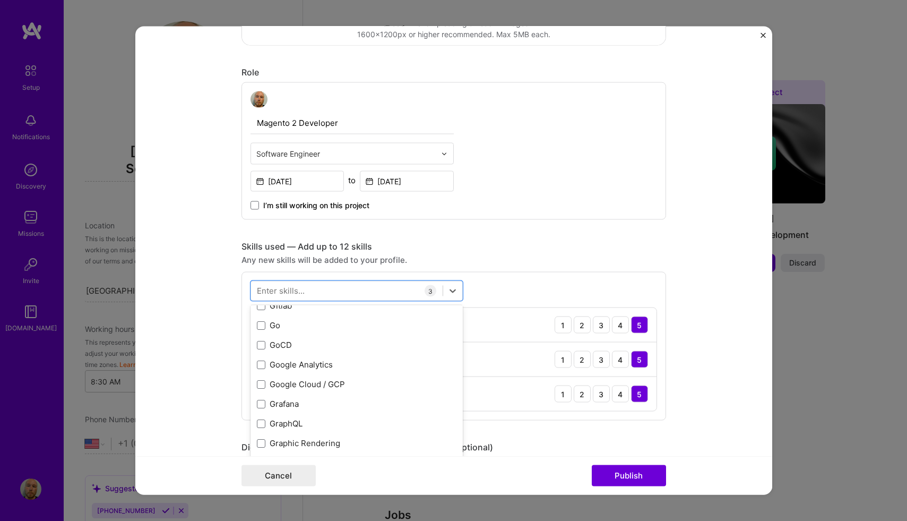
scroll to position [2885, 0]
click at [703, 288] on form "Editing suggested project This project is suggested based on your LinkedIn, res…" at bounding box center [453, 260] width 637 height 469
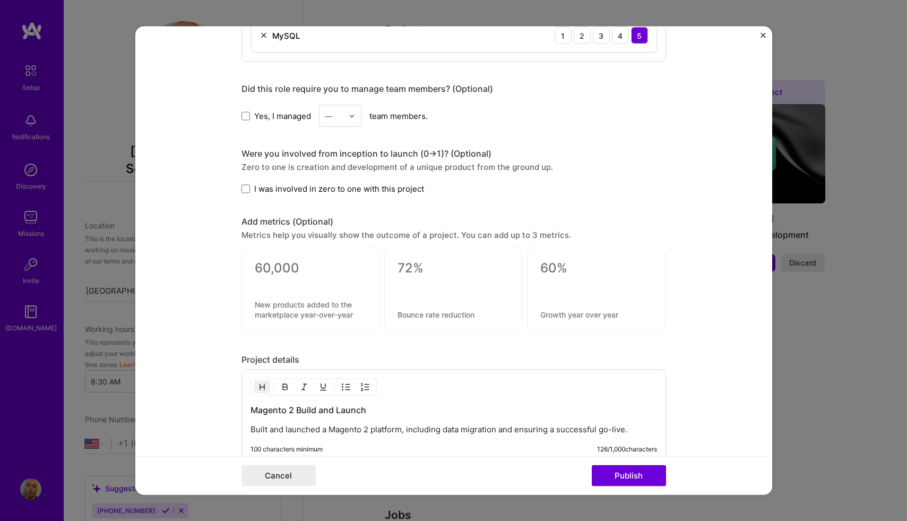
scroll to position [812, 0]
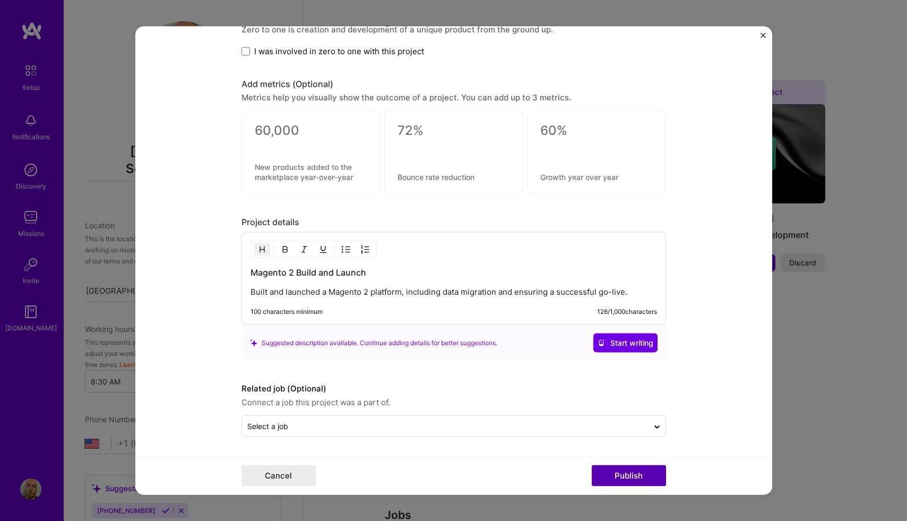
click at [624, 483] on button "Publish" at bounding box center [629, 475] width 74 height 21
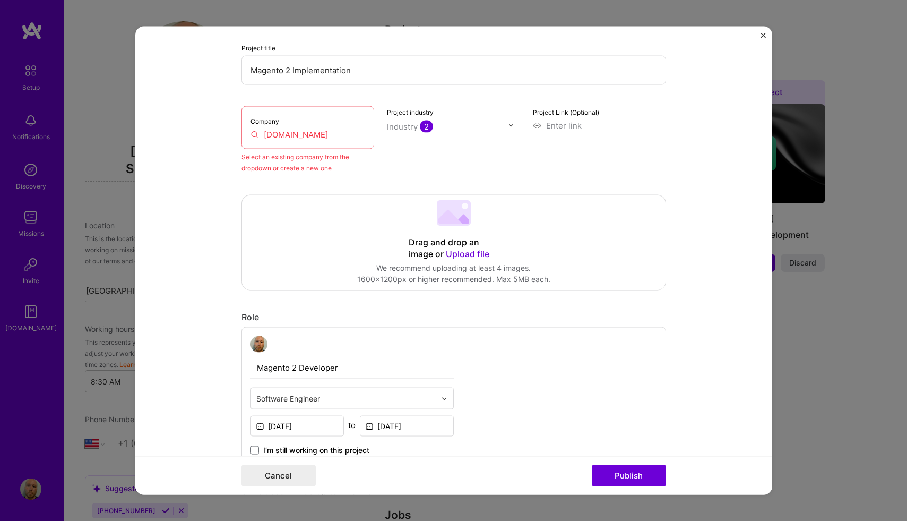
scroll to position [70, 0]
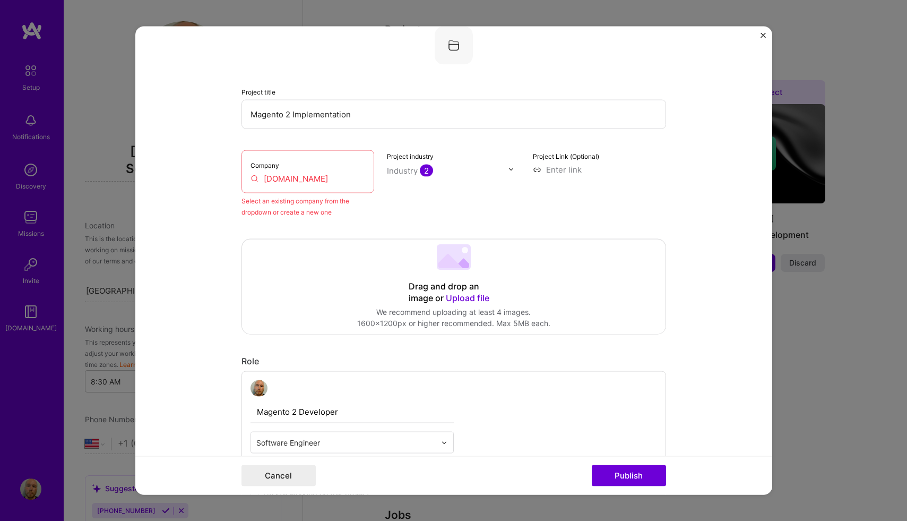
click at [323, 172] on div "Company [DOMAIN_NAME]" at bounding box center [307, 171] width 133 height 43
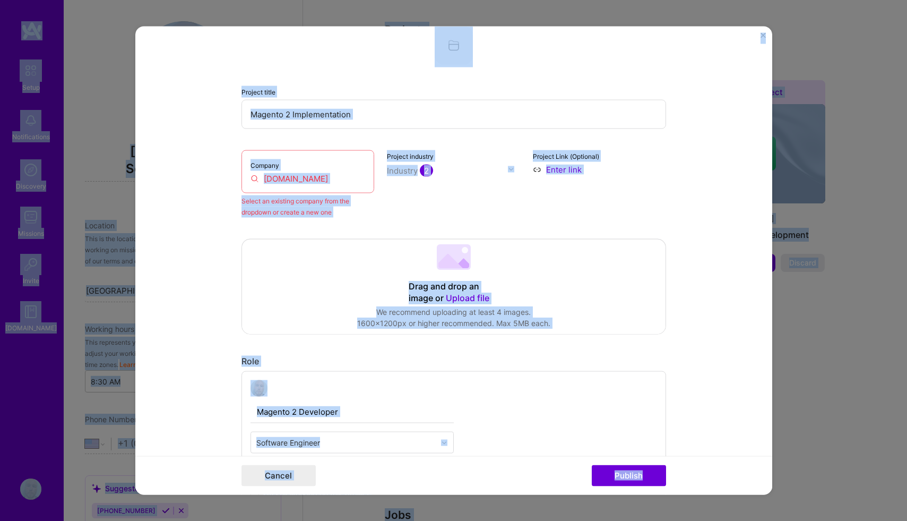
click at [323, 178] on input "[DOMAIN_NAME]" at bounding box center [307, 177] width 115 height 11
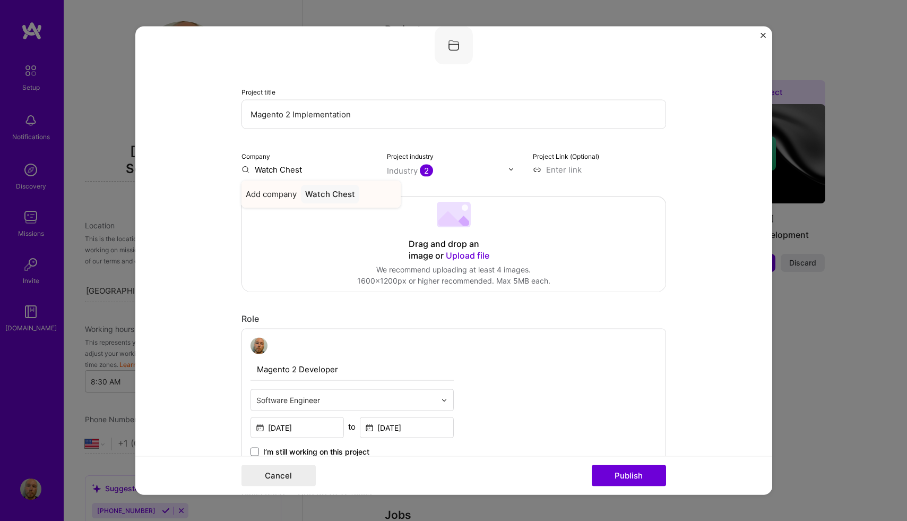
type input "Watch Chest"
click at [356, 194] on div "Watch Chest" at bounding box center [330, 193] width 58 height 19
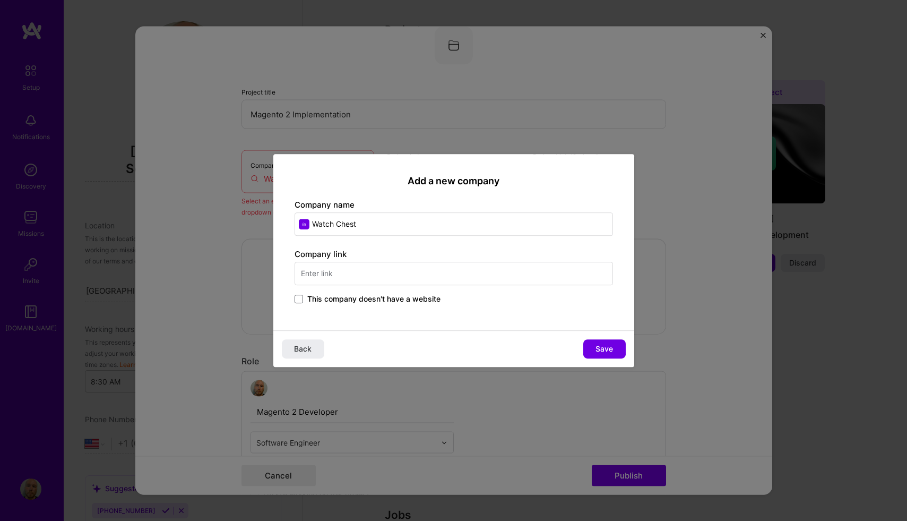
click at [509, 273] on input "text" at bounding box center [454, 273] width 318 height 23
type input "[DOMAIN_NAME]"
click at [612, 347] on span "Save" at bounding box center [604, 348] width 18 height 11
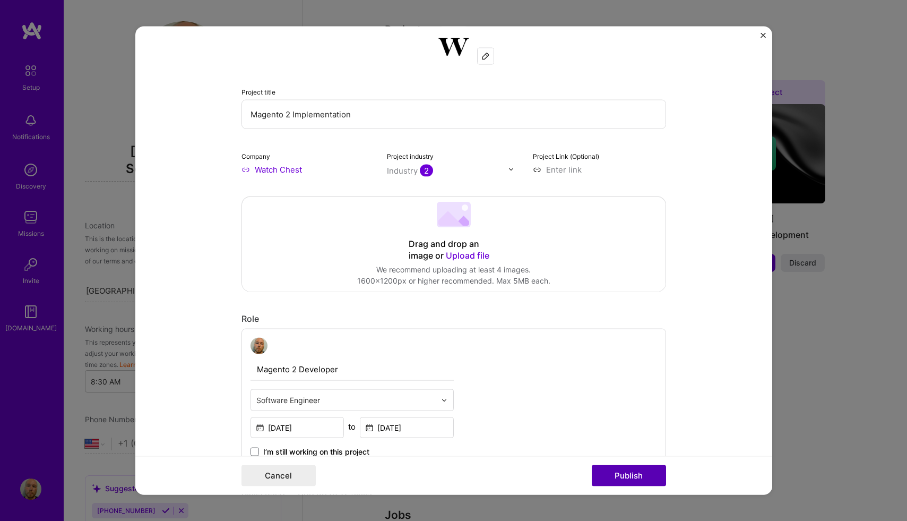
click at [624, 471] on button "Publish" at bounding box center [629, 475] width 74 height 21
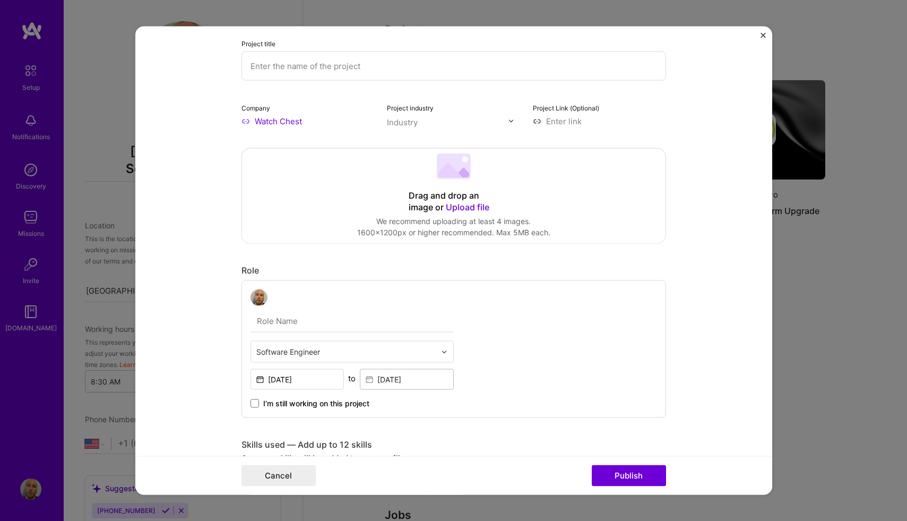
scroll to position [21, 0]
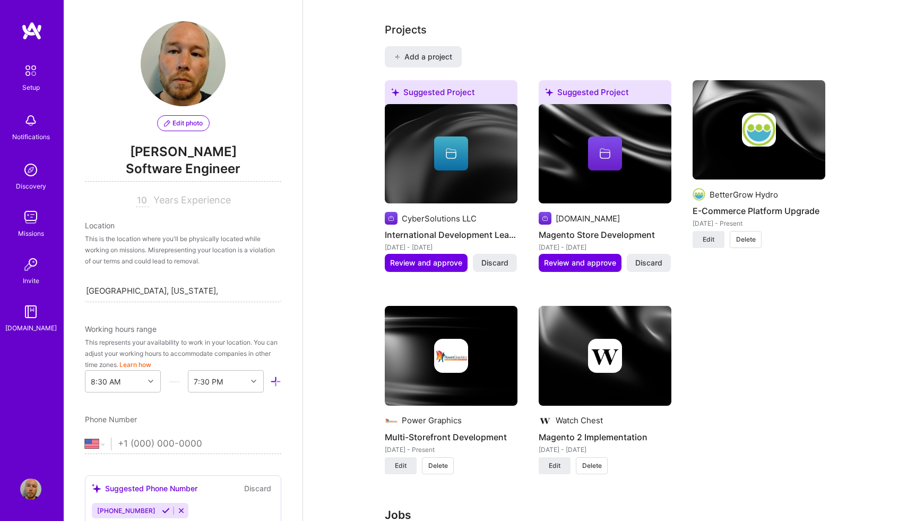
click at [142, 197] on input "10" at bounding box center [142, 200] width 13 height 13
type input "11"
click at [273, 196] on div "11 Years Experience" at bounding box center [183, 200] width 196 height 13
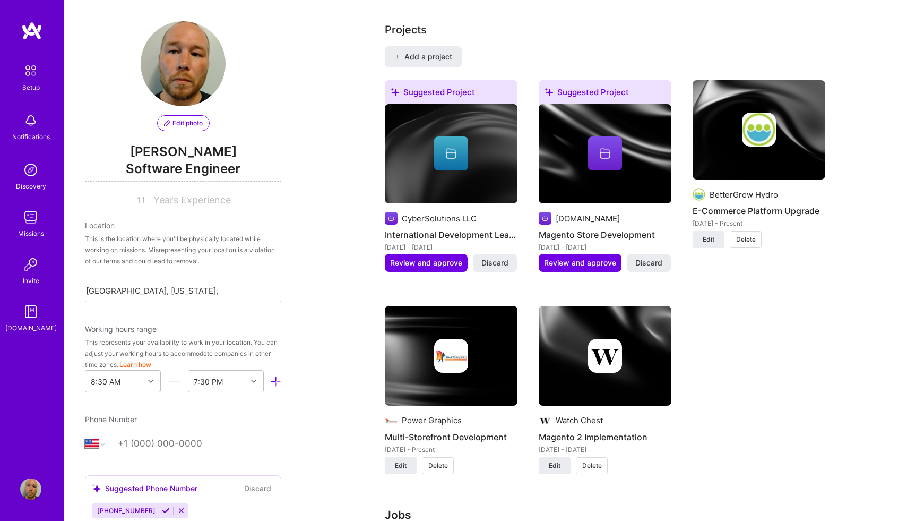
click at [280, 267] on div "Location This is the location where you'll be physically located while working …" at bounding box center [183, 261] width 196 height 82
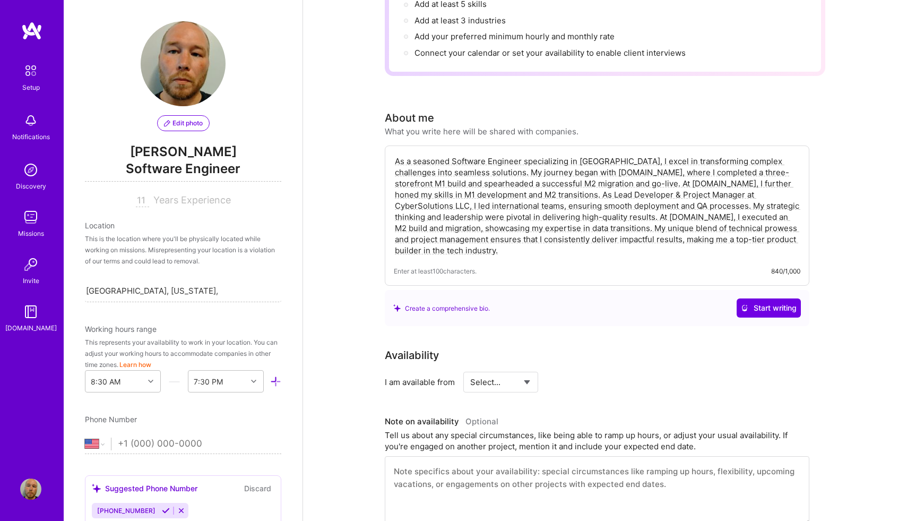
scroll to position [0, 0]
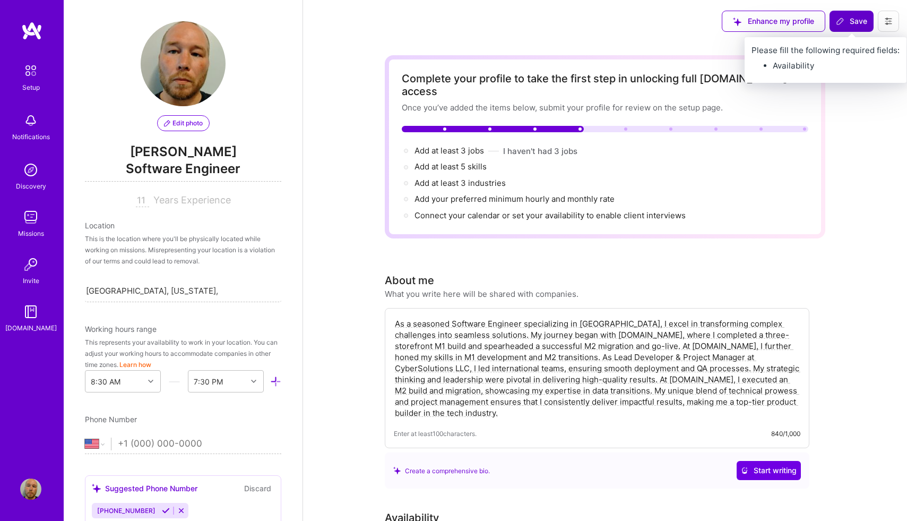
click at [842, 15] on button "Save" at bounding box center [851, 21] width 44 height 21
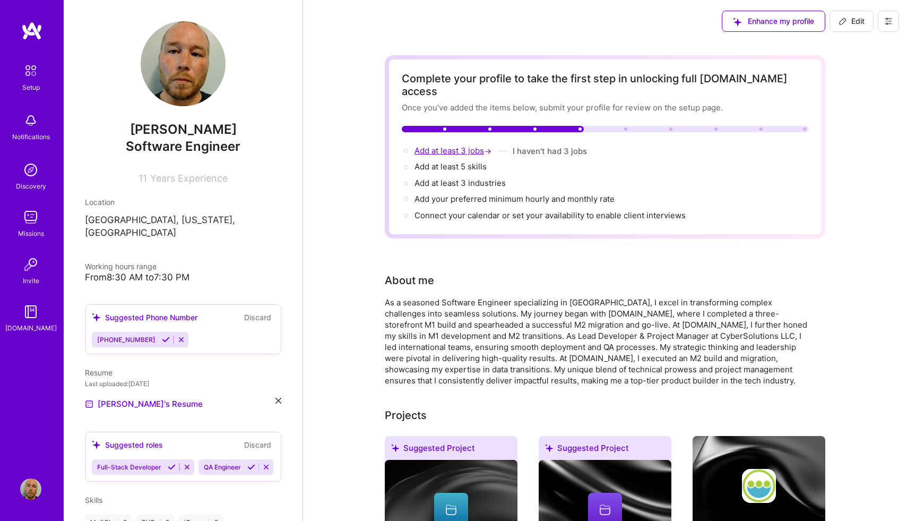
click at [464, 145] on span "Add at least 3 jobs →" at bounding box center [453, 150] width 79 height 10
select select "US"
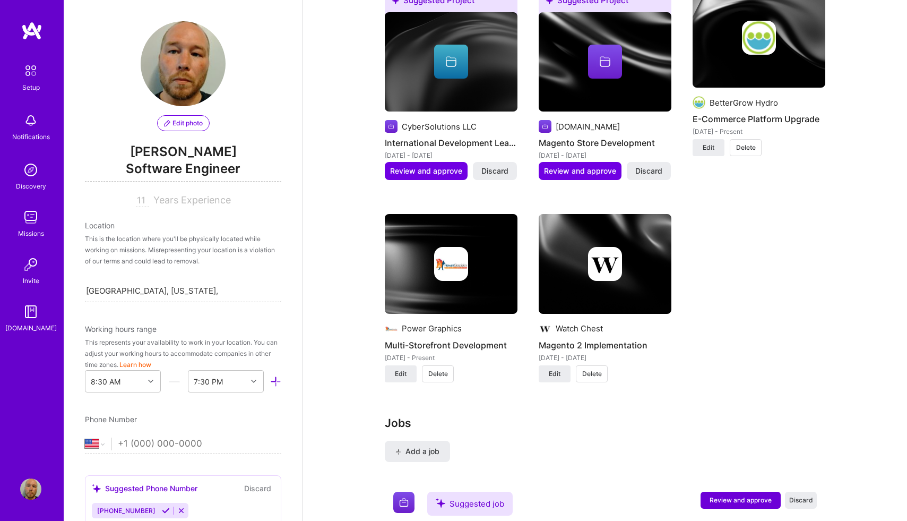
scroll to position [1026, 0]
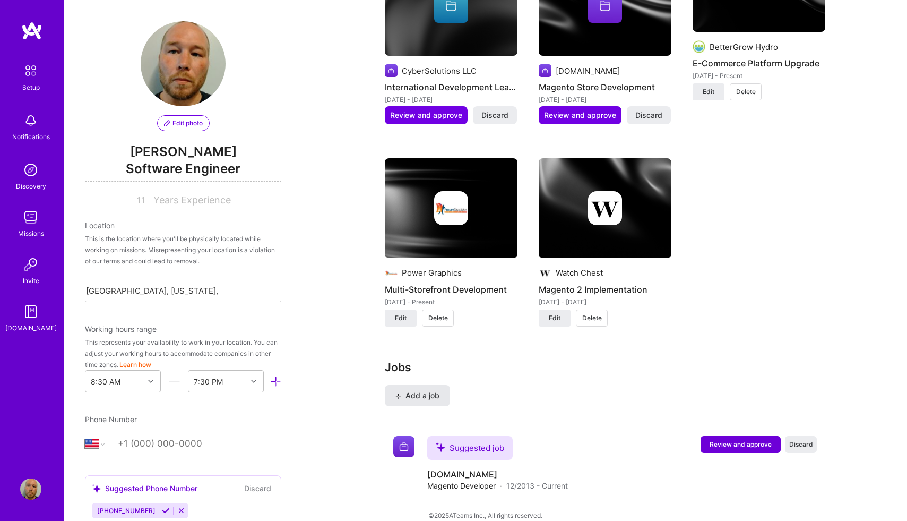
click at [420, 385] on button "Add a job" at bounding box center [417, 395] width 65 height 21
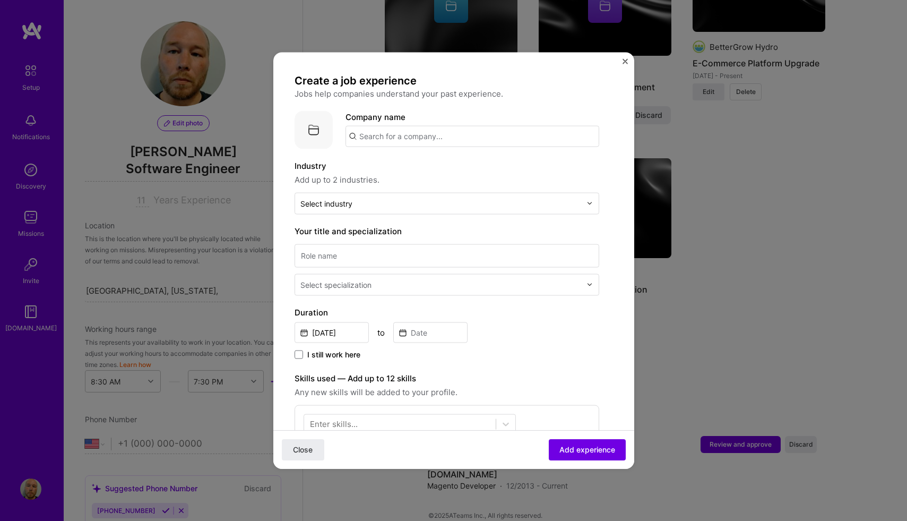
click at [429, 127] on input "text" at bounding box center [472, 135] width 254 height 21
click at [614, 72] on div "Create a job experience Jobs help companies understand your past experience. Co…" at bounding box center [453, 260] width 361 height 417
click at [618, 68] on div "Create a job experience Jobs help companies understand your past experience. Co…" at bounding box center [453, 260] width 361 height 417
click at [627, 62] on img "Close" at bounding box center [625, 60] width 5 height 5
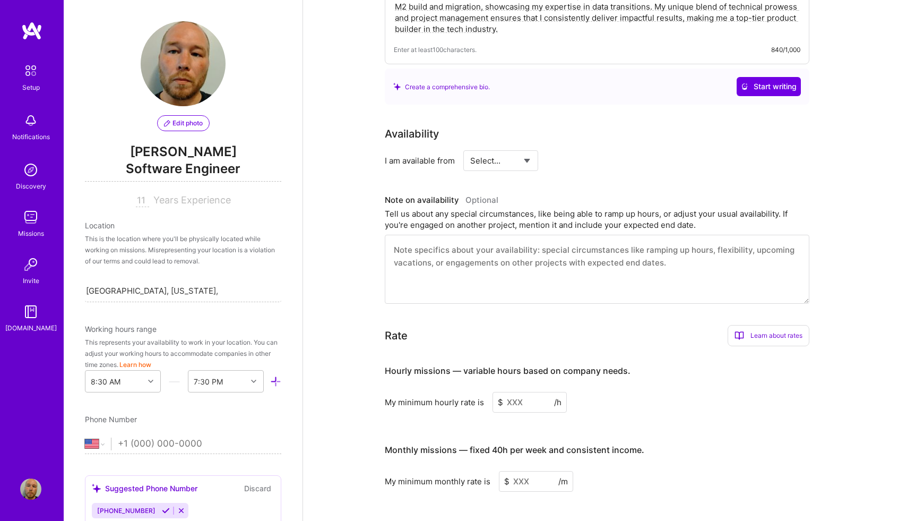
scroll to position [0, 0]
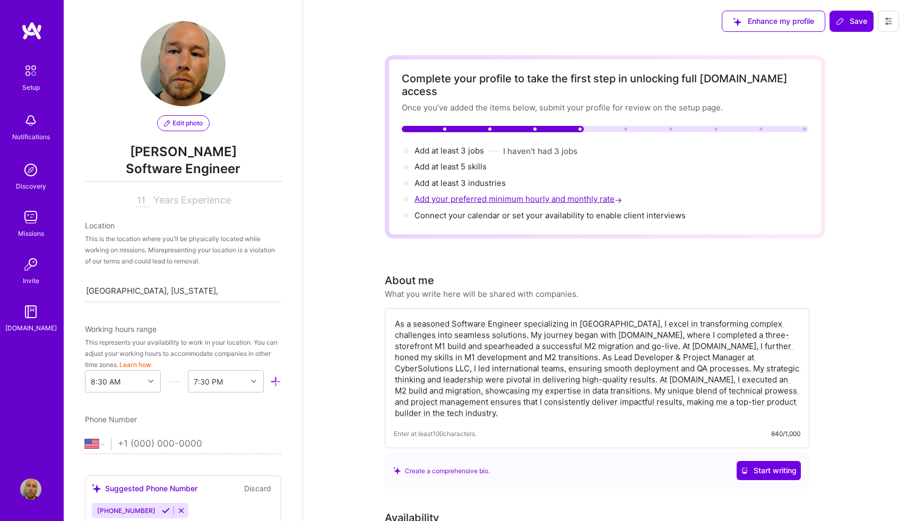
click at [489, 194] on span "Add your preferred minimum hourly and monthly rate →" at bounding box center [519, 199] width 210 height 10
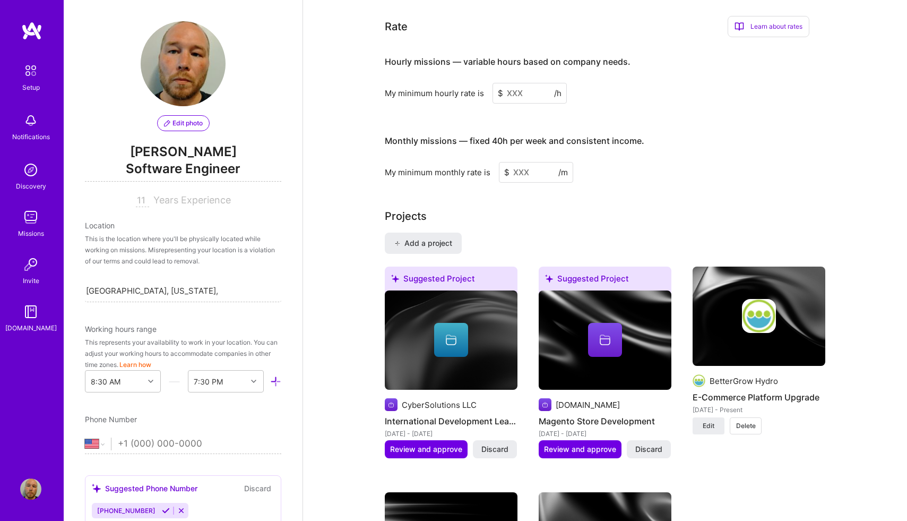
scroll to position [696, 0]
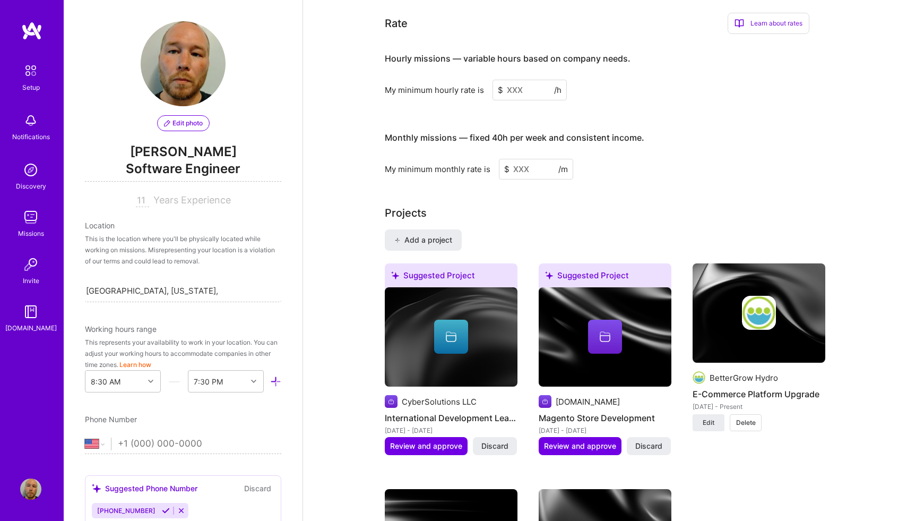
click at [534, 80] on input at bounding box center [529, 90] width 74 height 21
drag, startPoint x: 538, startPoint y: 76, endPoint x: 491, endPoint y: 76, distance: 46.7
click at [491, 80] on div "My minimum hourly rate is $ /h" at bounding box center [597, 90] width 425 height 21
click at [508, 80] on input at bounding box center [529, 90] width 74 height 21
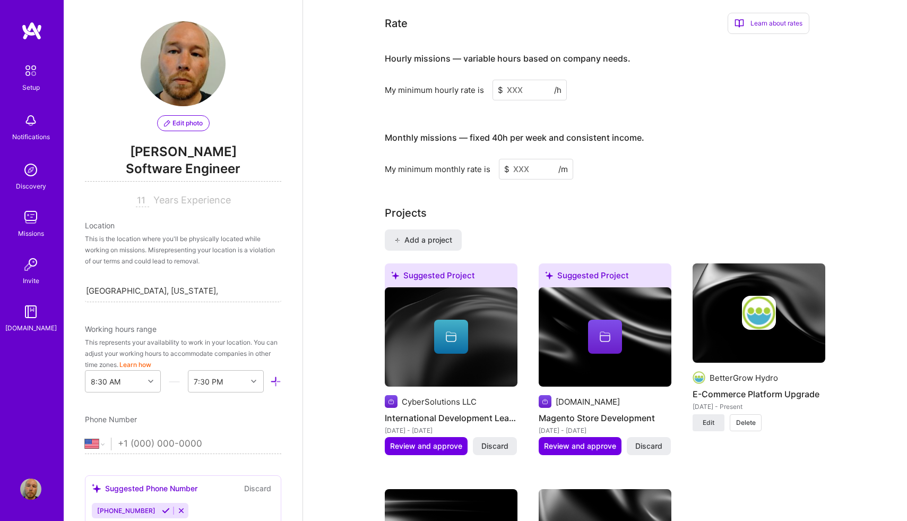
click at [508, 80] on input at bounding box center [529, 90] width 74 height 21
click at [526, 80] on input at bounding box center [529, 90] width 74 height 21
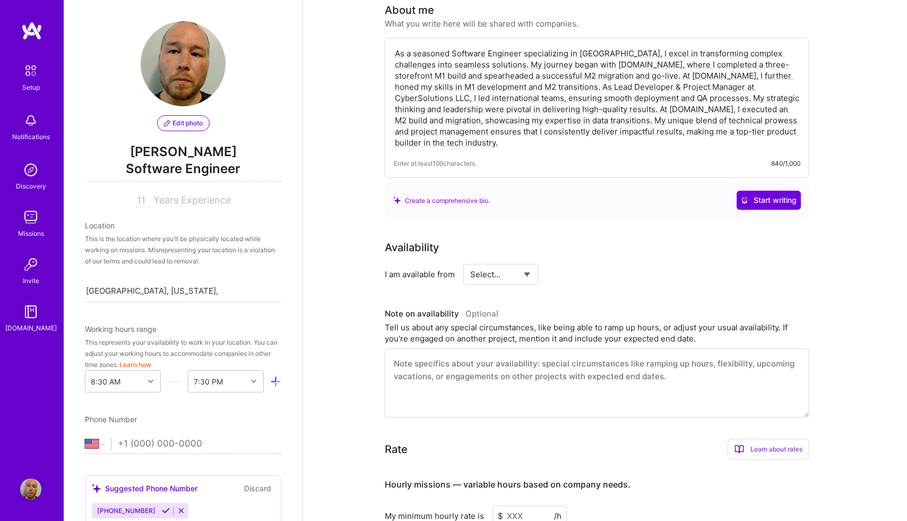
scroll to position [0, 0]
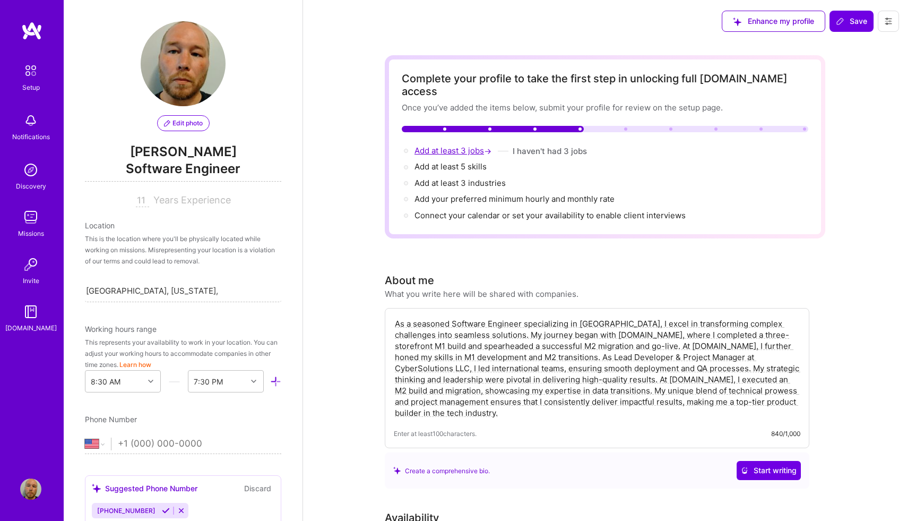
click at [463, 145] on span "Add at least 3 jobs →" at bounding box center [453, 150] width 79 height 10
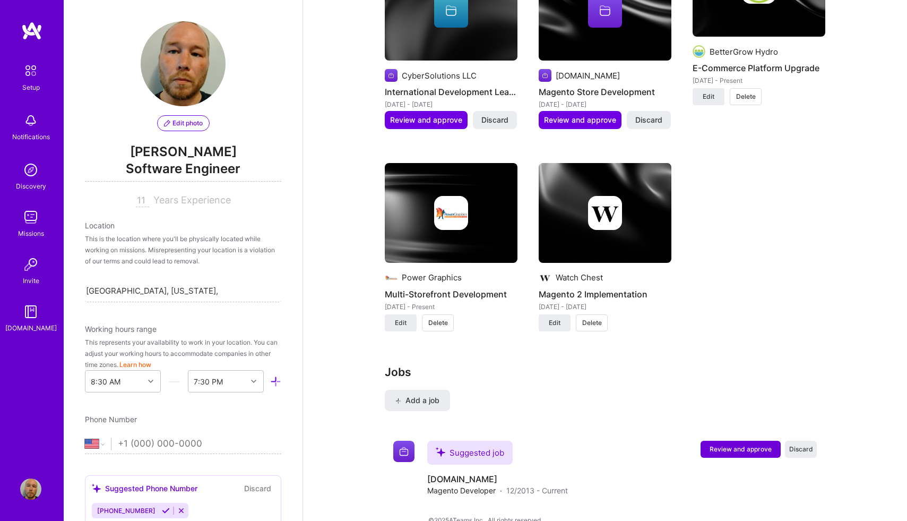
scroll to position [1026, 0]
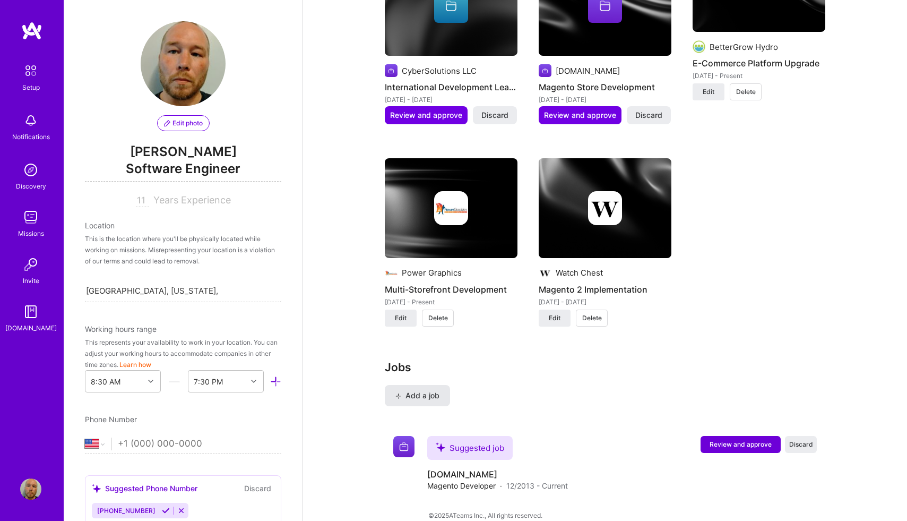
click at [426, 390] on span "Add a job" at bounding box center [417, 395] width 44 height 11
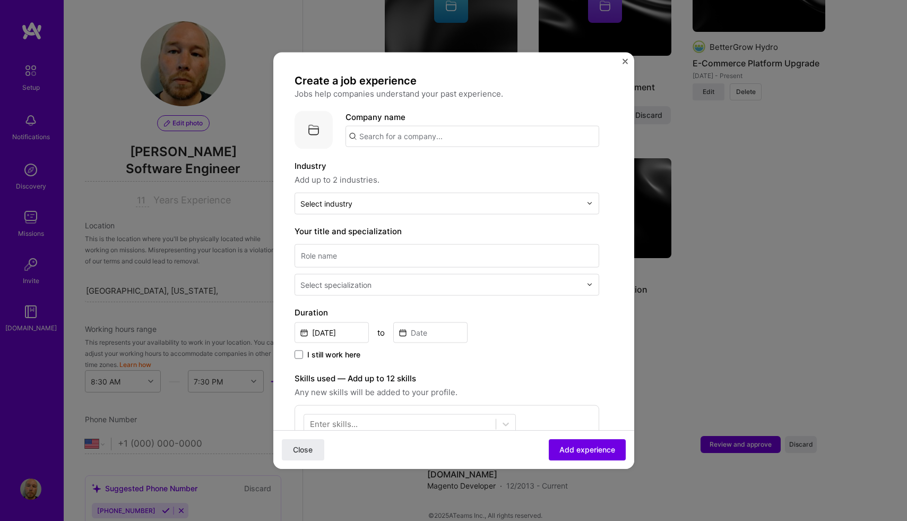
click at [447, 129] on input "text" at bounding box center [472, 135] width 254 height 21
type input "CyberSolutions LLC"
click at [455, 164] on div "CyberSolutions LLC" at bounding box center [447, 165] width 84 height 19
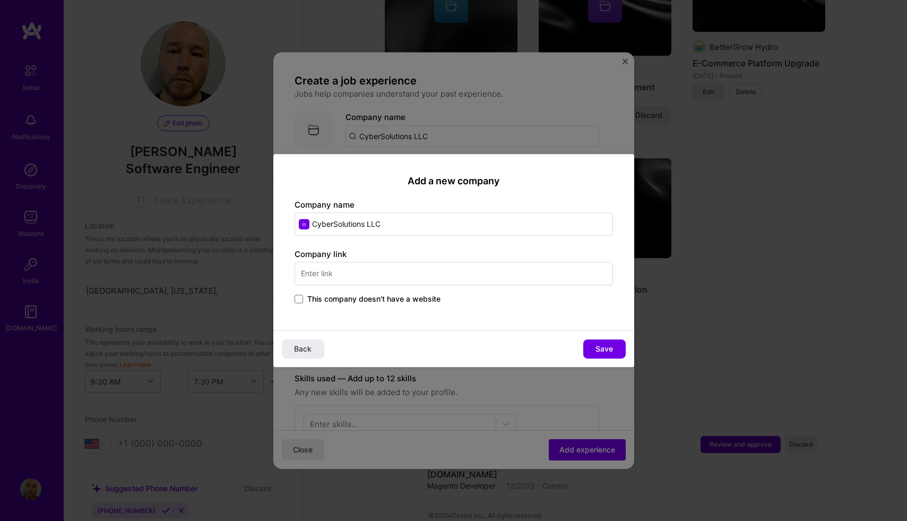
click at [508, 270] on input "text" at bounding box center [454, 273] width 318 height 23
